Goal: Task Accomplishment & Management: Complete application form

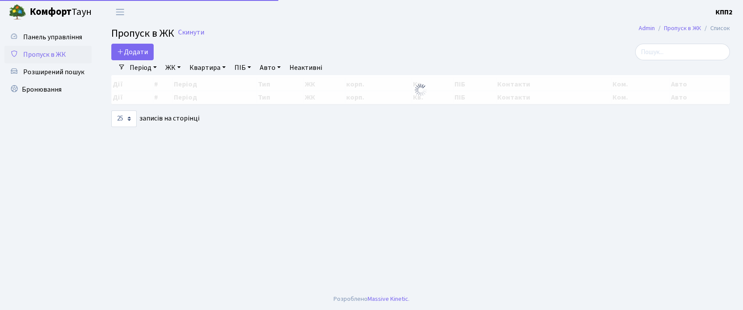
select select "25"
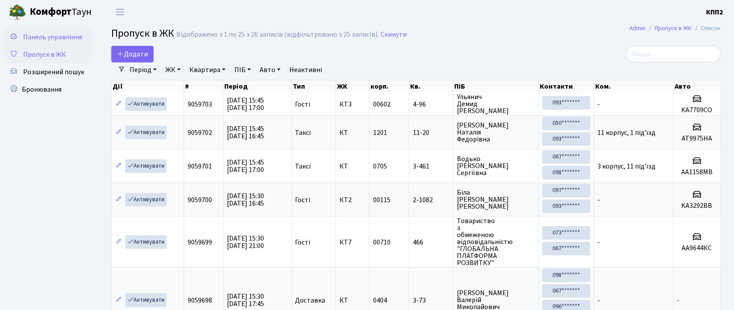
click at [52, 34] on span "Панель управління" at bounding box center [52, 37] width 59 height 10
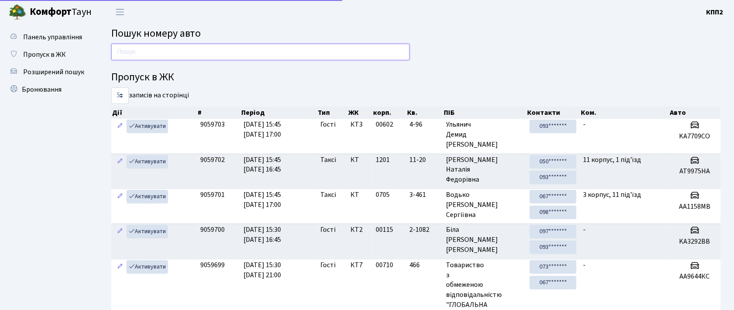
click at [164, 54] on input "text" at bounding box center [260, 52] width 299 height 17
click at [203, 51] on input "text" at bounding box center [260, 52] width 299 height 17
click at [57, 53] on span "Пропуск в ЖК" at bounding box center [44, 55] width 43 height 10
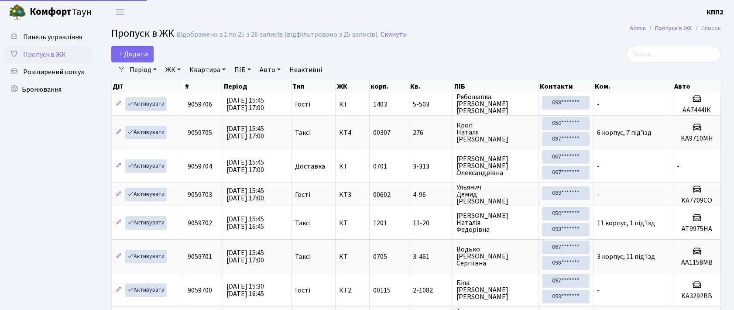
select select "25"
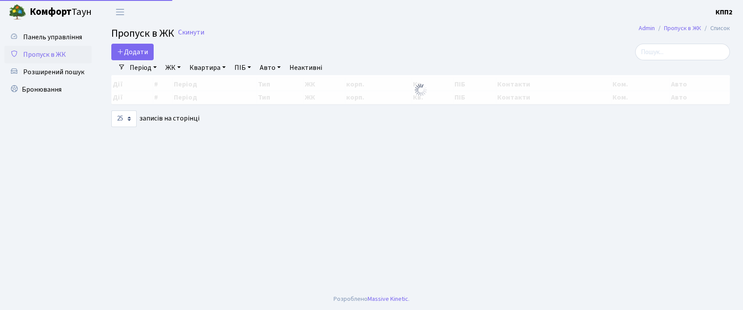
select select "25"
click at [131, 52] on span "Додати" at bounding box center [132, 52] width 31 height 10
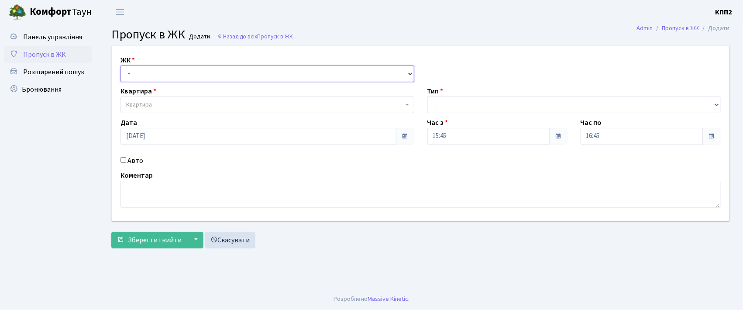
click at [147, 72] on select "- КТ, вул. Регенераторна, 4 КТ2, просп. [STREET_ADDRESS] [STREET_ADDRESS] [PERS…" at bounding box center [267, 73] width 294 height 17
select select "271"
click at [120, 65] on select "- КТ, вул. Регенераторна, 4 КТ2, просп. [STREET_ADDRESS] [STREET_ADDRESS] [PERS…" at bounding box center [267, 73] width 294 height 17
select select
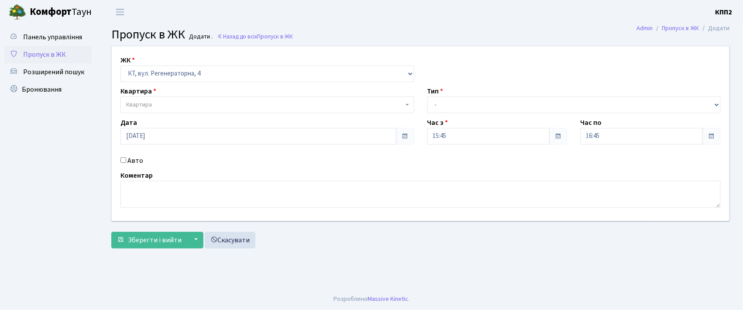
click at [166, 102] on span "Квартира" at bounding box center [264, 104] width 277 height 9
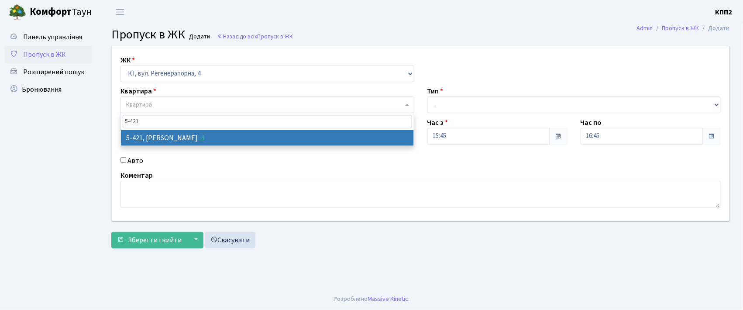
type input "5-421"
select select "2110"
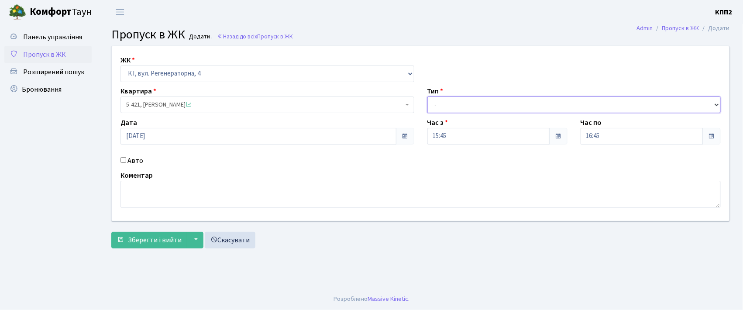
click at [446, 106] on select "- Доставка Таксі Гості Сервіс" at bounding box center [574, 104] width 294 height 17
select select "3"
click at [427, 96] on select "- Доставка Таксі Гості Сервіс" at bounding box center [574, 104] width 294 height 17
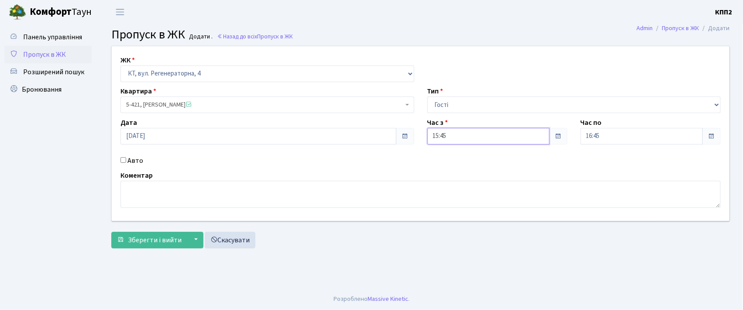
click at [451, 136] on input "15:45" at bounding box center [488, 136] width 122 height 17
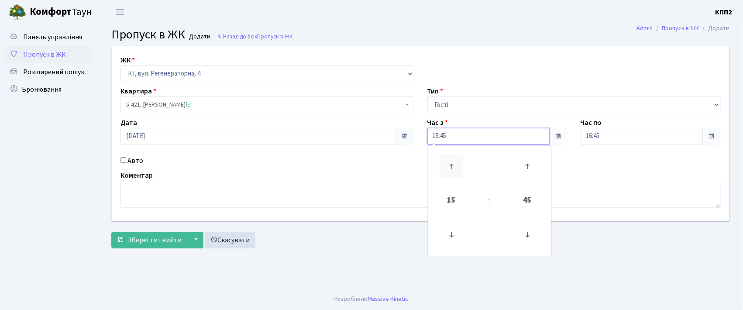
click at [451, 161] on icon at bounding box center [452, 167] width 24 height 24
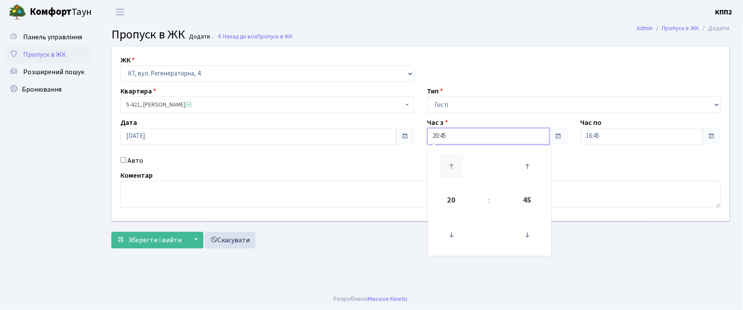
click at [451, 161] on icon at bounding box center [452, 167] width 24 height 24
click at [529, 236] on icon at bounding box center [527, 235] width 24 height 24
click at [528, 236] on icon at bounding box center [527, 235] width 24 height 24
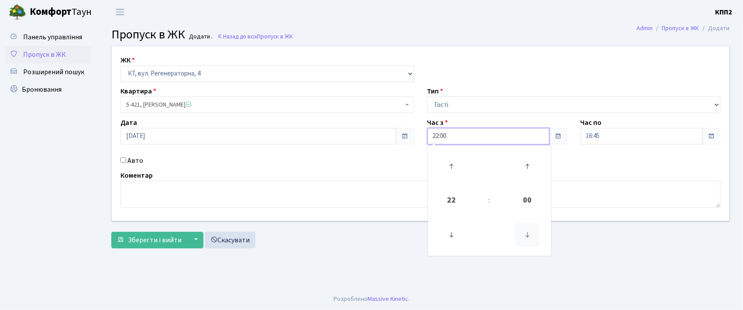
click at [528, 236] on icon at bounding box center [527, 235] width 24 height 24
type input "21:45"
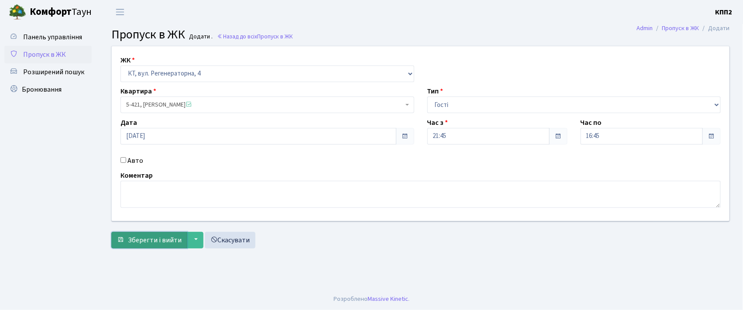
click at [161, 238] on span "Зберегти і вийти" at bounding box center [155, 240] width 54 height 10
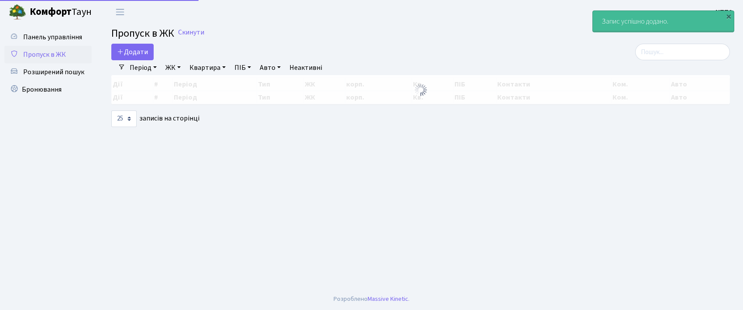
select select "25"
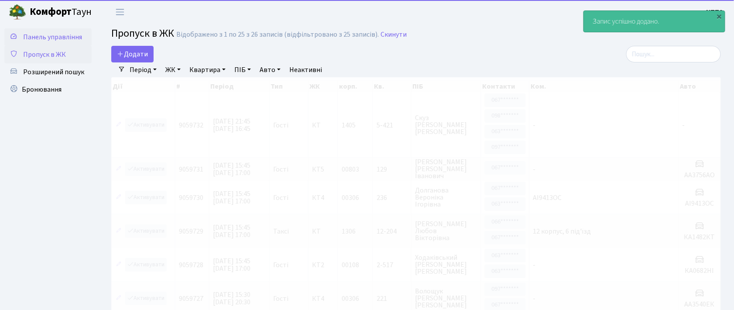
click at [57, 38] on span "Панель управління" at bounding box center [52, 37] width 59 height 10
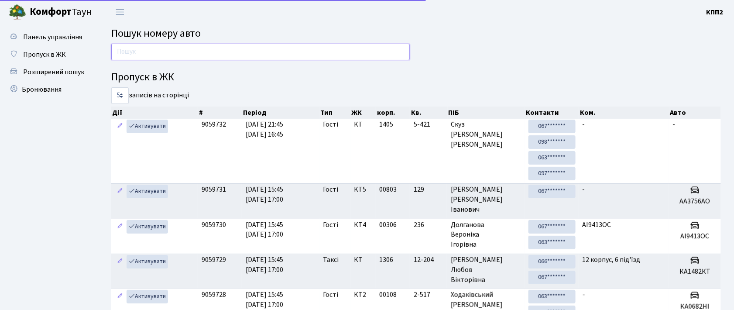
click at [134, 54] on input "text" at bounding box center [260, 52] width 299 height 17
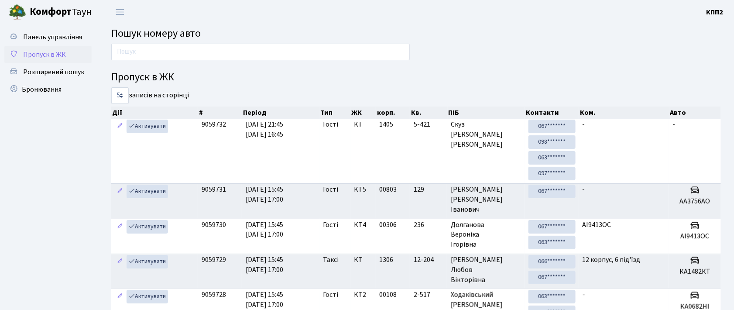
click at [38, 56] on span "Пропуск в ЖК" at bounding box center [44, 55] width 43 height 10
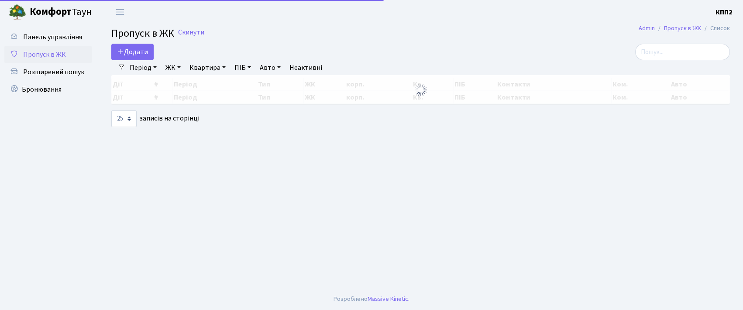
select select "25"
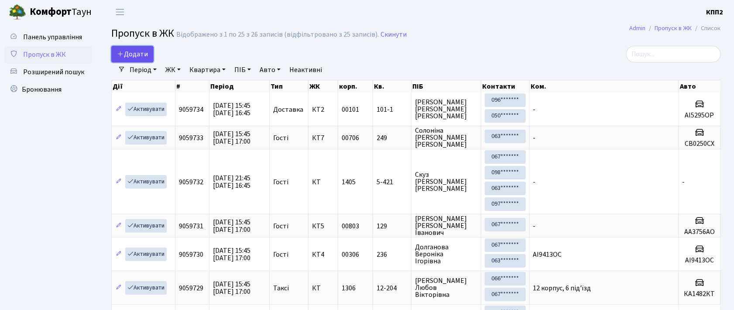
click at [131, 56] on span "Додати" at bounding box center [132, 54] width 31 height 10
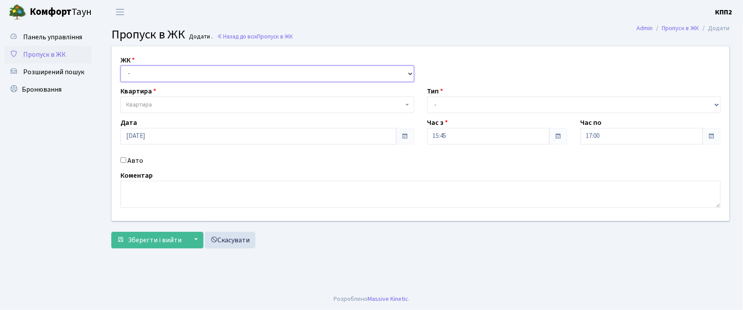
click at [137, 69] on select "- КТ, вул. Регенераторна, 4 КТ2, просп. Соборності, 17 КТ3, вул. Березнева, 16 …" at bounding box center [267, 73] width 294 height 17
select select "271"
click at [120, 65] on select "- КТ, вул. Регенераторна, 4 КТ2, просп. Соборності, 17 КТ3, вул. Березнева, 16 …" at bounding box center [267, 73] width 294 height 17
select select
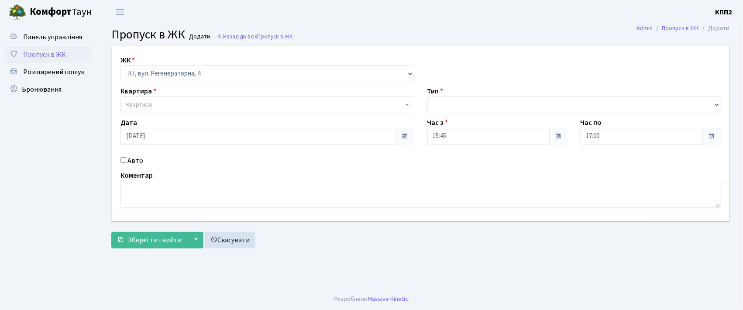
click at [122, 159] on input "Авто" at bounding box center [123, 160] width 6 height 6
checkbox input "true"
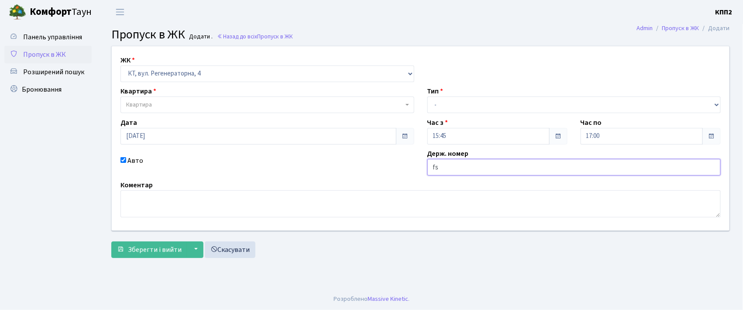
type input "f"
type input "аі4447ім"
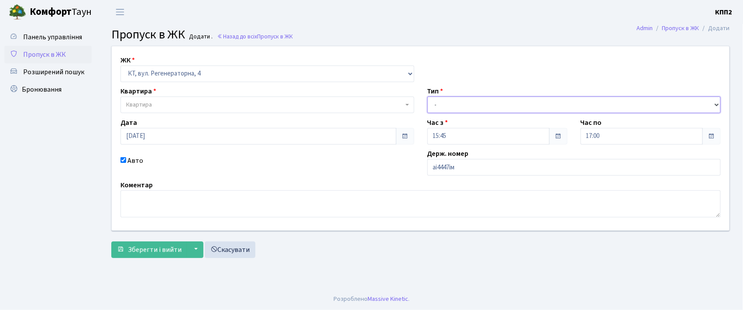
click at [484, 103] on select "- Доставка Таксі Гості Сервіс" at bounding box center [574, 104] width 294 height 17
select select "3"
click at [427, 96] on select "- Доставка Таксі Гості Сервіс" at bounding box center [574, 104] width 294 height 17
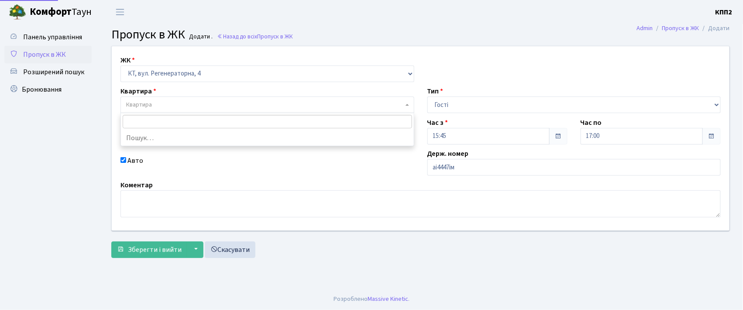
click at [168, 97] on span "Квартира" at bounding box center [267, 104] width 294 height 17
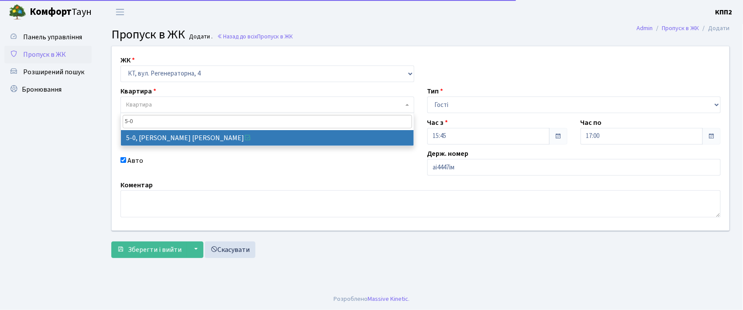
type input "5-0"
select select "5323"
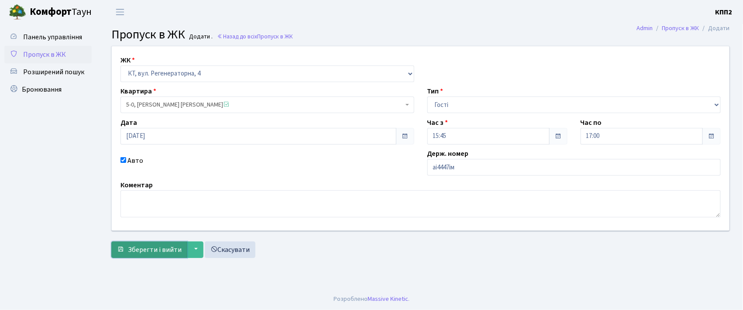
click at [148, 242] on button "Зберегти і вийти" at bounding box center [149, 249] width 76 height 17
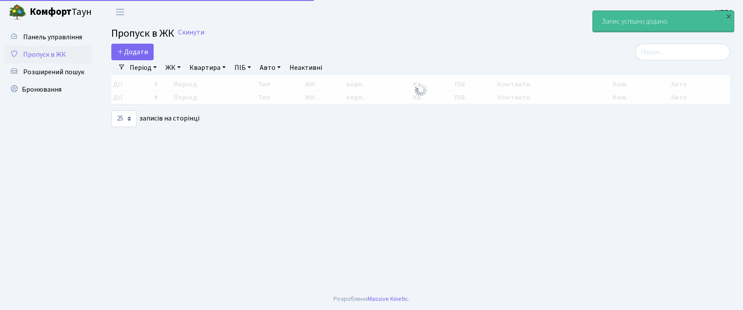
select select "25"
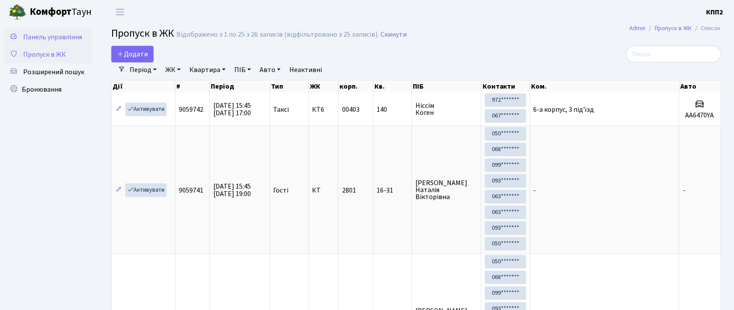
click at [43, 36] on span "Панель управління" at bounding box center [52, 37] width 59 height 10
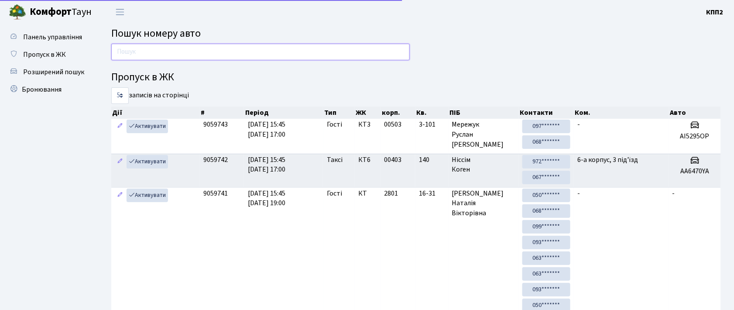
click at [148, 49] on input "text" at bounding box center [260, 52] width 299 height 17
click at [128, 50] on input "text" at bounding box center [260, 52] width 299 height 17
click at [56, 56] on span "Пропуск в ЖК" at bounding box center [44, 55] width 43 height 10
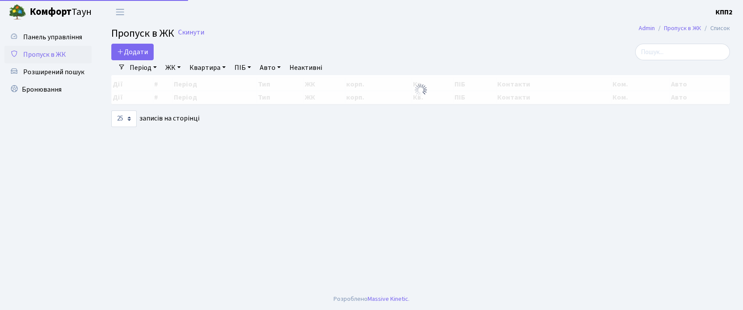
select select "25"
click at [144, 52] on span "Додати" at bounding box center [132, 52] width 31 height 10
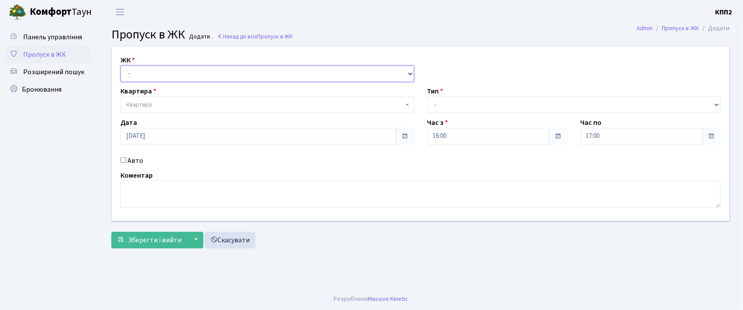
click at [155, 74] on select "- КТ, вул. Регенераторна, 4 КТ2, просп. Соборності, 17 КТ3, вул. Березнева, 16 …" at bounding box center [267, 73] width 294 height 17
select select "271"
click at [120, 65] on select "- КТ, вул. Регенераторна, 4 КТ2, просп. Соборності, 17 КТ3, вул. Березнева, 16 …" at bounding box center [267, 73] width 294 height 17
select select
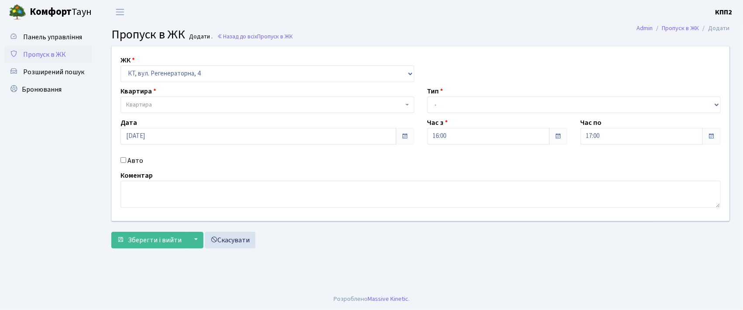
click at [121, 160] on input "Авто" at bounding box center [123, 160] width 6 height 6
checkbox input "true"
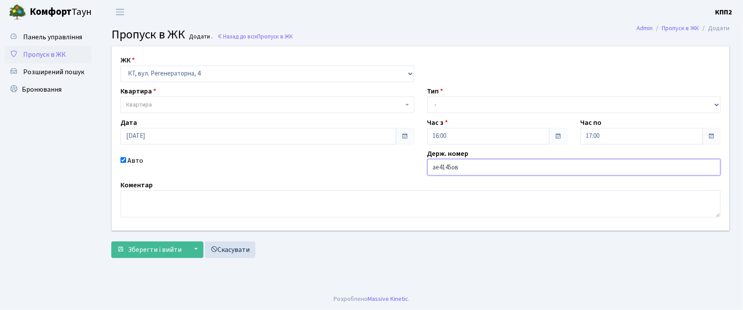
type input "ае4145ов"
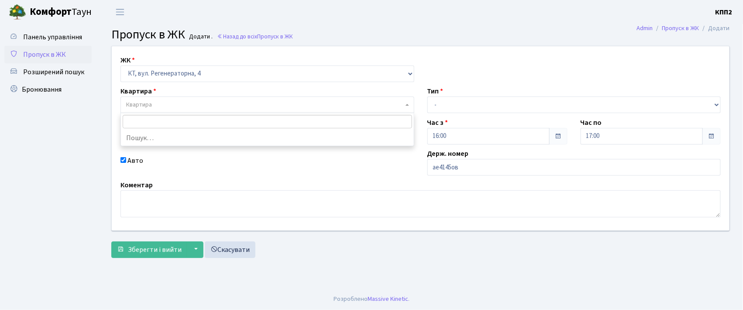
click at [166, 105] on span "Квартира" at bounding box center [264, 104] width 277 height 9
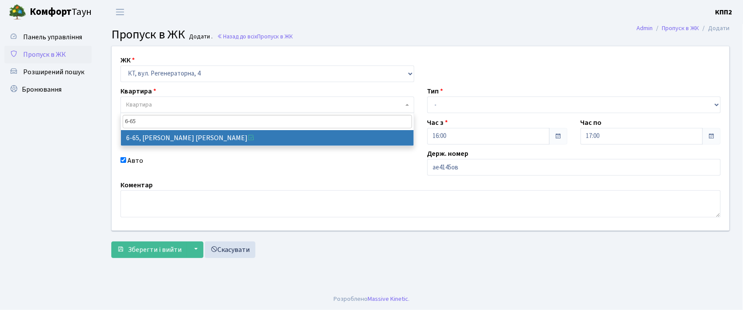
type input "6-65"
select select "5290"
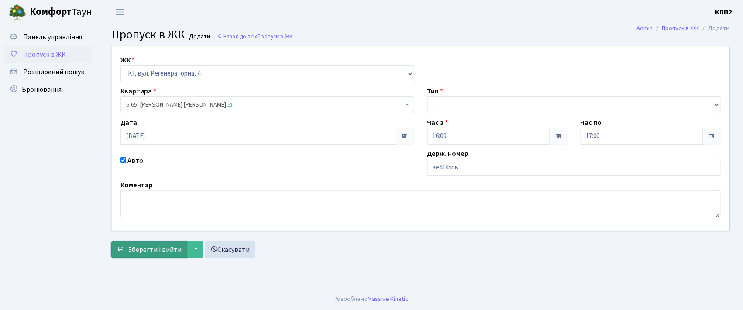
click at [144, 251] on span "Зберегти і вийти" at bounding box center [155, 250] width 54 height 10
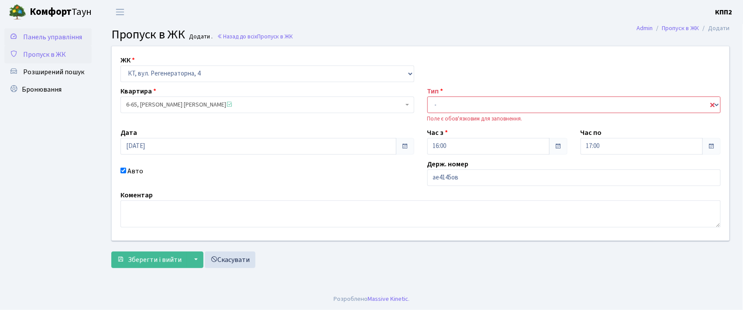
click at [49, 36] on span "Панель управління" at bounding box center [52, 37] width 59 height 10
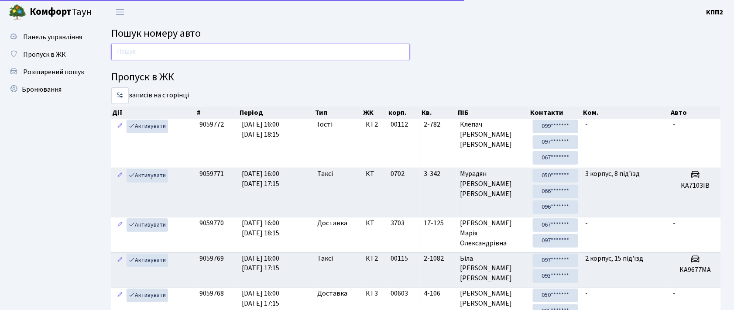
click at [131, 53] on input "text" at bounding box center [260, 52] width 299 height 17
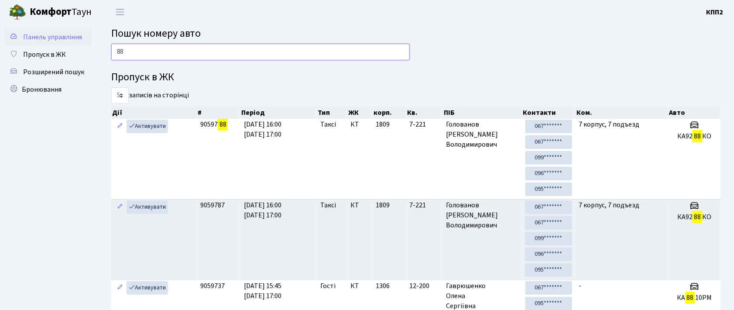
type input "88"
click at [76, 37] on span "Панель управління" at bounding box center [52, 37] width 59 height 10
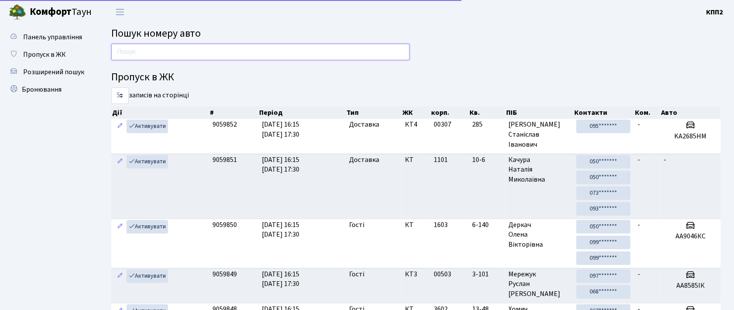
click at [136, 52] on input "text" at bounding box center [260, 52] width 299 height 17
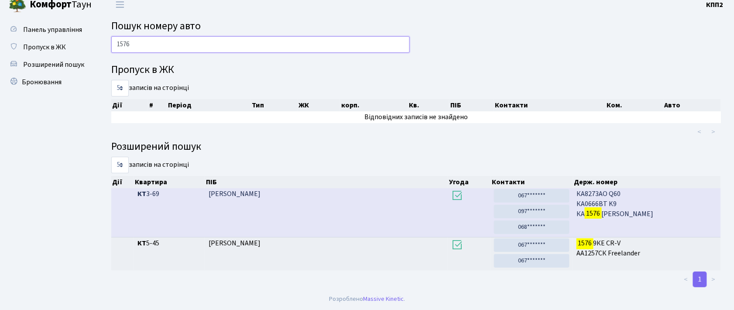
scroll to position [1, 0]
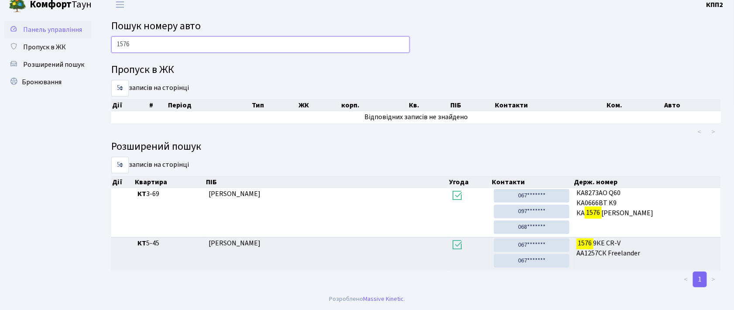
type input "1576"
click at [65, 26] on span "Панель управління" at bounding box center [52, 30] width 59 height 10
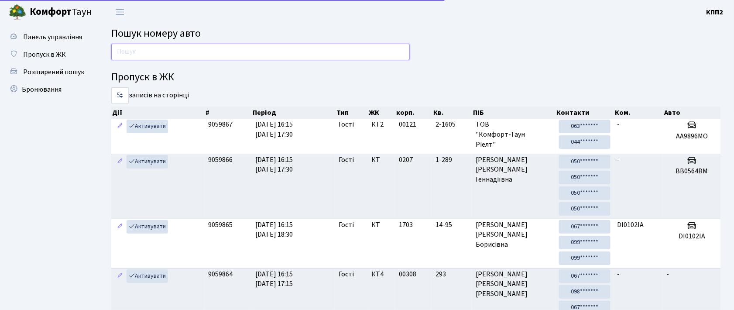
click at [129, 51] on input "text" at bounding box center [260, 52] width 299 height 17
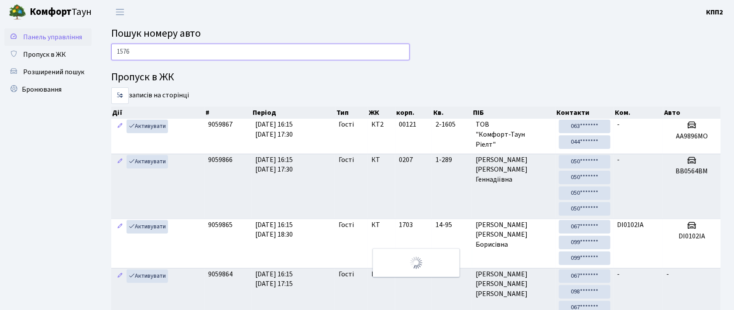
type input "1576"
click at [60, 36] on span "Панель управління" at bounding box center [52, 37] width 59 height 10
click at [161, 48] on input "text" at bounding box center [260, 52] width 299 height 17
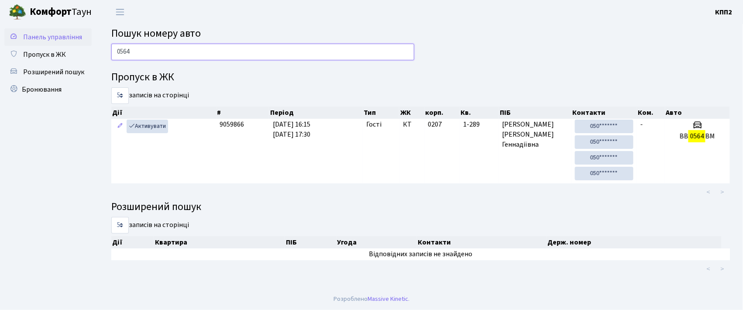
type input "0564"
click at [62, 35] on span "Панель управління" at bounding box center [52, 37] width 59 height 10
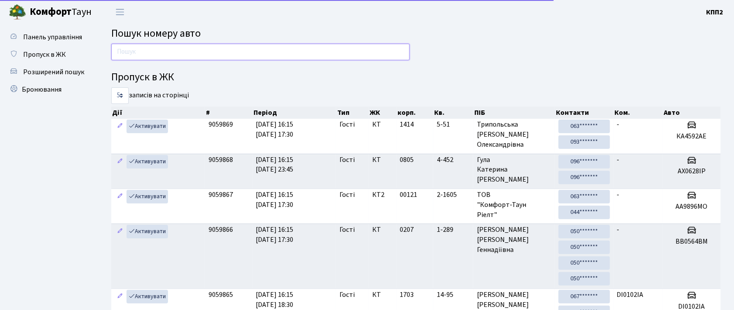
click at [145, 51] on input "text" at bounding box center [260, 52] width 299 height 17
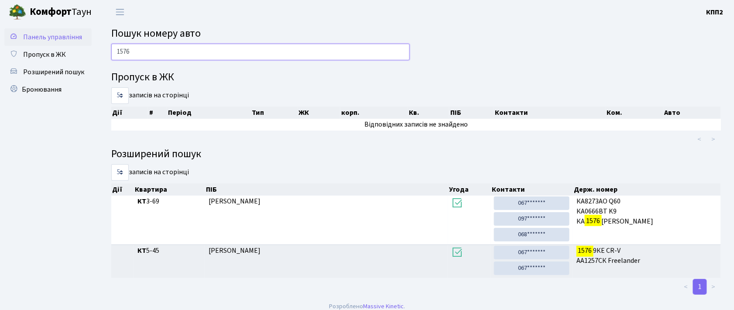
type input "1576"
click at [59, 36] on span "Панель управління" at bounding box center [52, 37] width 59 height 10
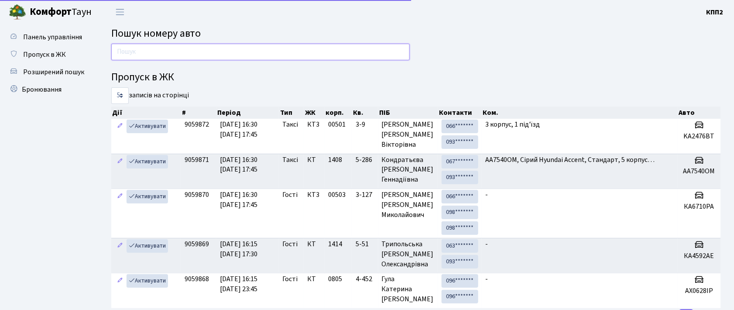
click at [122, 50] on input "text" at bounding box center [260, 52] width 299 height 17
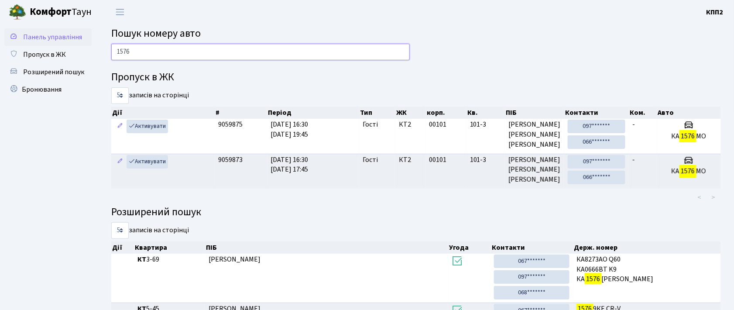
type input "1576"
click at [65, 34] on span "Панель управління" at bounding box center [52, 37] width 59 height 10
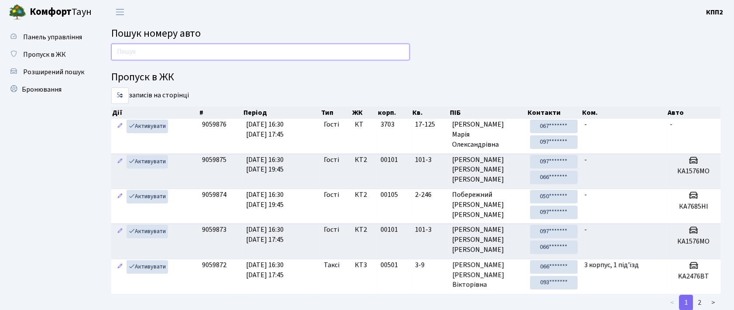
click at [131, 53] on input "text" at bounding box center [260, 52] width 299 height 17
click at [60, 55] on span "Пропуск в ЖК" at bounding box center [44, 55] width 43 height 10
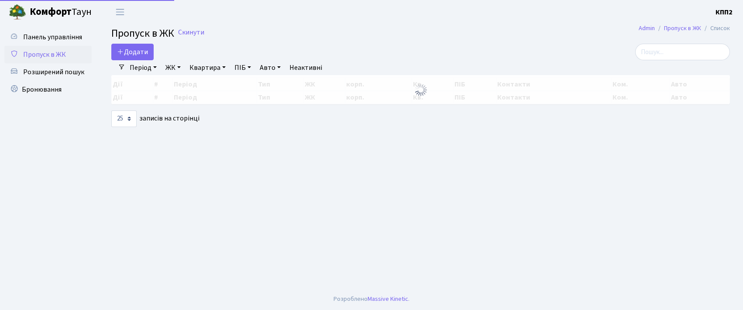
select select "25"
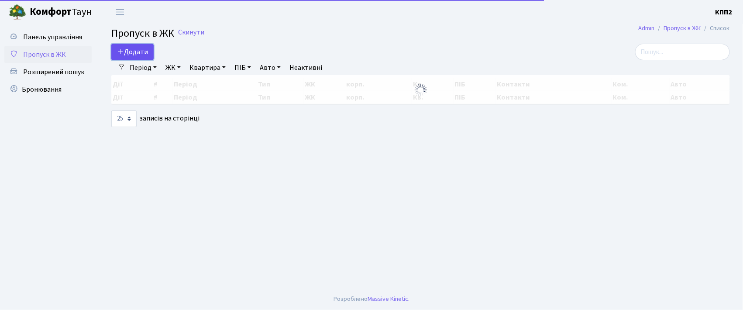
click at [130, 52] on span "Додати" at bounding box center [132, 52] width 31 height 10
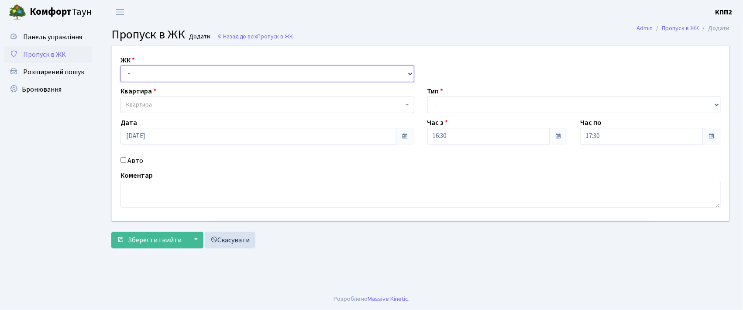
click at [154, 71] on select "- КТ, вул. Регенераторна, 4 КТ2, просп. Соборності, 17 КТ3, вул. Березнева, 16 …" at bounding box center [267, 73] width 294 height 17
select select "271"
click at [120, 65] on select "- КТ, вул. Регенераторна, 4 КТ2, просп. Соборності, 17 КТ3, вул. Березнева, 16 …" at bounding box center [267, 73] width 294 height 17
select select
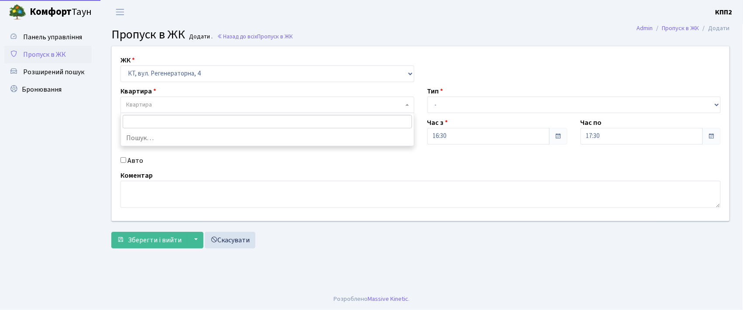
click at [147, 102] on span "Квартира" at bounding box center [139, 104] width 26 height 9
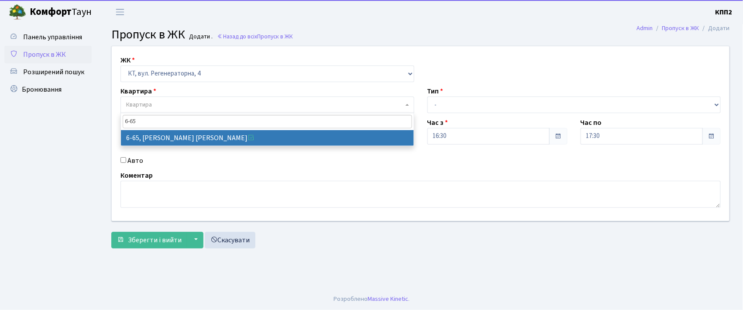
type input "6-65"
select select "5290"
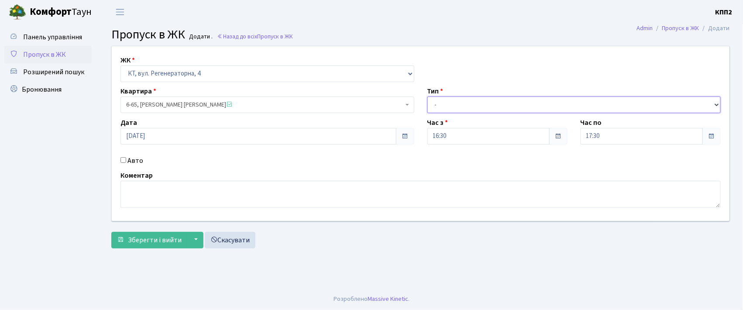
drag, startPoint x: 444, startPoint y: 102, endPoint x: 449, endPoint y: 112, distance: 10.9
click at [444, 102] on select "- Доставка Таксі Гості Сервіс" at bounding box center [574, 104] width 294 height 17
select select "3"
click at [427, 96] on select "- Доставка Таксі Гості Сервіс" at bounding box center [574, 104] width 294 height 17
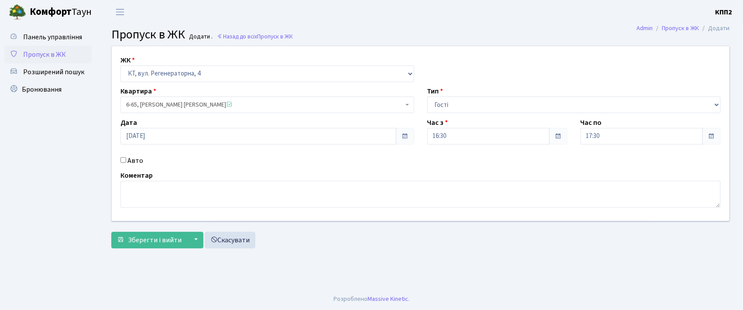
click at [124, 162] on input "Авто" at bounding box center [123, 160] width 6 height 6
checkbox input "true"
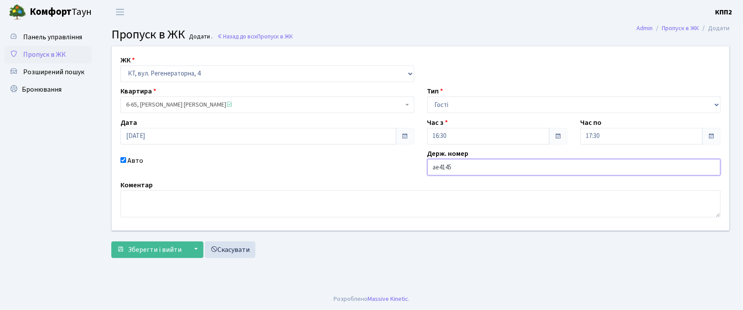
type input "АЕ4145ОВ"
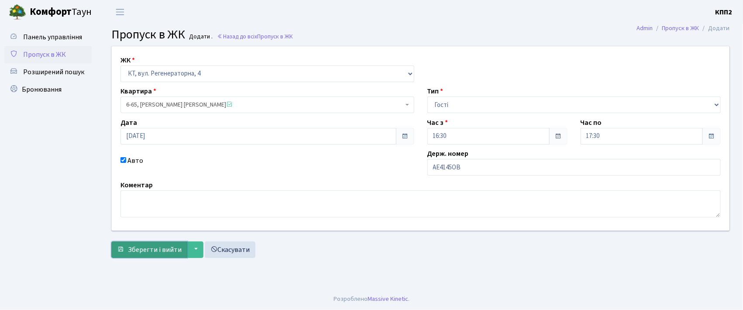
click at [160, 252] on span "Зберегти і вийти" at bounding box center [155, 250] width 54 height 10
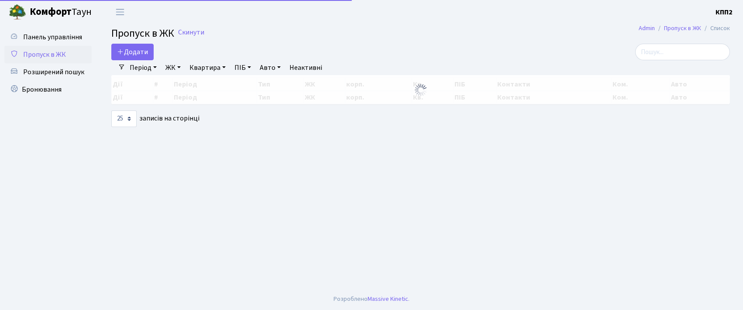
select select "25"
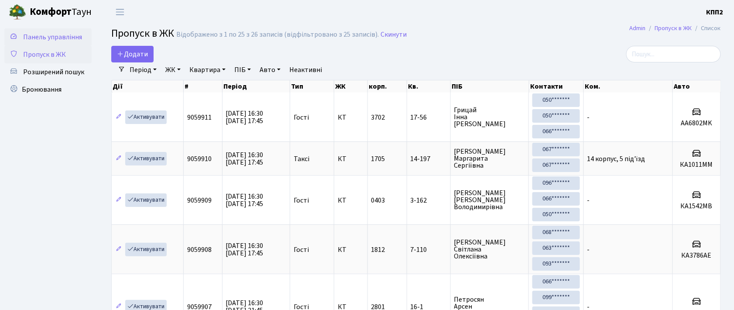
click at [54, 35] on span "Панель управління" at bounding box center [52, 37] width 59 height 10
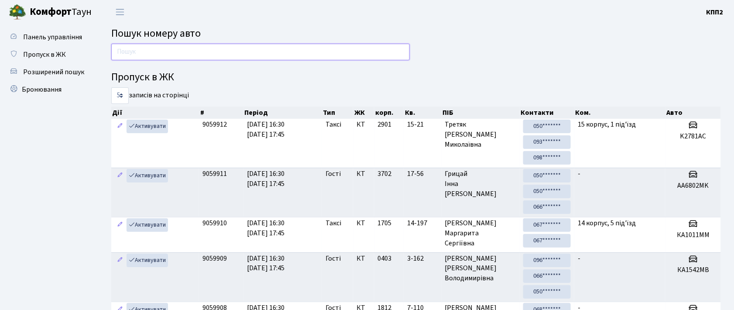
click at [128, 50] on input "text" at bounding box center [260, 52] width 299 height 17
click at [299, 54] on input "text" at bounding box center [260, 52] width 299 height 17
click at [381, 53] on input "text" at bounding box center [260, 52] width 299 height 17
click at [268, 50] on input "text" at bounding box center [260, 52] width 299 height 17
click at [675, 67] on div "Пропуск в ЖК 5 10 25 50 записів на сторінці Дії # Період Тип ЖК корп. Кв. ПІБ К…" at bounding box center [416, 244] width 623 height 401
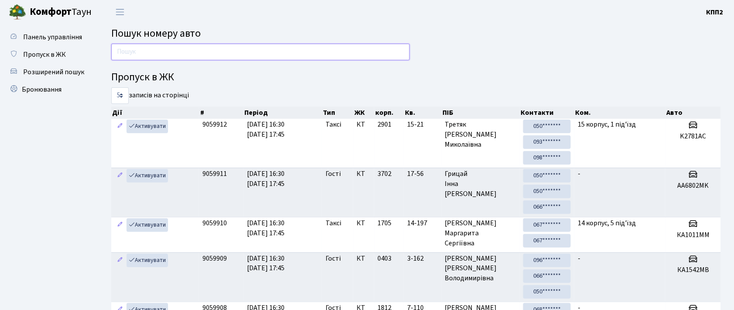
click at [289, 56] on input "text" at bounding box center [260, 52] width 299 height 17
click at [426, 51] on div "Пропуск в ЖК 5 10 25 50 записів на сторінці Дії # Період Тип ЖК корп. Кв. ПІБ К…" at bounding box center [416, 244] width 623 height 401
click at [328, 51] on input "text" at bounding box center [260, 52] width 299 height 17
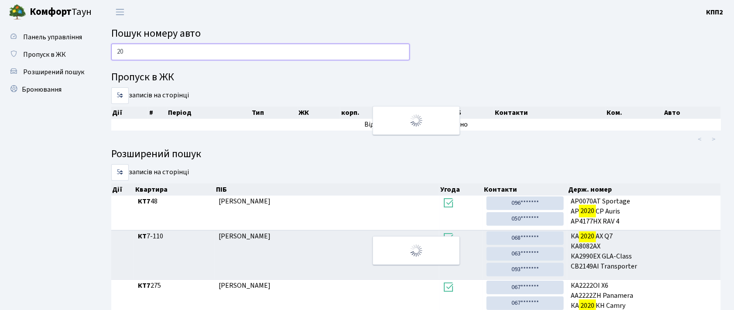
type input "2"
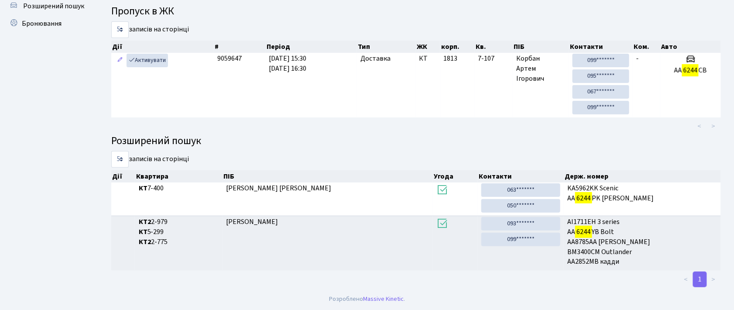
scroll to position [47, 0]
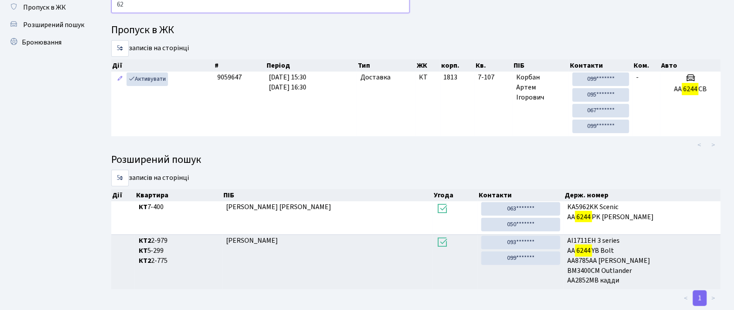
type input "6"
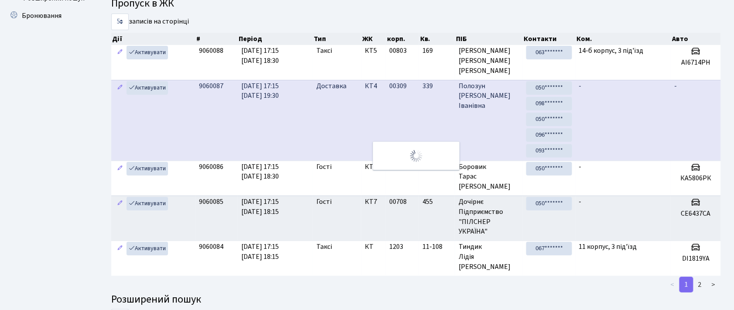
scroll to position [0, 0]
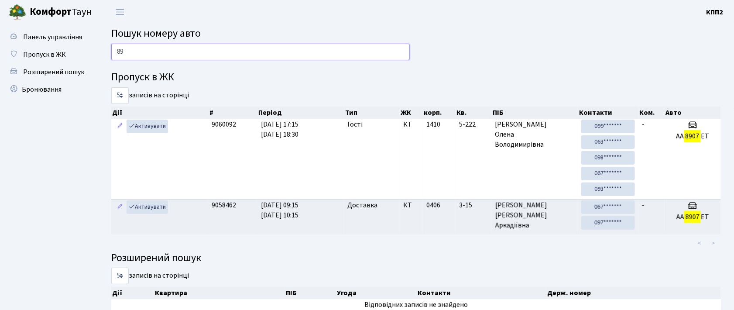
type input "8"
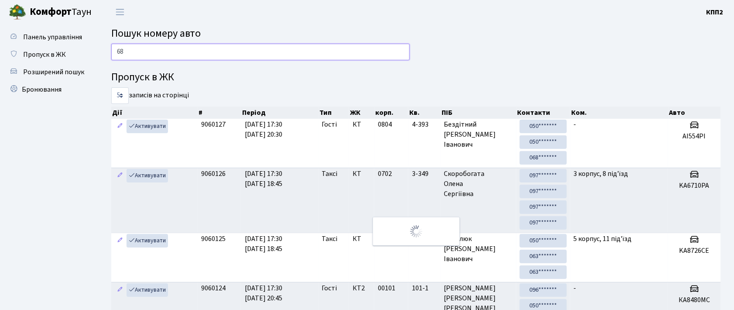
type input "6"
type input "9"
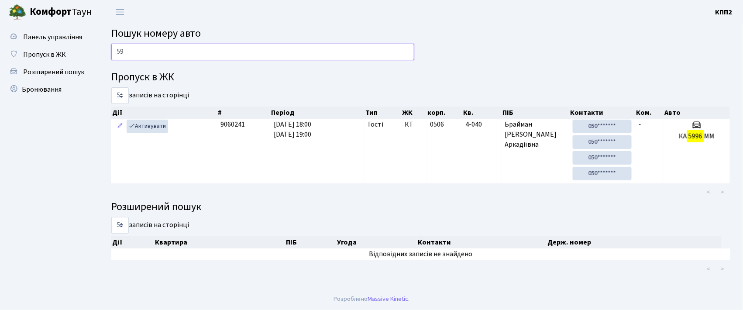
type input "5"
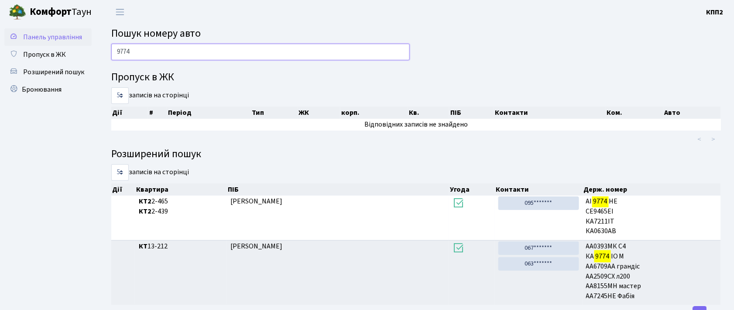
type input "9774"
click at [40, 37] on span "Панель управління" at bounding box center [52, 37] width 59 height 10
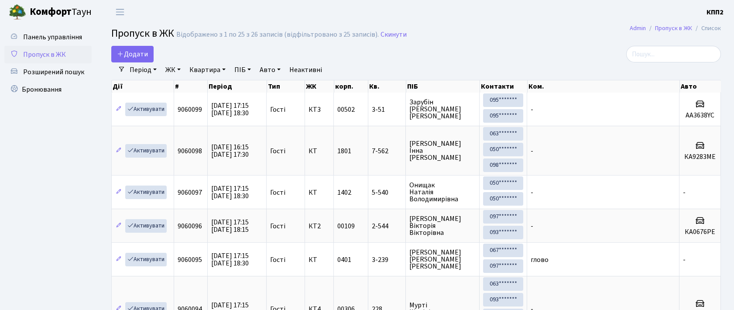
select select "25"
click at [669, 55] on input "search" at bounding box center [673, 54] width 95 height 17
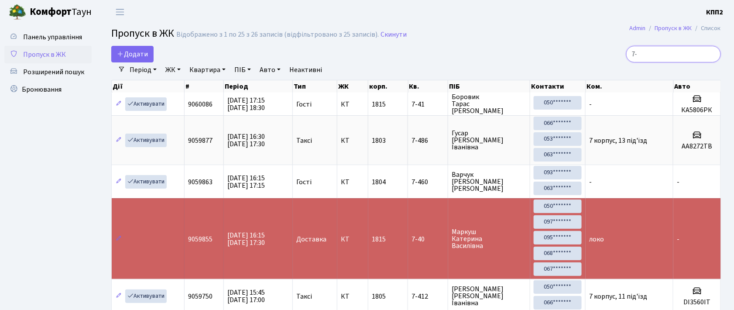
type input "7"
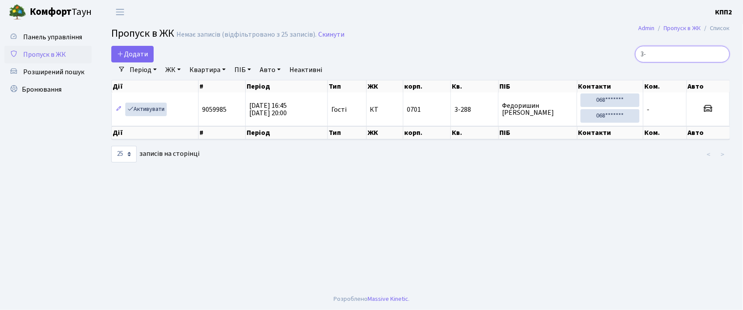
type input "3"
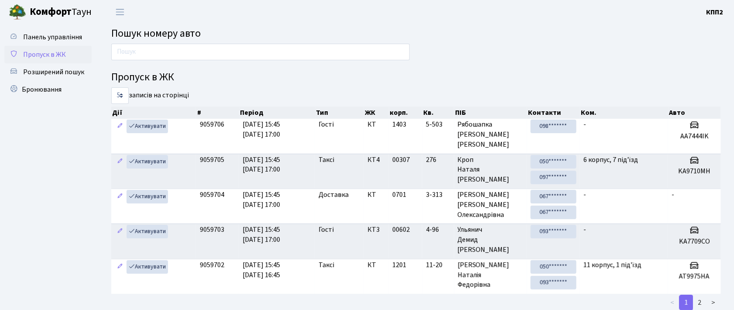
click at [46, 62] on link "Пропуск в ЖК" at bounding box center [47, 54] width 87 height 17
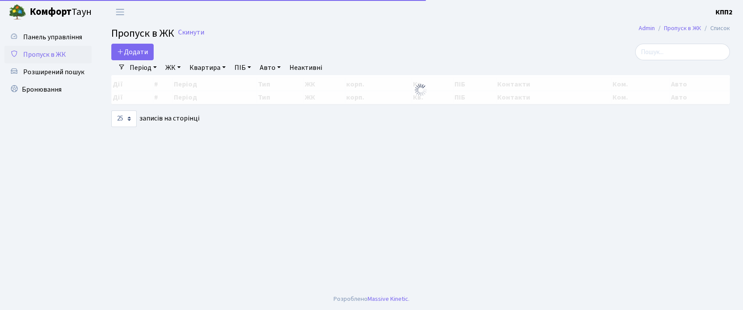
select select "25"
click at [137, 53] on span "Додати" at bounding box center [132, 52] width 31 height 10
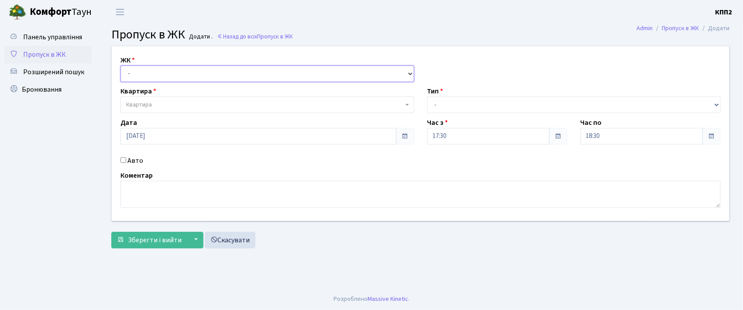
drag, startPoint x: 0, startPoint y: 0, endPoint x: 141, endPoint y: 73, distance: 159.3
click at [141, 73] on select "- КТ, вул. Регенераторна, 4 КТ2, просп. [STREET_ADDRESS] [STREET_ADDRESS] [PERS…" at bounding box center [267, 73] width 294 height 17
select select "271"
click at [120, 65] on select "- КТ, вул. Регенераторна, 4 КТ2, просп. Соборності, 17 КТ3, вул. Березнева, 16 …" at bounding box center [267, 73] width 294 height 17
select select
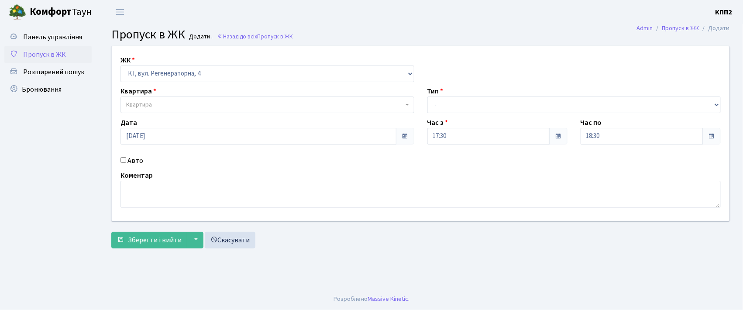
click at [135, 159] on label "Авто" at bounding box center [135, 160] width 16 height 10
click at [126, 159] on input "Авто" at bounding box center [123, 160] width 6 height 6
checkbox input "true"
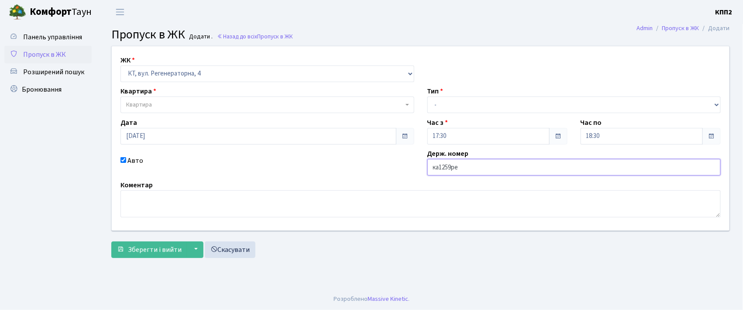
type input "ка1259ре"
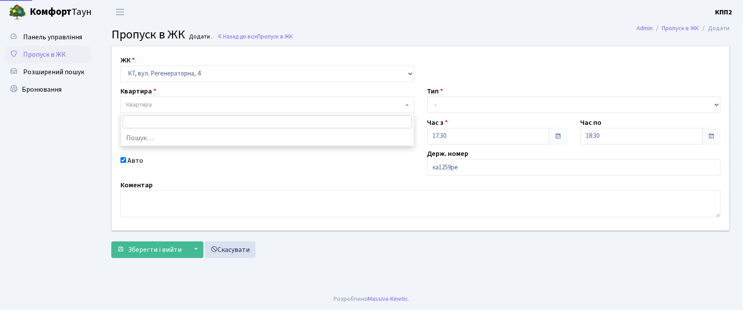
click at [140, 106] on span "Квартира" at bounding box center [139, 104] width 26 height 9
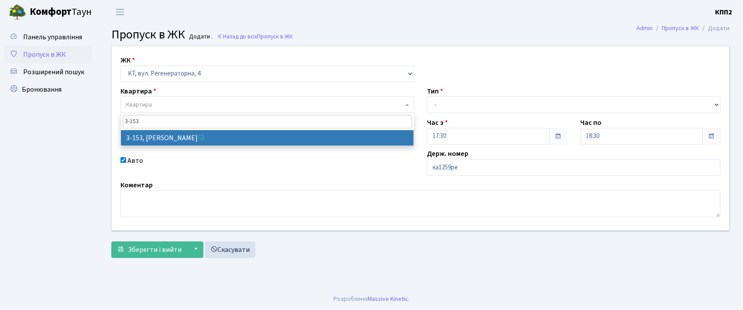
type input "3-153"
select select "820"
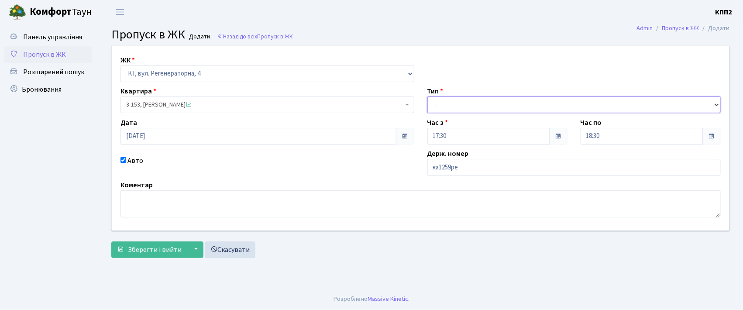
drag, startPoint x: 463, startPoint y: 102, endPoint x: 460, endPoint y: 109, distance: 7.6
click at [463, 102] on select "- Доставка Таксі Гості Сервіс" at bounding box center [574, 104] width 294 height 17
select select "3"
click at [427, 96] on select "- Доставка Таксі Гості Сервіс" at bounding box center [574, 104] width 294 height 17
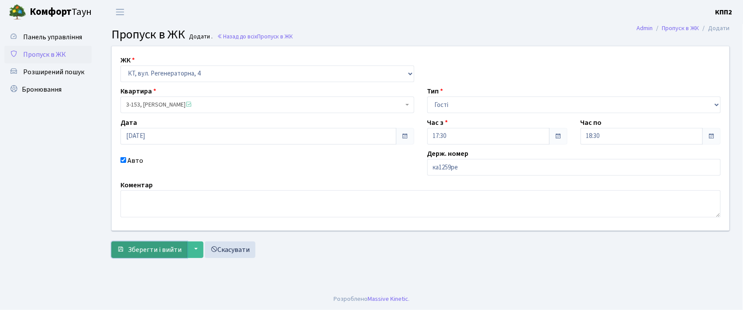
click at [154, 243] on button "Зберегти і вийти" at bounding box center [149, 249] width 76 height 17
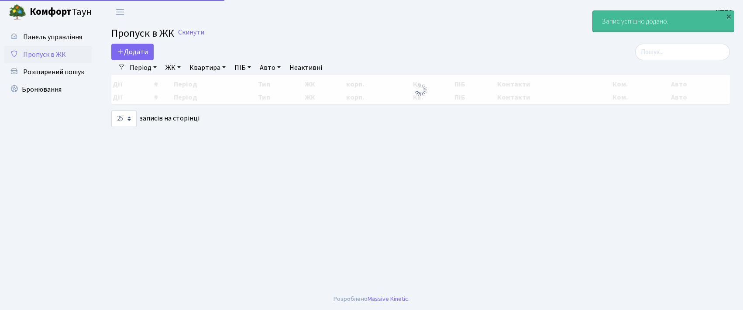
select select "25"
click at [697, 52] on input "search" at bounding box center [682, 52] width 95 height 17
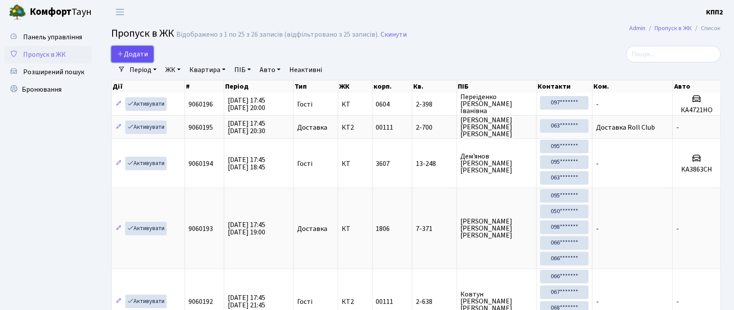
click at [124, 53] on span "Додати" at bounding box center [132, 54] width 31 height 10
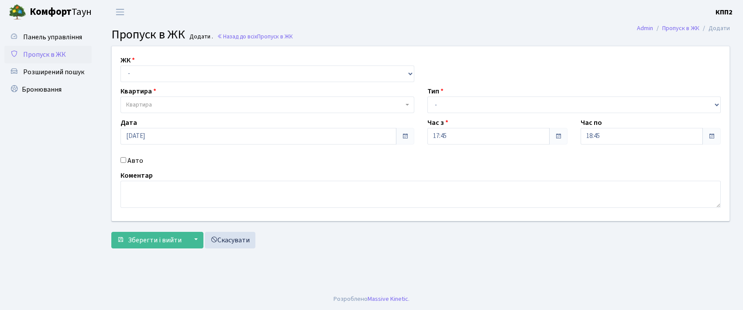
click at [130, 65] on label "ЖК" at bounding box center [127, 60] width 14 height 10
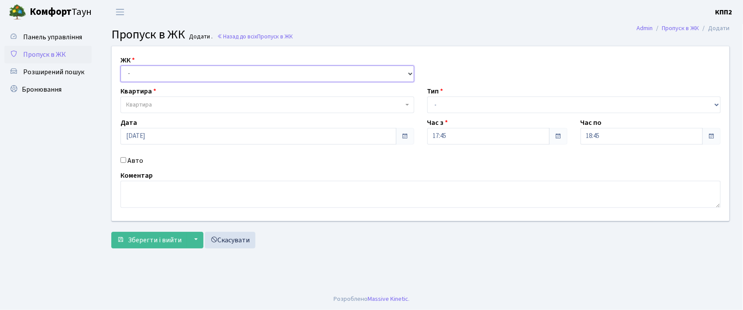
click at [151, 78] on select "- КТ, вул. Регенераторна, 4 КТ2, просп. Соборності, 17 КТ3, вул. Березнева, 16 …" at bounding box center [267, 73] width 294 height 17
select select "271"
click at [120, 65] on select "- КТ, вул. Регенераторна, 4 КТ2, просп. Соборності, 17 КТ3, вул. Березнева, 16 …" at bounding box center [267, 73] width 294 height 17
select select
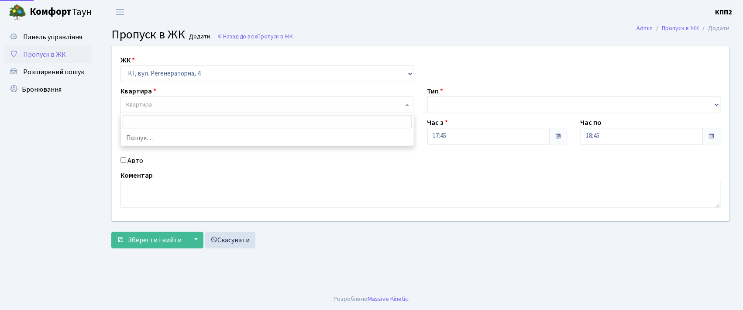
click at [166, 107] on span "Квартира" at bounding box center [264, 104] width 277 height 9
click at [139, 163] on label "Авто" at bounding box center [135, 160] width 16 height 10
click at [126, 163] on input "Авто" at bounding box center [123, 160] width 6 height 6
checkbox input "true"
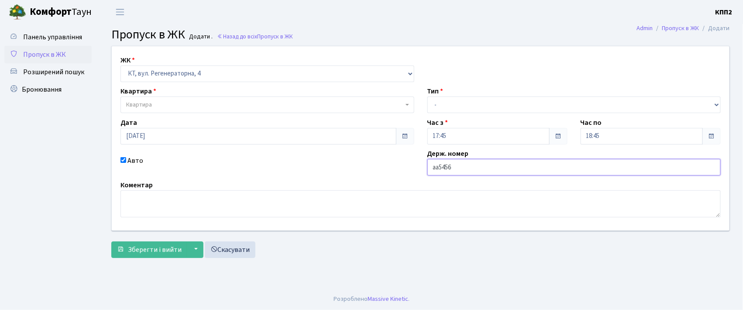
type input "АА5456ХК"
click at [159, 105] on span "Квартира" at bounding box center [264, 104] width 277 height 9
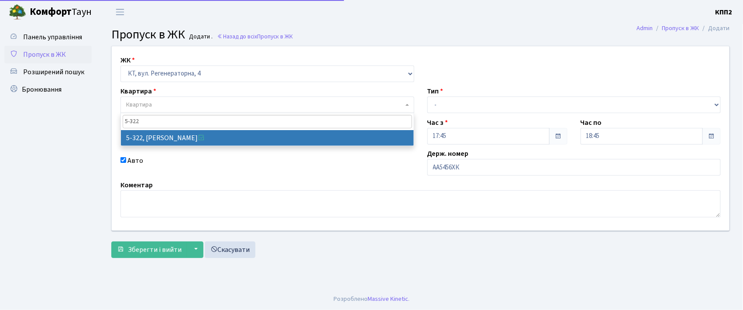
type input "5-322"
select select "2245"
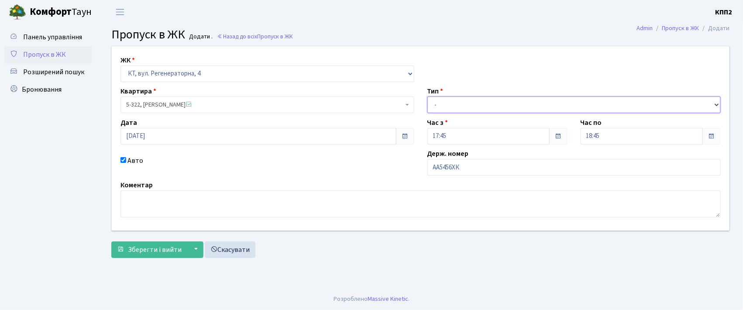
click at [514, 104] on select "- Доставка Таксі Гості Сервіс" at bounding box center [574, 104] width 294 height 17
select select "3"
click at [427, 96] on select "- Доставка Таксі Гості Сервіс" at bounding box center [574, 104] width 294 height 17
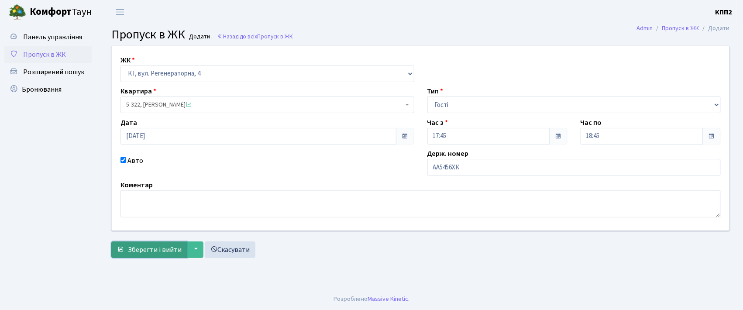
click at [144, 256] on button "Зберегти і вийти" at bounding box center [149, 249] width 76 height 17
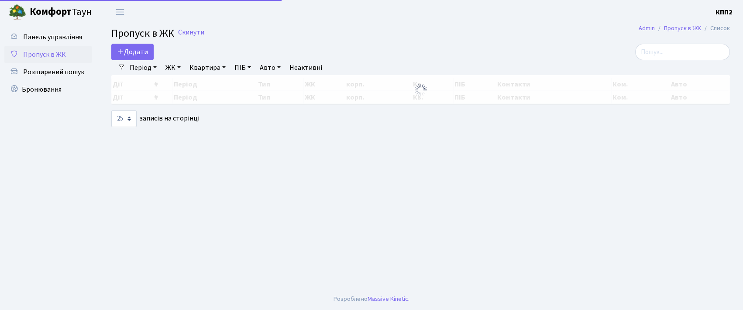
select select "25"
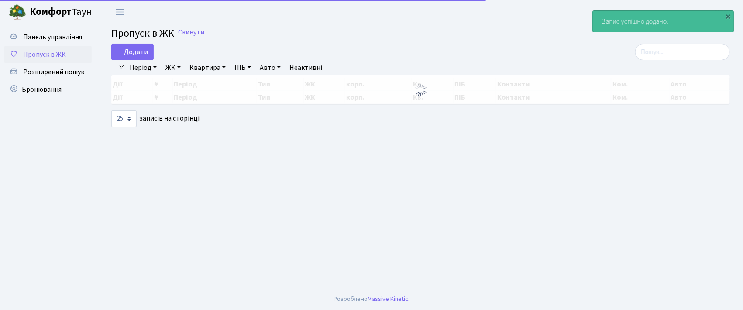
click at [636, 67] on div "Період [DATE] - [DATE] ЖК - КТ, вул. Регенераторна, 4 КТ2, просп. [STREET_ADDRE…" at bounding box center [424, 67] width 598 height 15
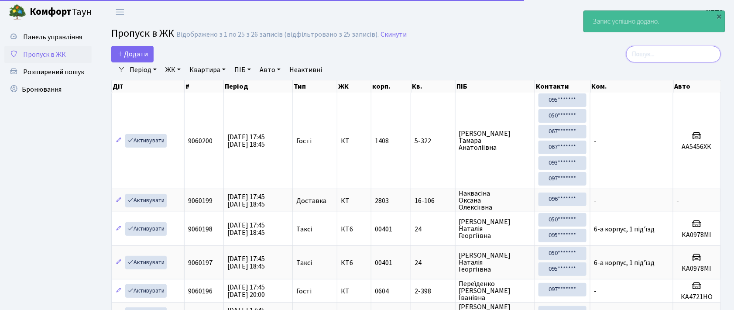
click at [647, 62] on input "search" at bounding box center [673, 54] width 95 height 17
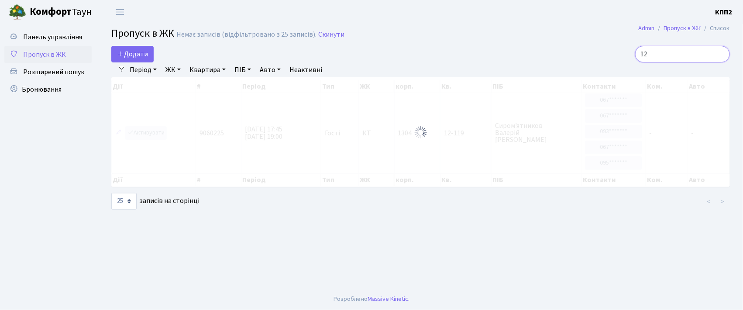
type input "1"
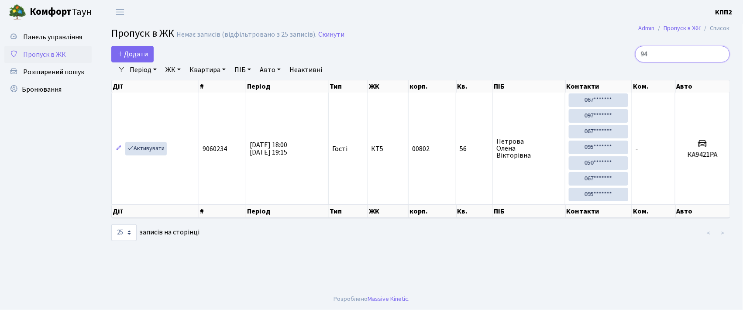
type input "9"
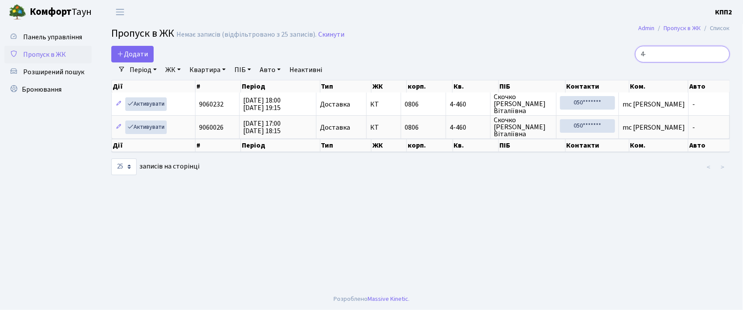
type input "4"
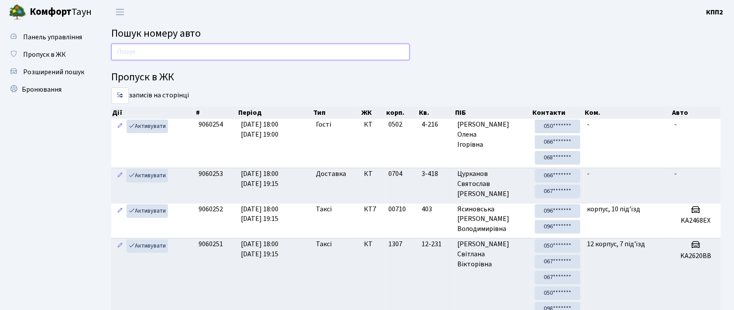
click at [143, 52] on input "text" at bounding box center [260, 52] width 299 height 17
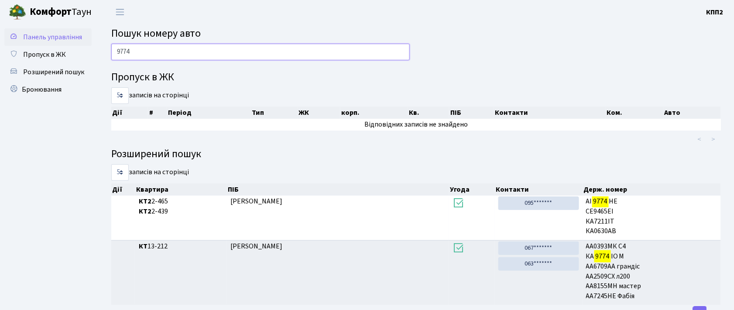
type input "9774"
click at [42, 37] on span "Панель управління" at bounding box center [52, 37] width 59 height 10
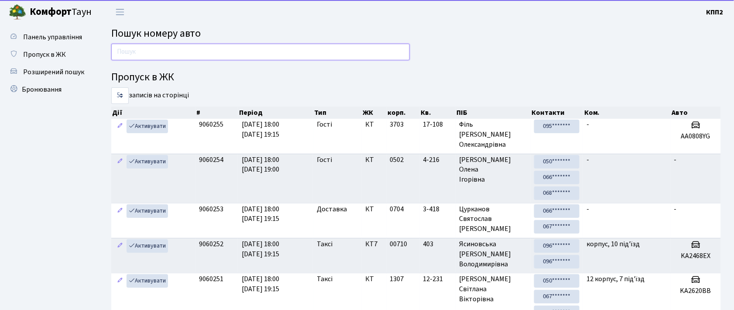
drag, startPoint x: 0, startPoint y: 0, endPoint x: 131, endPoint y: 53, distance: 141.2
click at [131, 53] on input "text" at bounding box center [260, 52] width 299 height 17
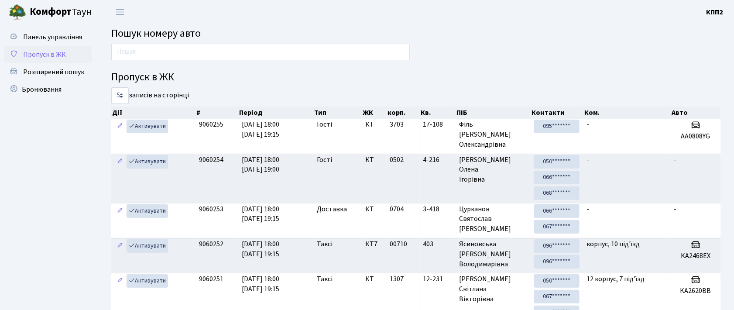
click at [41, 57] on span "Пропуск в ЖК" at bounding box center [44, 55] width 43 height 10
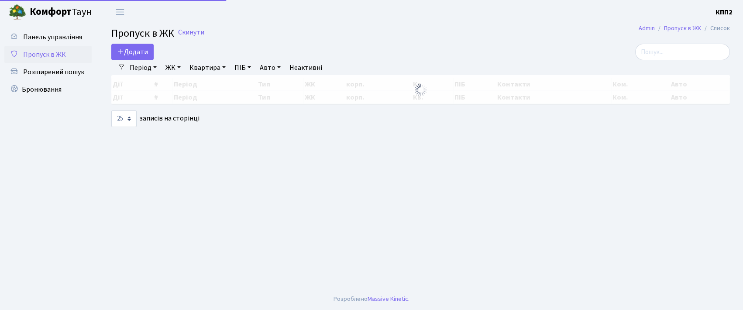
select select "25"
click at [124, 52] on span "Додати" at bounding box center [132, 52] width 31 height 10
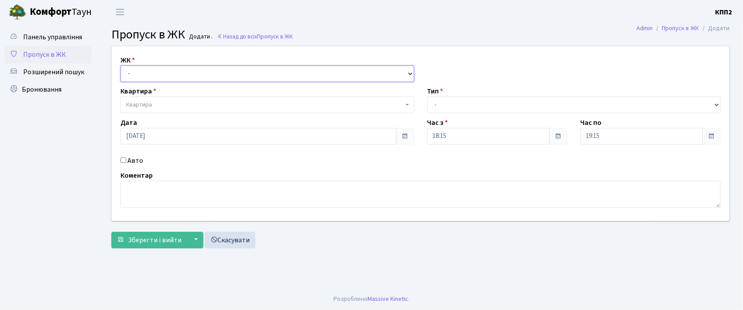
click at [154, 69] on select "- КТ, вул. Регенераторна, 4 КТ2, просп. Соборності, 17 КТ3, вул. Березнева, 16 …" at bounding box center [267, 73] width 294 height 17
select select "271"
click at [120, 65] on select "- КТ, вул. Регенераторна, 4 КТ2, просп. Соборності, 17 КТ3, вул. Березнева, 16 …" at bounding box center [267, 73] width 294 height 17
select select
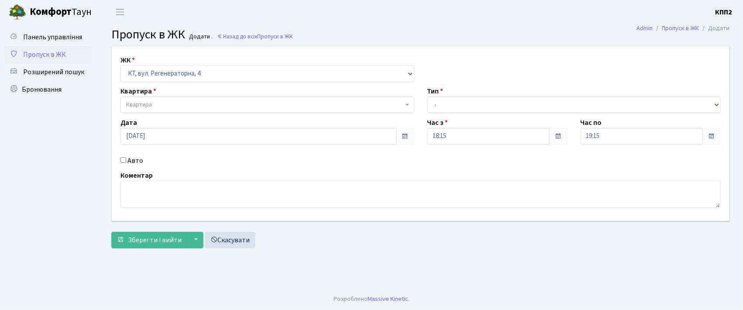
click at [123, 159] on input "Авто" at bounding box center [123, 160] width 6 height 6
checkbox input "true"
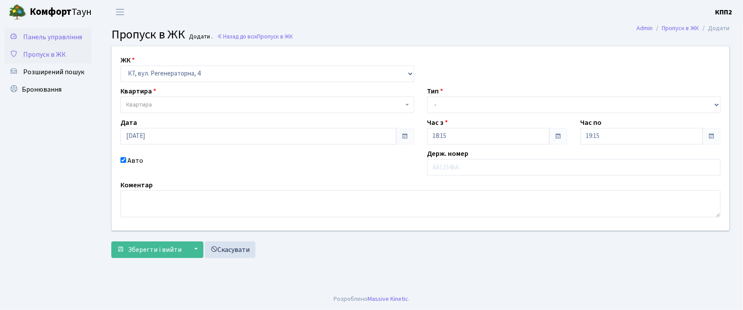
click at [72, 36] on span "Панель управління" at bounding box center [52, 37] width 59 height 10
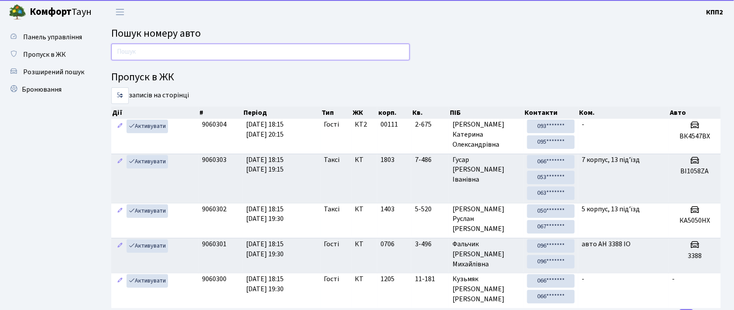
click at [133, 51] on input "text" at bounding box center [260, 52] width 299 height 17
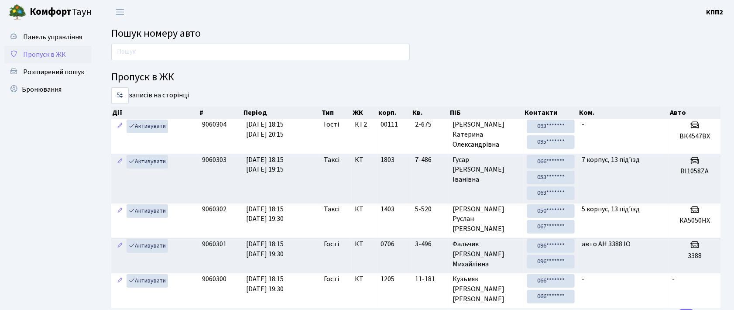
click at [58, 56] on span "Пропуск в ЖК" at bounding box center [44, 55] width 43 height 10
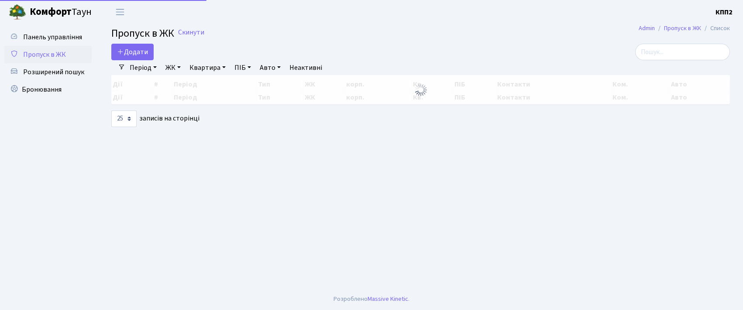
select select "25"
click at [122, 48] on link "Додати" at bounding box center [132, 52] width 42 height 17
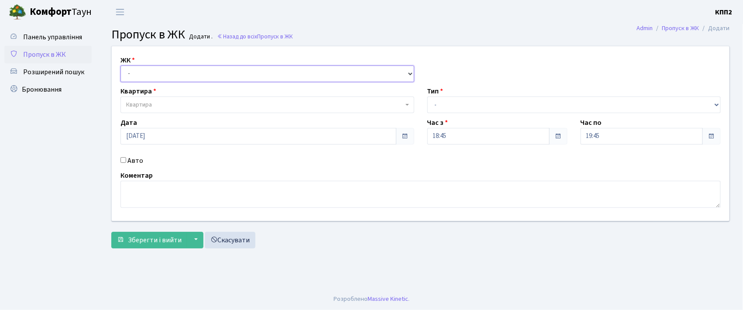
click at [147, 67] on select "- КТ, вул. Регенераторна, 4 КТ2, просп. [STREET_ADDRESS] [STREET_ADDRESS] [PERS…" at bounding box center [267, 73] width 294 height 17
select select "302"
click at [120, 65] on select "- КТ, вул. Регенераторна, 4 КТ2, просп. [STREET_ADDRESS] [STREET_ADDRESS] [PERS…" at bounding box center [267, 73] width 294 height 17
select select
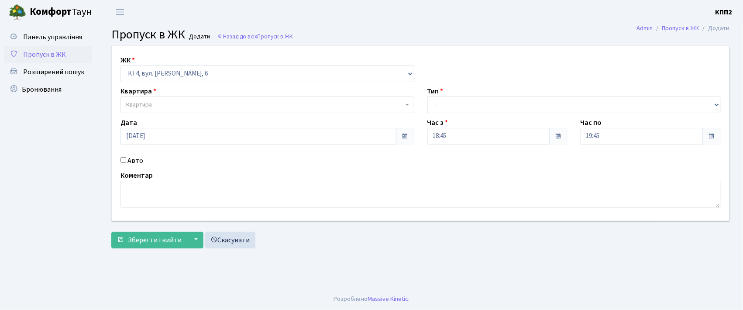
click at [124, 159] on input "Авто" at bounding box center [123, 160] width 6 height 6
checkbox input "true"
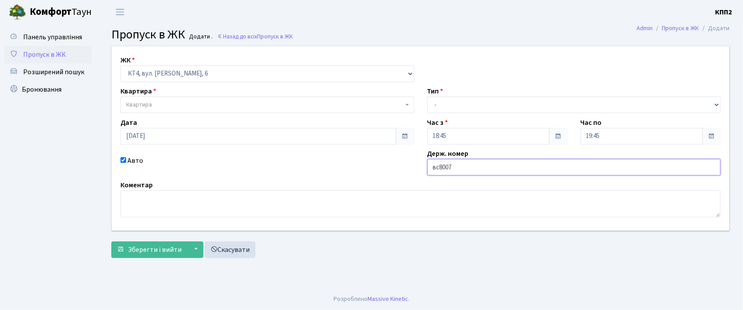
type input "ВС8007ЕТ"
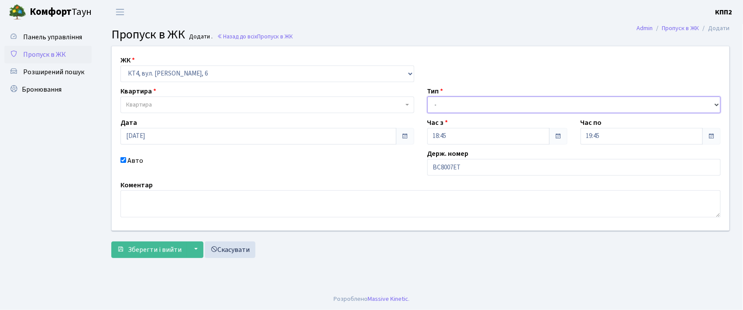
click at [456, 105] on select "- Доставка Таксі Гості Сервіс" at bounding box center [574, 104] width 294 height 17
select select "2"
click at [427, 96] on select "- Доставка Таксі Гості Сервіс" at bounding box center [574, 104] width 294 height 17
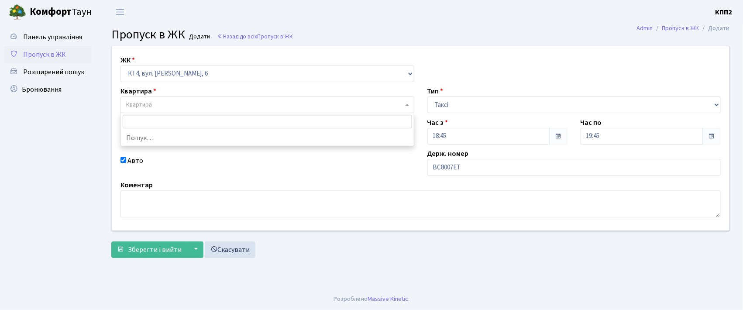
click at [172, 102] on span "Квартира" at bounding box center [264, 104] width 277 height 9
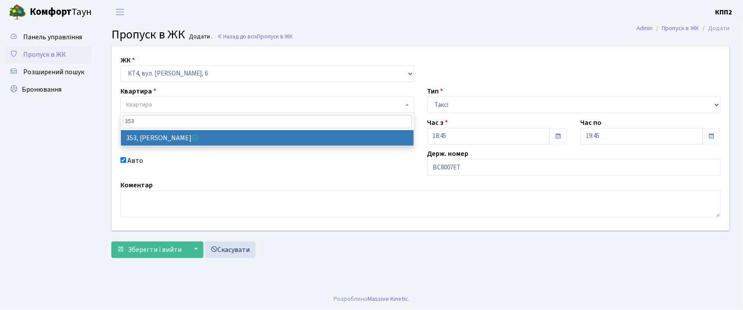
type input "353"
drag, startPoint x: 172, startPoint y: 137, endPoint x: 161, endPoint y: 148, distance: 15.7
select select "17060"
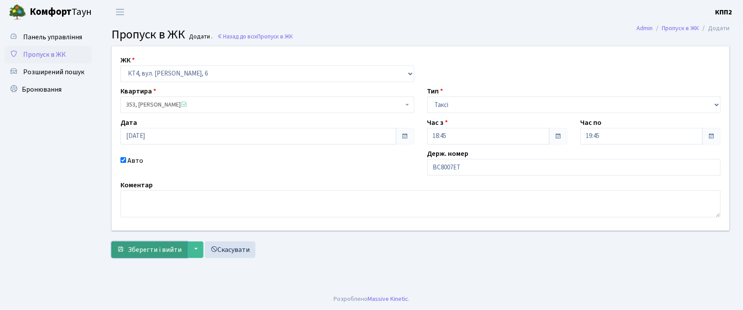
click at [146, 244] on button "Зберегти і вийти" at bounding box center [149, 249] width 76 height 17
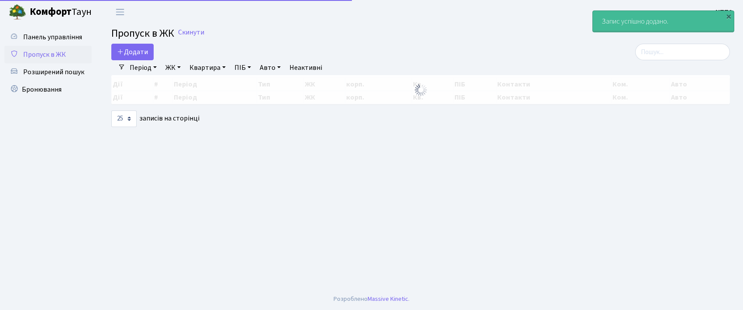
select select "25"
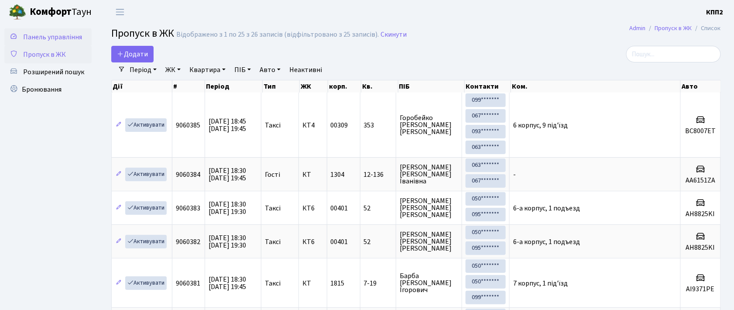
click at [60, 36] on span "Панель управління" at bounding box center [52, 37] width 59 height 10
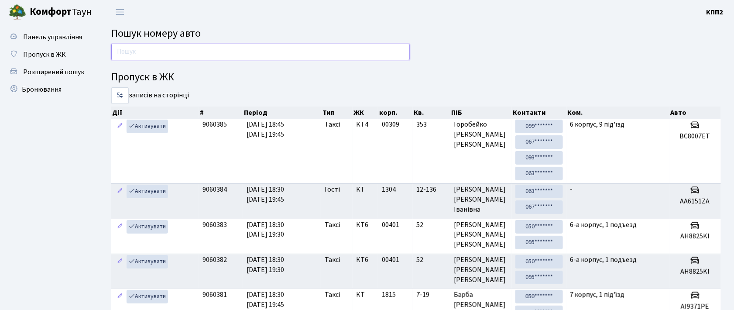
click at [145, 53] on input "text" at bounding box center [260, 52] width 299 height 17
click at [51, 55] on span "Пропуск в ЖК" at bounding box center [44, 55] width 43 height 10
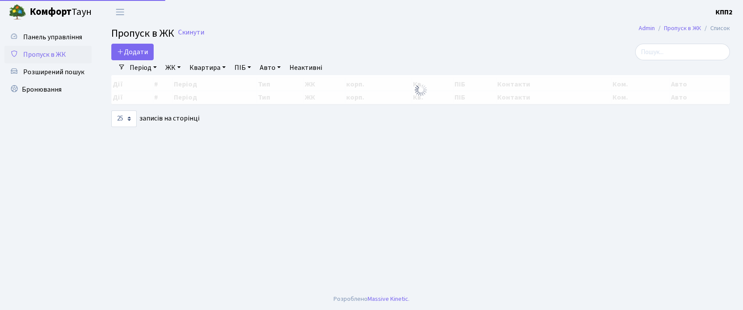
select select "25"
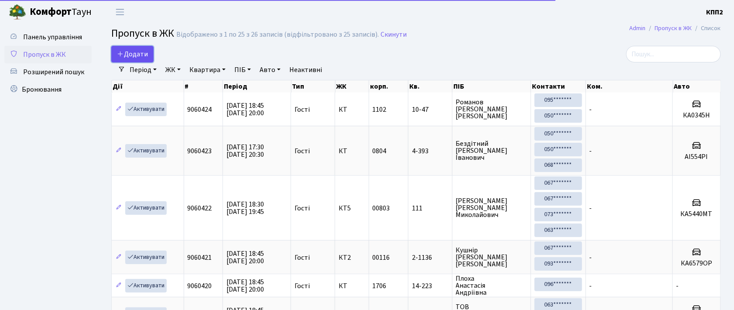
click at [126, 53] on span "Додати" at bounding box center [132, 54] width 31 height 10
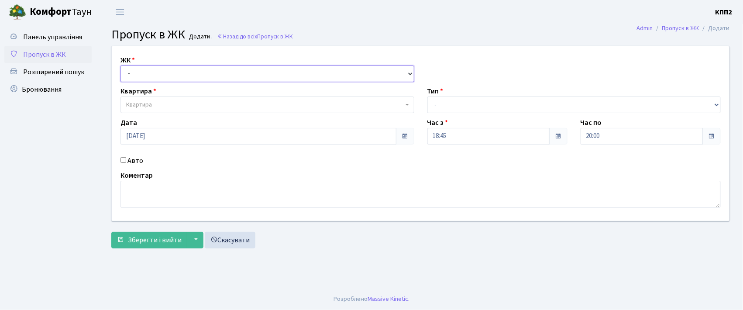
click at [147, 74] on select "- КТ, вул. Регенераторна, 4 КТ2, просп. Соборності, 17 КТ3, вул. Березнева, 16 …" at bounding box center [267, 73] width 294 height 17
select select "271"
click at [120, 65] on select "- КТ, вул. Регенераторна, 4 КТ2, просп. Соборності, 17 КТ3, вул. Березнева, 16 …" at bounding box center [267, 73] width 294 height 17
select select
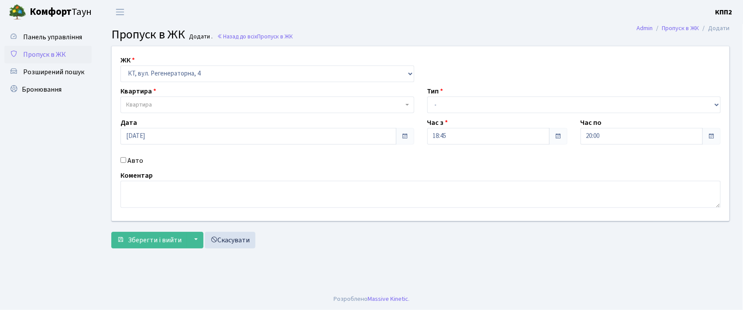
click at [123, 159] on input "Авто" at bounding box center [123, 160] width 6 height 6
checkbox input "true"
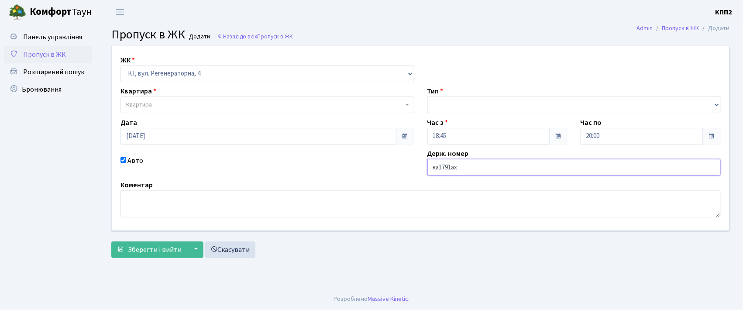
type input "ка1791ах"
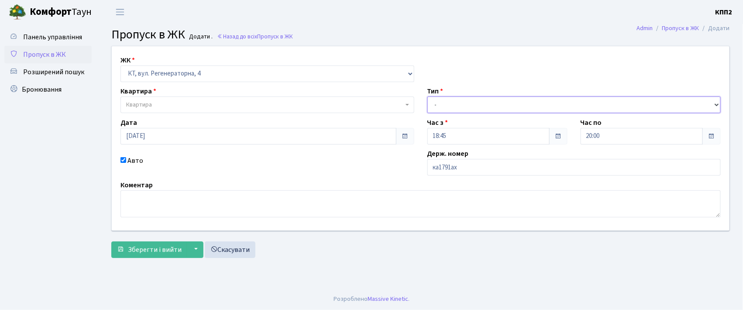
click at [446, 104] on select "- Доставка Таксі Гості Сервіс" at bounding box center [574, 104] width 294 height 17
select select "2"
click at [427, 96] on select "- Доставка Таксі Гості Сервіс" at bounding box center [574, 104] width 294 height 17
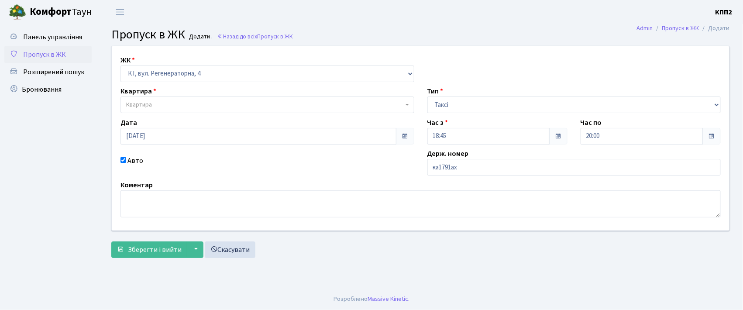
click at [145, 100] on span "Квартира" at bounding box center [139, 104] width 26 height 9
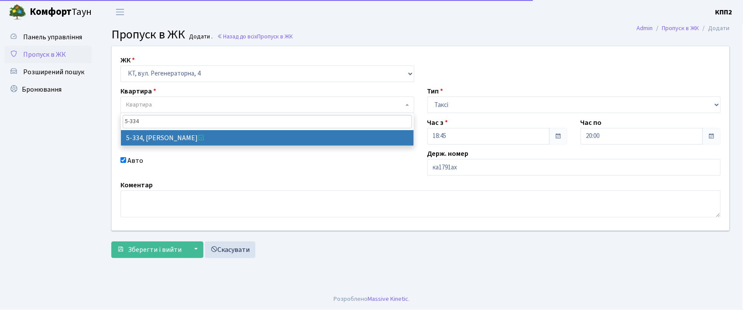
type input "5-334"
select select "2169"
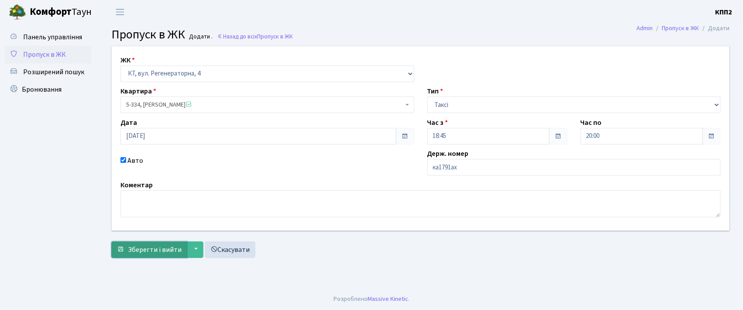
click at [154, 248] on span "Зберегти і вийти" at bounding box center [155, 250] width 54 height 10
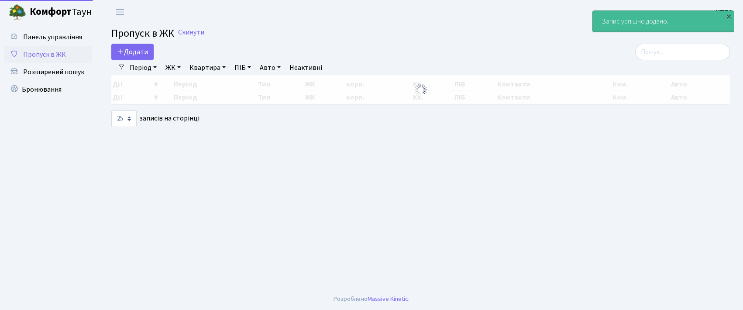
select select "25"
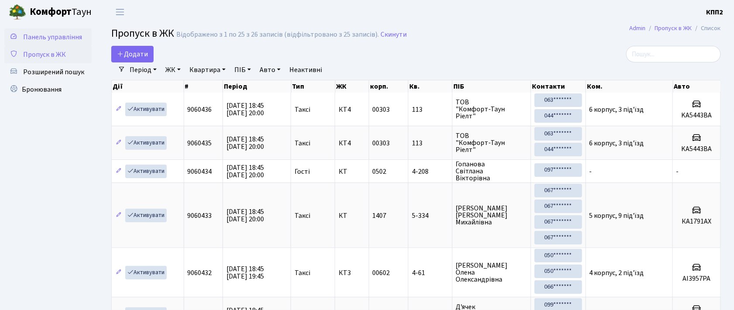
click at [60, 39] on span "Панель управління" at bounding box center [52, 37] width 59 height 10
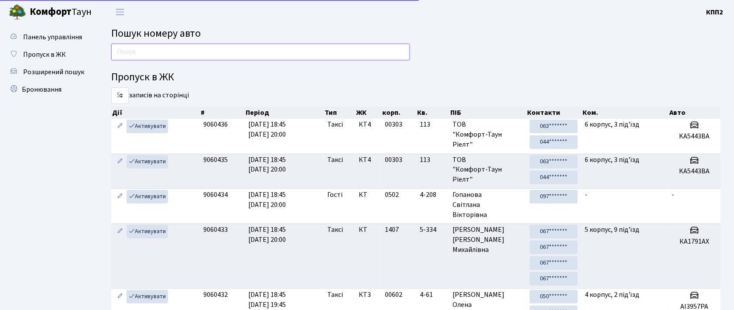
click at [148, 55] on input "text" at bounding box center [260, 52] width 299 height 17
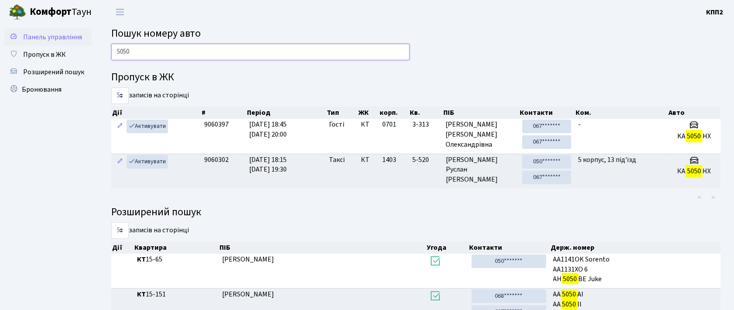
type input "5050"
click at [53, 37] on span "Панель управління" at bounding box center [52, 37] width 59 height 10
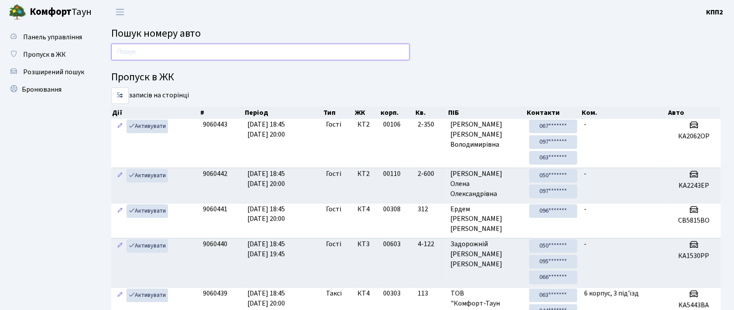
click at [161, 55] on input "text" at bounding box center [260, 52] width 299 height 17
click at [60, 59] on link "Пропуск в ЖК" at bounding box center [47, 54] width 87 height 17
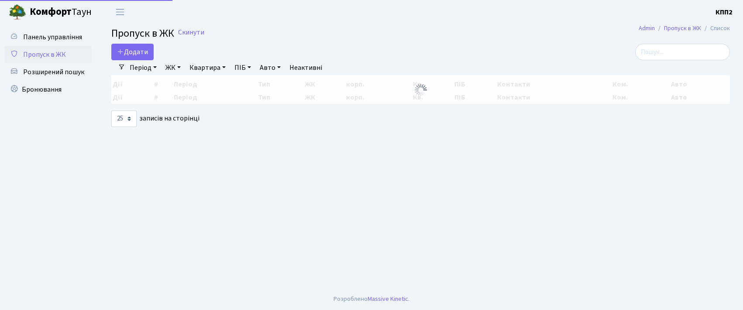
select select "25"
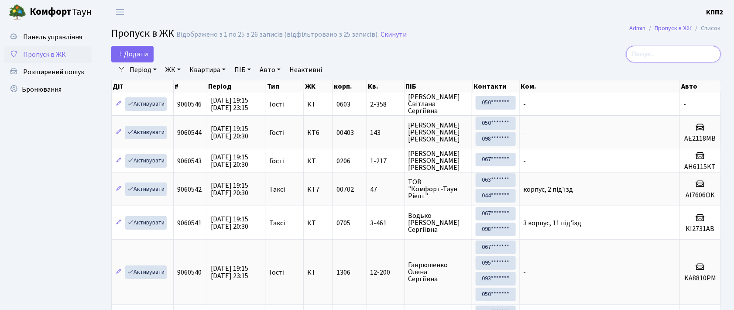
click at [677, 60] on input "search" at bounding box center [673, 54] width 95 height 17
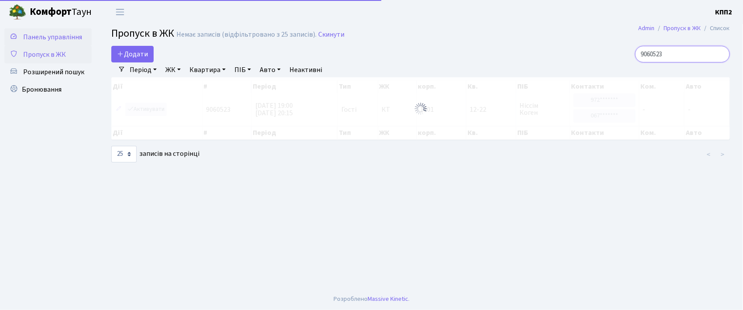
type input "9060523"
click at [42, 34] on span "Панель управління" at bounding box center [52, 37] width 59 height 10
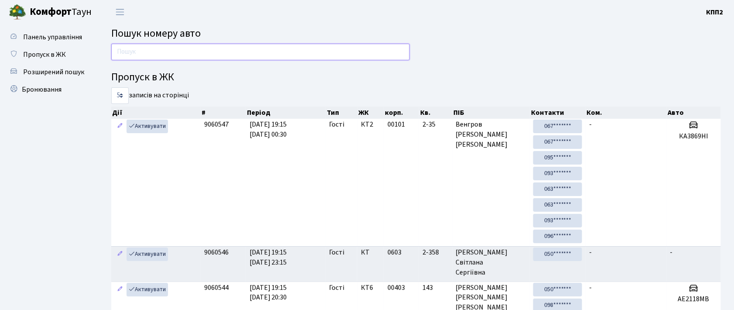
click at [145, 50] on input "text" at bounding box center [260, 52] width 299 height 17
drag, startPoint x: 52, startPoint y: 53, endPoint x: 184, endPoint y: 56, distance: 131.4
click at [53, 53] on span "Пропуск в ЖК" at bounding box center [44, 55] width 43 height 10
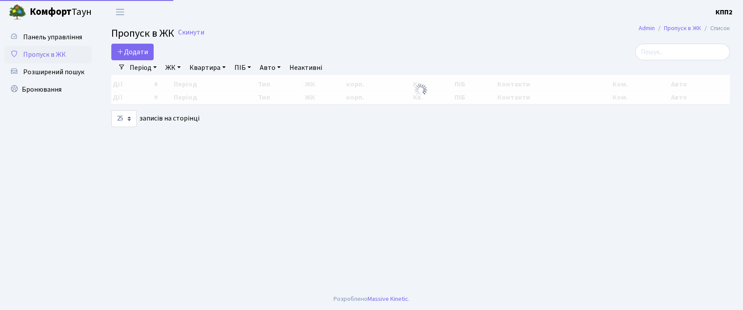
select select "25"
click at [673, 51] on input "search" at bounding box center [682, 52] width 95 height 17
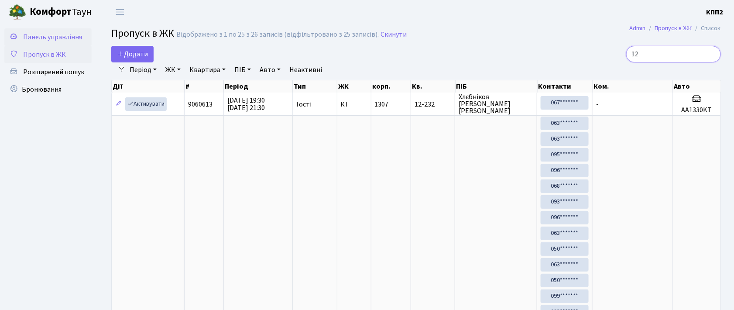
type input "12"
click at [67, 35] on span "Панель управління" at bounding box center [52, 37] width 59 height 10
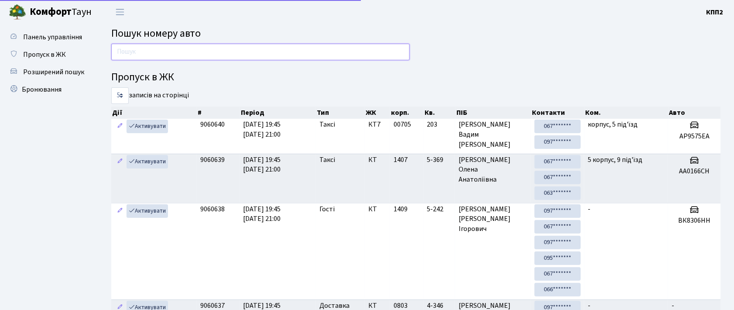
click at [130, 48] on input "text" at bounding box center [260, 52] width 299 height 17
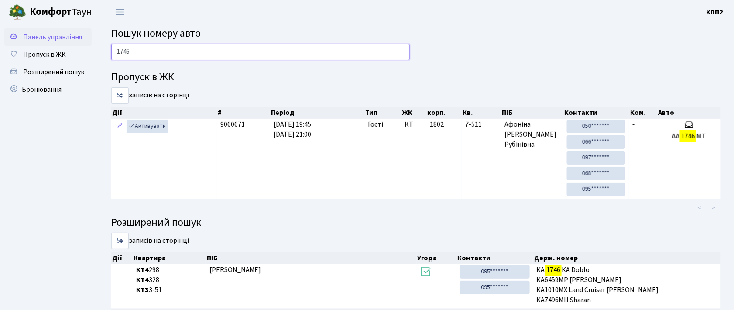
type input "1746"
click at [51, 34] on span "Панель управління" at bounding box center [52, 37] width 59 height 10
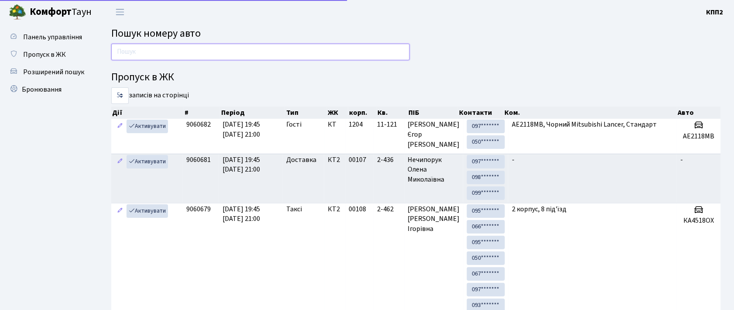
drag, startPoint x: 0, startPoint y: 0, endPoint x: 141, endPoint y: 49, distance: 148.9
click at [141, 49] on input "text" at bounding box center [260, 52] width 299 height 17
click at [46, 52] on span "Пропуск в ЖК" at bounding box center [44, 55] width 43 height 10
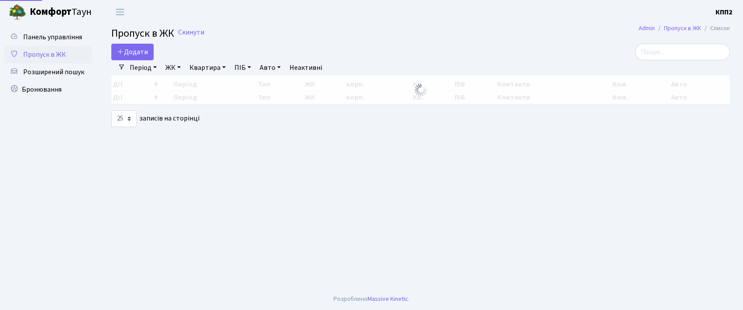
select select "25"
click at [704, 51] on input "search" at bounding box center [682, 52] width 95 height 17
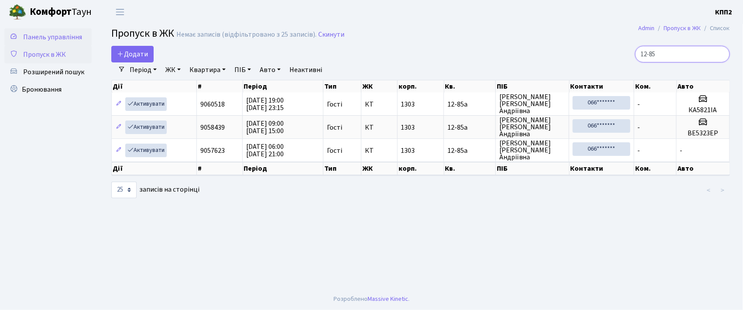
type input "12-85"
click at [67, 35] on span "Панель управління" at bounding box center [52, 37] width 59 height 10
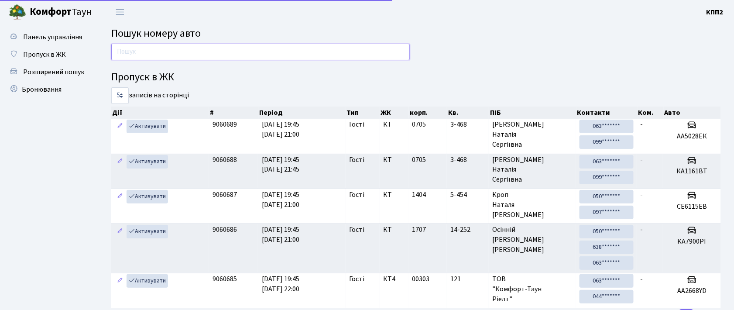
click at [166, 52] on input "text" at bounding box center [260, 52] width 299 height 17
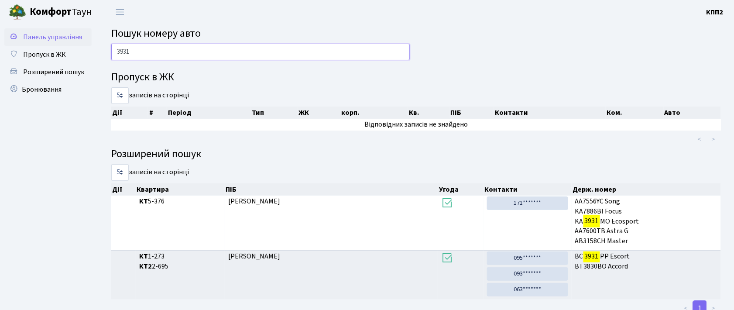
type input "3931"
click at [68, 35] on span "Панель управління" at bounding box center [52, 37] width 59 height 10
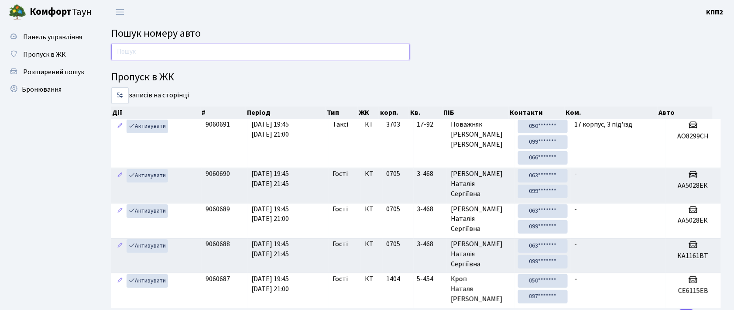
click at [126, 56] on input "text" at bounding box center [260, 52] width 299 height 17
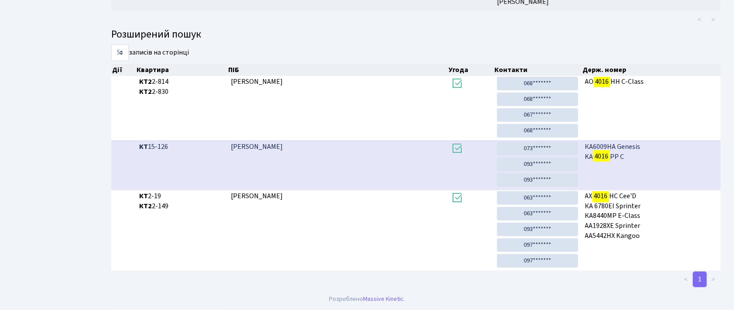
scroll to position [47, 0]
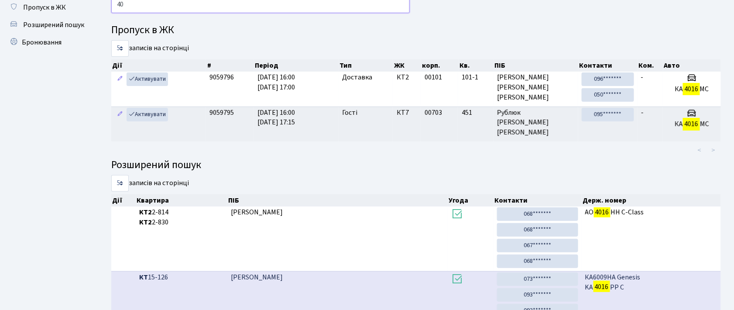
type input "4"
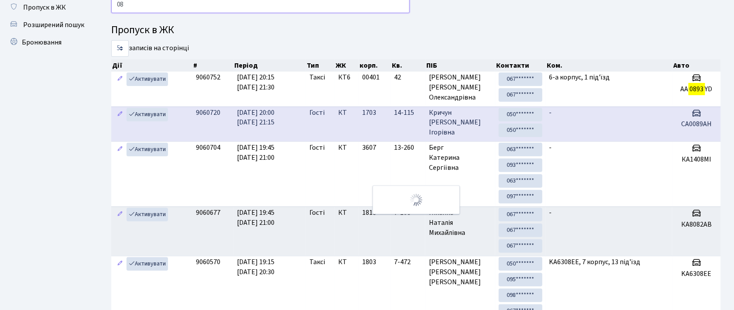
type input "0"
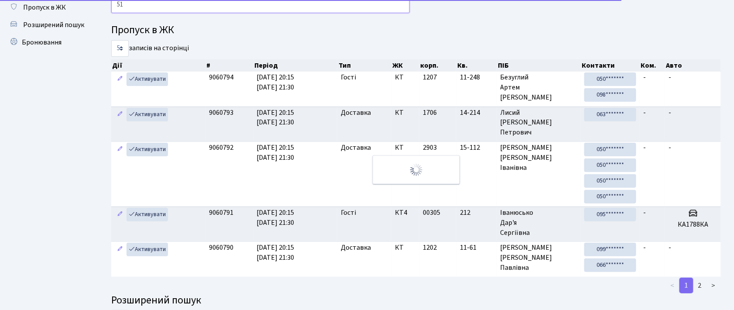
type input "5"
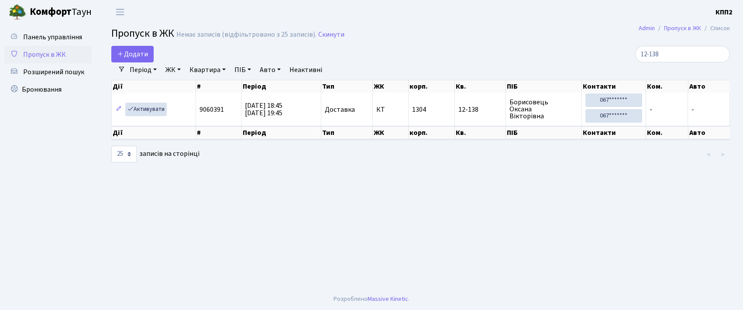
select select "25"
click at [130, 60] on link "Додати" at bounding box center [132, 54] width 42 height 17
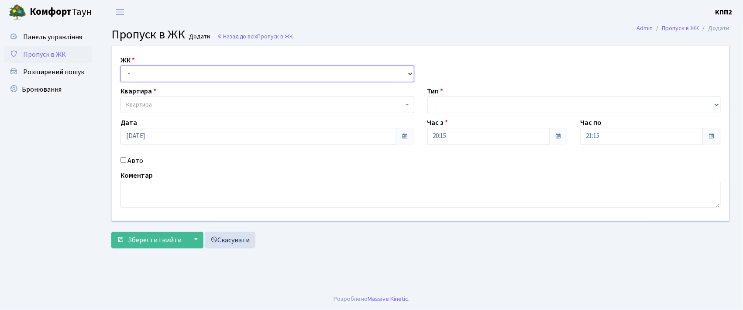
drag, startPoint x: 0, startPoint y: 0, endPoint x: 178, endPoint y: 73, distance: 192.6
click at [176, 73] on select "- КТ, вул. Регенераторна, 4 КТ2, просп. Соборності, 17 КТ3, вул. Березнева, 16 …" at bounding box center [267, 73] width 294 height 17
select select "271"
click at [120, 65] on select "- КТ, вул. Регенераторна, 4 КТ2, просп. Соборності, 17 КТ3, вул. Березнева, 16 …" at bounding box center [267, 73] width 294 height 17
select select
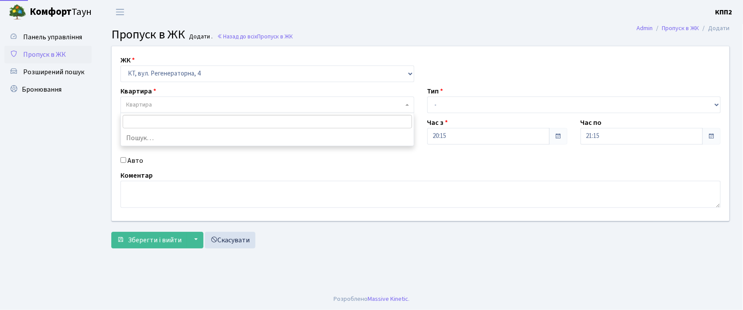
click at [201, 107] on span "Квартира" at bounding box center [264, 104] width 277 height 9
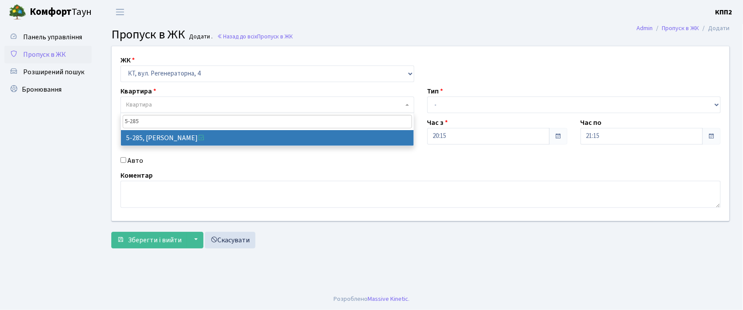
type input "5-285"
select select "2296"
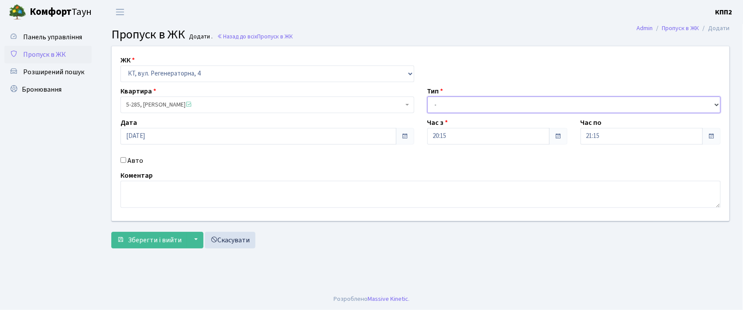
click at [493, 102] on select "- Доставка Таксі Гості Сервіс" at bounding box center [574, 104] width 294 height 17
select select "1"
click at [427, 96] on select "- Доставка Таксі Гості Сервіс" at bounding box center [574, 104] width 294 height 17
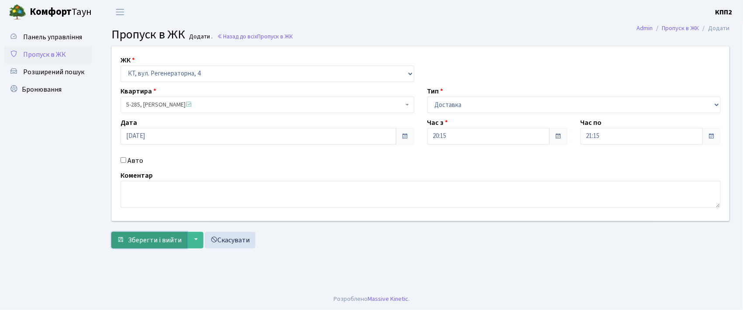
click at [178, 236] on span "Зберегти і вийти" at bounding box center [155, 240] width 54 height 10
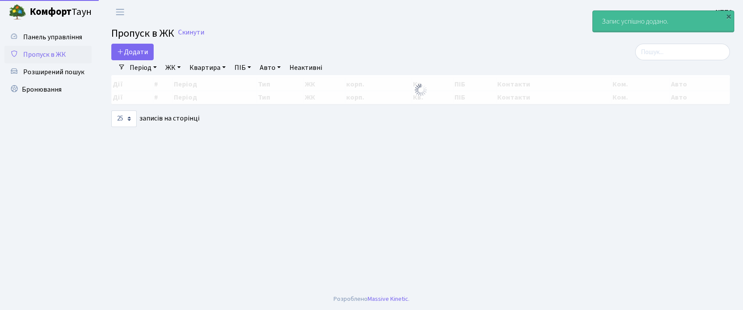
select select "25"
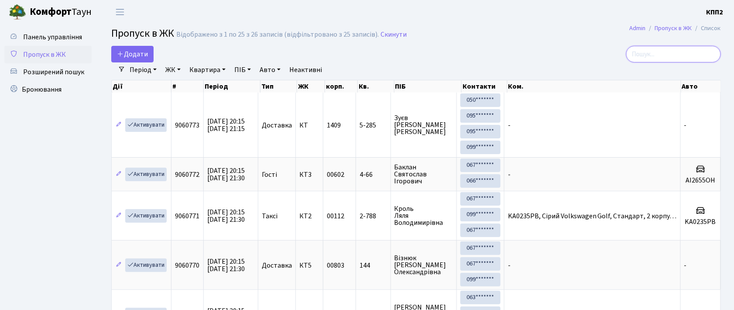
drag, startPoint x: 715, startPoint y: 46, endPoint x: 685, endPoint y: 62, distance: 33.8
click at [714, 47] on input "search" at bounding box center [673, 54] width 95 height 17
click at [675, 65] on div "Період 10.10.2025 - 10.10.2025 ЖК - КТ, вул. Регенераторна, 4 КТ2, просп. Собор…" at bounding box center [419, 69] width 589 height 15
click at [638, 56] on input "search" at bounding box center [673, 54] width 95 height 17
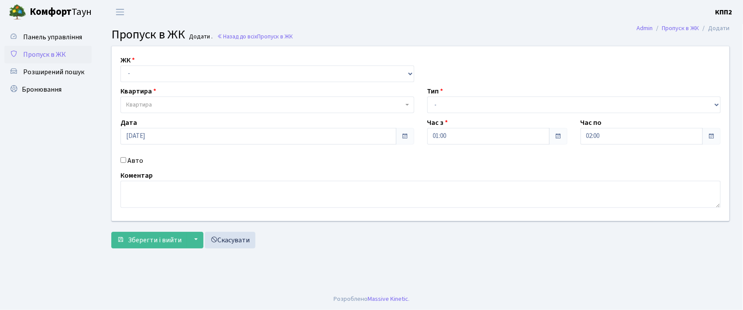
click at [45, 54] on span "Пропуск в ЖК" at bounding box center [44, 55] width 43 height 10
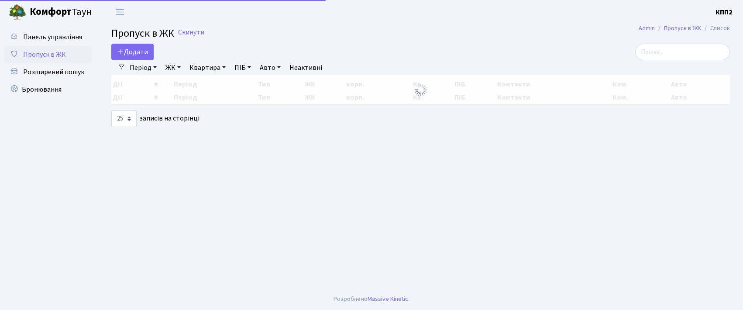
select select "25"
click at [121, 48] on icon at bounding box center [120, 51] width 7 height 7
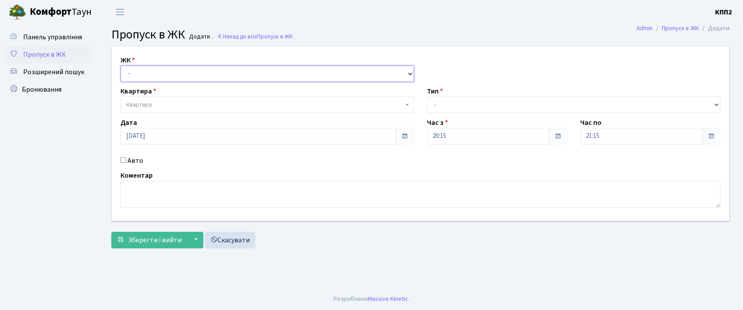
click at [268, 74] on select "- КТ, вул. Регенераторна, 4 КТ2, просп. [STREET_ADDRESS] [STREET_ADDRESS] [PERS…" at bounding box center [267, 73] width 294 height 17
select select "271"
click at [120, 65] on select "- КТ, вул. Регенераторна, 4 КТ2, просп. [STREET_ADDRESS] [STREET_ADDRESS] [PERS…" at bounding box center [267, 73] width 294 height 17
select select
click at [182, 77] on select "- КТ, вул. Регенераторна, 4 КТ2, просп. [STREET_ADDRESS] [STREET_ADDRESS] [PERS…" at bounding box center [267, 73] width 294 height 17
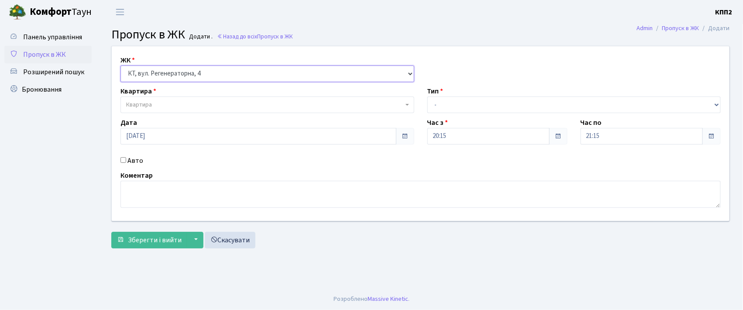
select select "302"
click at [120, 65] on select "- КТ, вул. Регенераторна, 4 КТ2, просп. [STREET_ADDRESS] [STREET_ADDRESS] [PERS…" at bounding box center [267, 73] width 294 height 17
select select
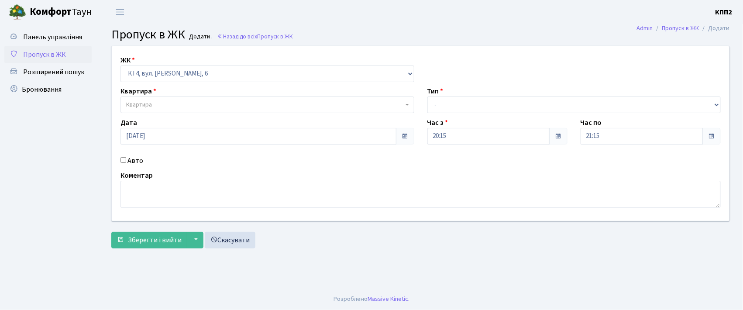
click at [184, 105] on span "Квартира" at bounding box center [264, 104] width 277 height 9
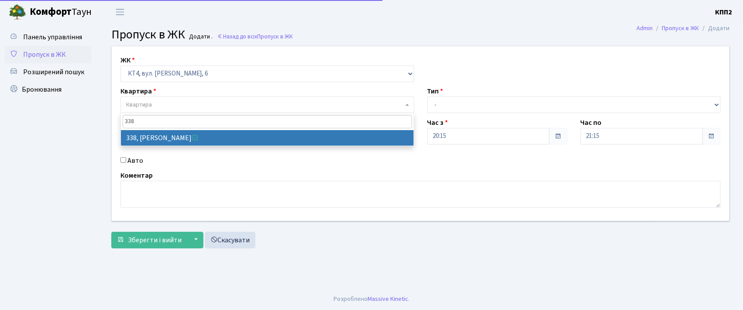
type input "338"
drag, startPoint x: 158, startPoint y: 139, endPoint x: 159, endPoint y: 134, distance: 4.7
select select "17045"
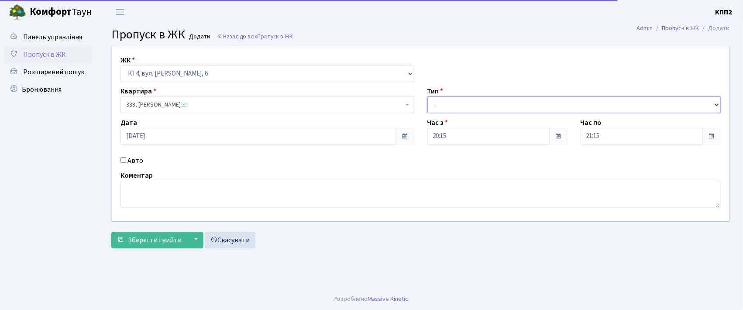
click at [452, 109] on select "- Доставка Таксі Гості Сервіс" at bounding box center [574, 104] width 294 height 17
select select "1"
click at [427, 96] on select "- Доставка Таксі Гості Сервіс" at bounding box center [574, 104] width 294 height 17
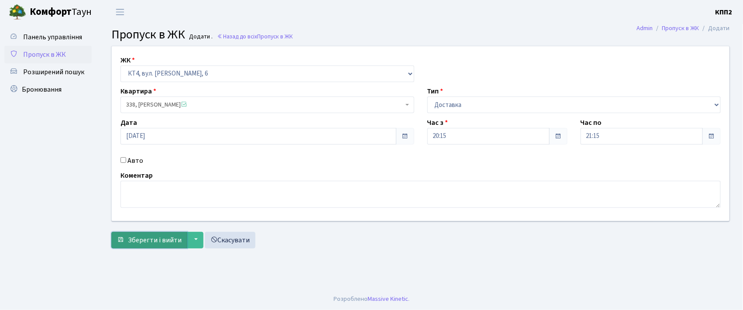
click at [140, 242] on span "Зберегти і вийти" at bounding box center [155, 240] width 54 height 10
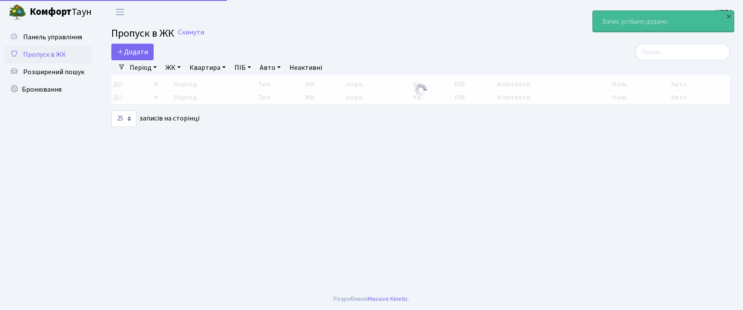
select select "25"
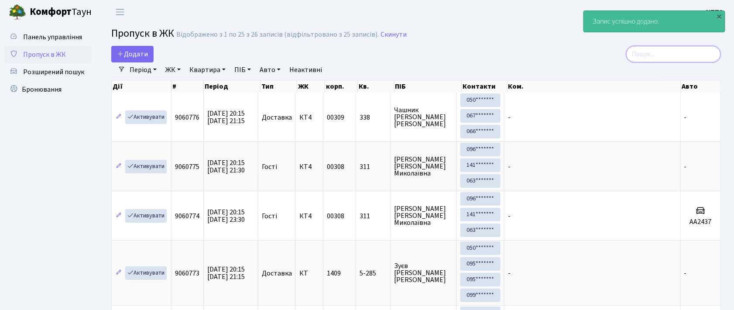
click at [660, 60] on input "search" at bounding box center [673, 54] width 95 height 17
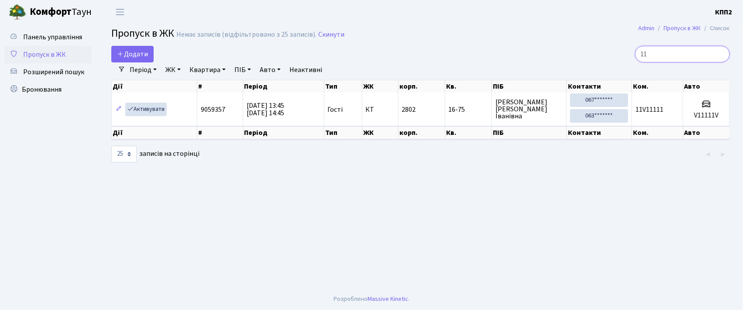
type input "1"
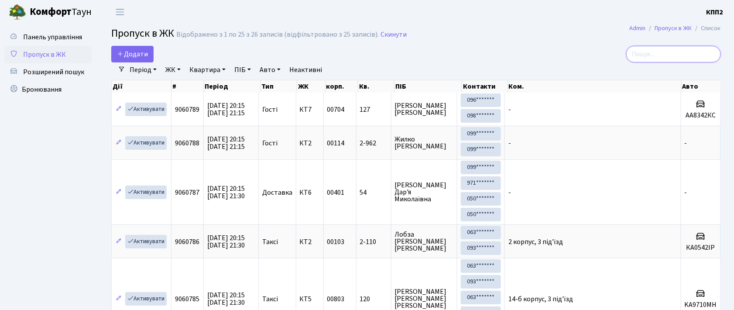
type input "5"
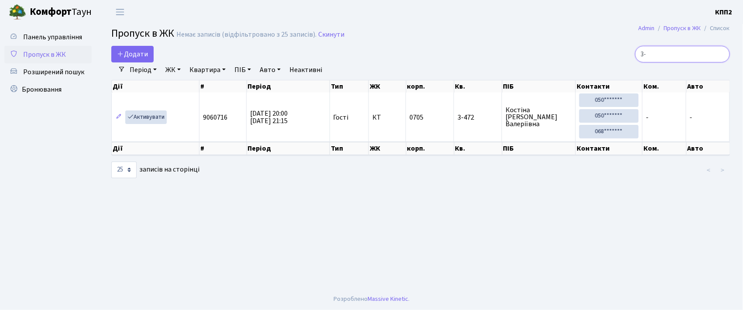
type input "3"
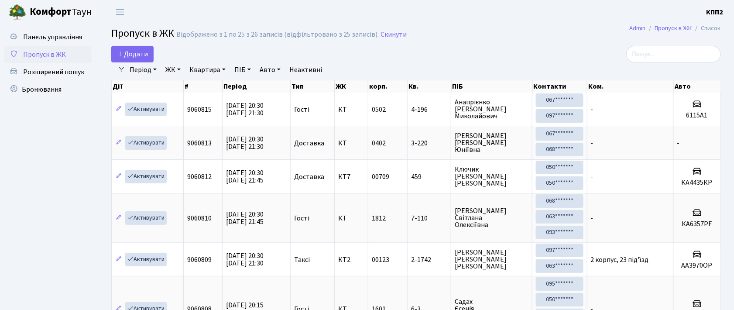
click at [126, 63] on li "Період 10.10.2025 - 10.10.2025" at bounding box center [143, 69] width 34 height 15
click at [131, 55] on span "Додати" at bounding box center [132, 54] width 31 height 10
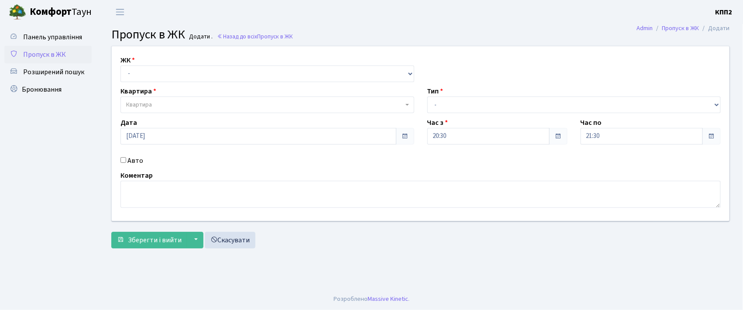
select select "271"
click at [120, 65] on select "- КТ, вул. Регенераторна, 4 КТ2, просп. [STREET_ADDRESS] [STREET_ADDRESS] [PERS…" at bounding box center [267, 73] width 294 height 17
select select
click at [151, 110] on span "Квартира" at bounding box center [267, 104] width 294 height 17
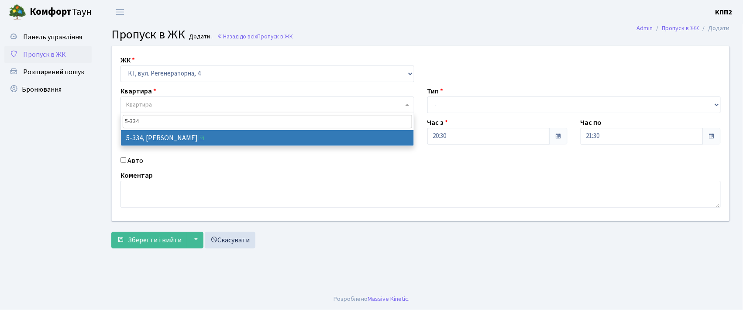
type input "5-334"
select select "2169"
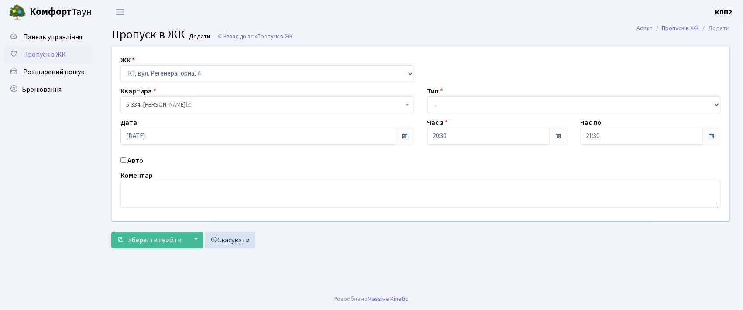
click at [138, 163] on label "Авто" at bounding box center [135, 160] width 16 height 10
click at [126, 163] on input "Авто" at bounding box center [123, 160] width 6 height 6
checkbox input "true"
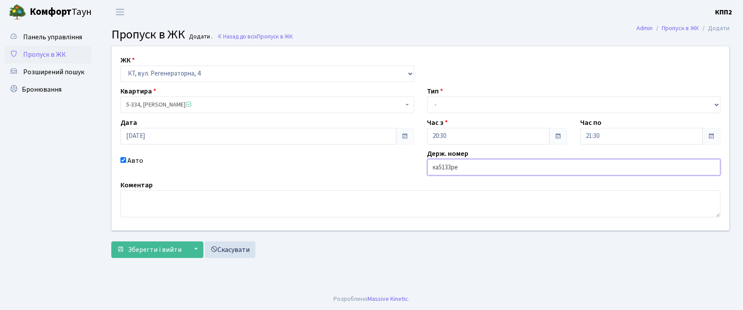
type input "ка5133ре"
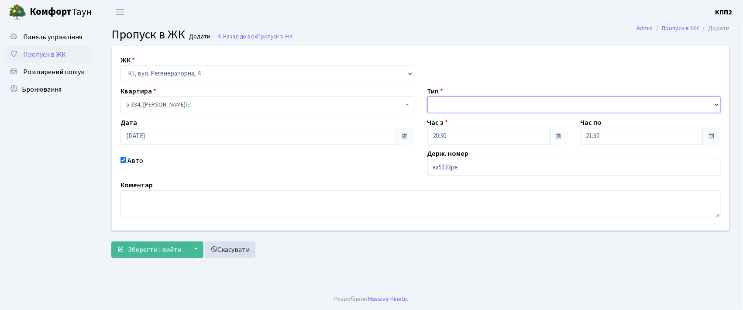
click at [469, 101] on select "- Доставка Таксі Гості Сервіс" at bounding box center [574, 104] width 294 height 17
select select "2"
click at [427, 96] on select "- Доставка Таксі Гості Сервіс" at bounding box center [574, 104] width 294 height 17
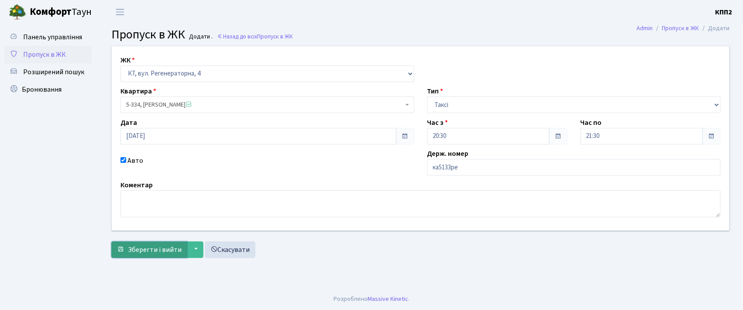
click at [154, 242] on button "Зберегти і вийти" at bounding box center [149, 249] width 76 height 17
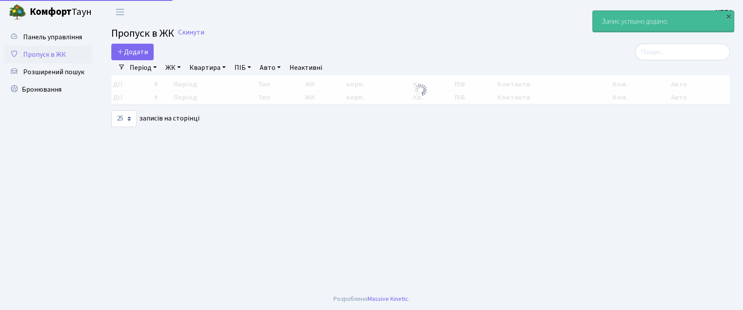
select select "25"
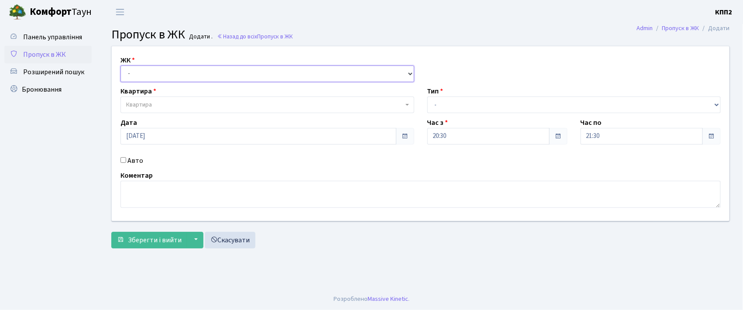
click at [203, 76] on select "- КТ, вул. Регенераторна, 4 КТ2, просп. [STREET_ADDRESS] [STREET_ADDRESS] [PERS…" at bounding box center [267, 73] width 294 height 17
select select "271"
click at [120, 65] on select "- КТ, вул. Регенераторна, 4 КТ2, просп. [STREET_ADDRESS] [STREET_ADDRESS] [PERS…" at bounding box center [267, 73] width 294 height 17
select select
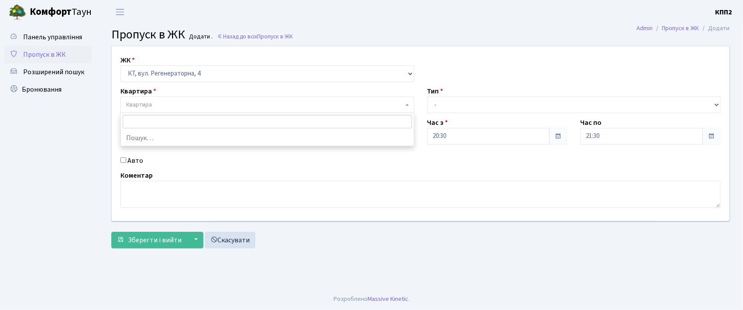
click at [219, 106] on span "Квартира" at bounding box center [264, 104] width 277 height 9
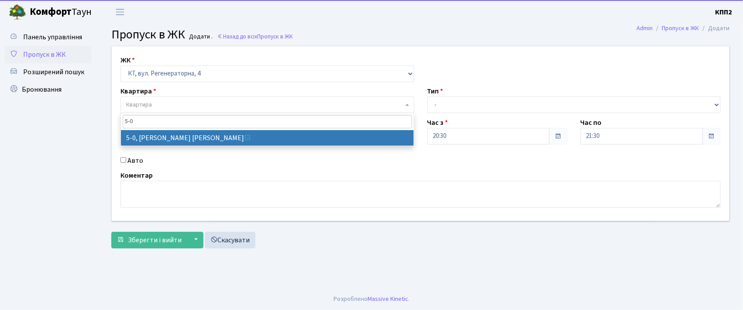
type input "5-0"
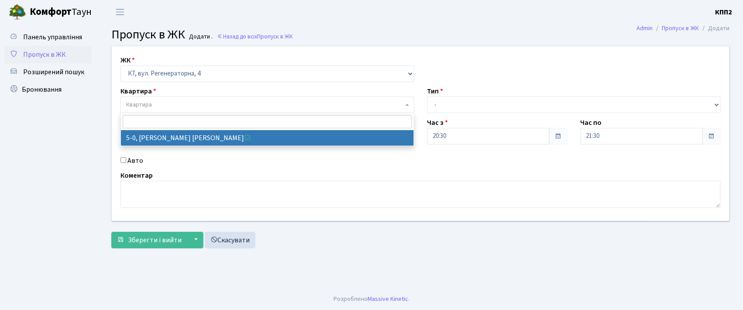
select select "5323"
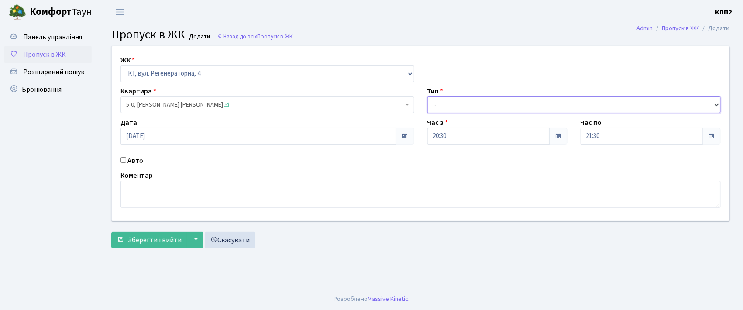
click at [444, 106] on select "- Доставка Таксі Гості Сервіс" at bounding box center [574, 104] width 294 height 17
select select "3"
click at [427, 96] on select "- Доставка Таксі Гості Сервіс" at bounding box center [574, 104] width 294 height 17
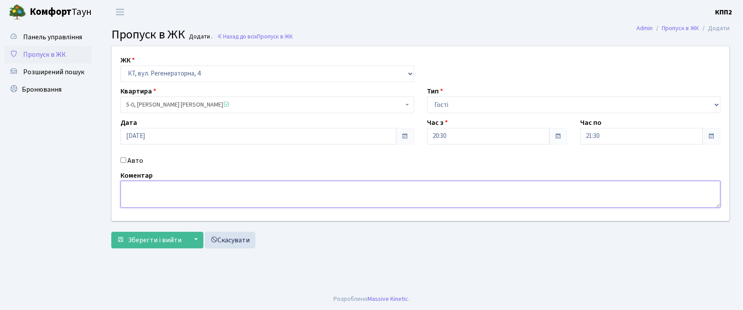
click at [191, 206] on textarea at bounding box center [420, 194] width 600 height 27
type textarea "всіхх"
click at [161, 137] on input "[DATE]" at bounding box center [258, 136] width 276 height 17
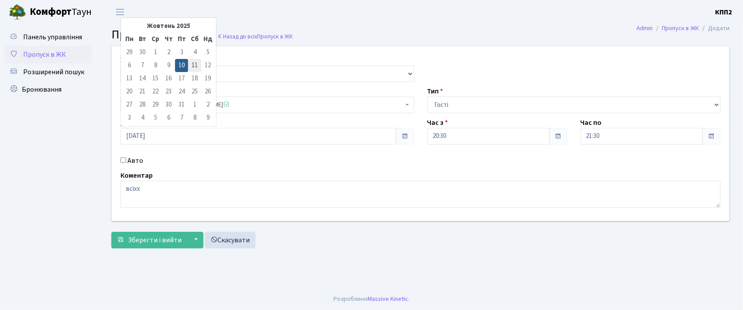
click at [189, 69] on td "11" at bounding box center [194, 65] width 13 height 13
type input "11.10.2025"
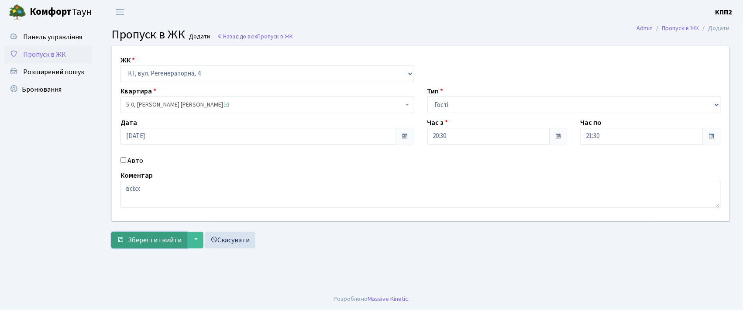
click at [164, 238] on span "Зберегти і вийти" at bounding box center [155, 240] width 54 height 10
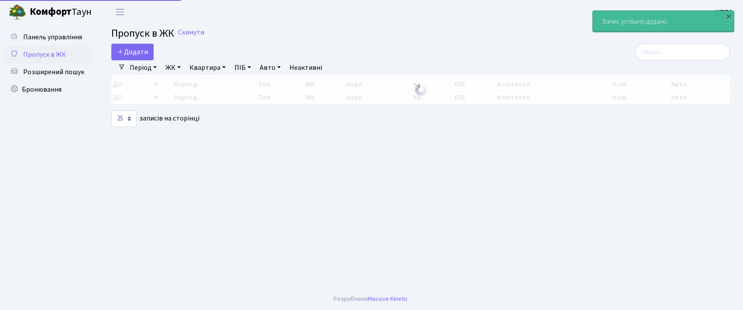
select select "25"
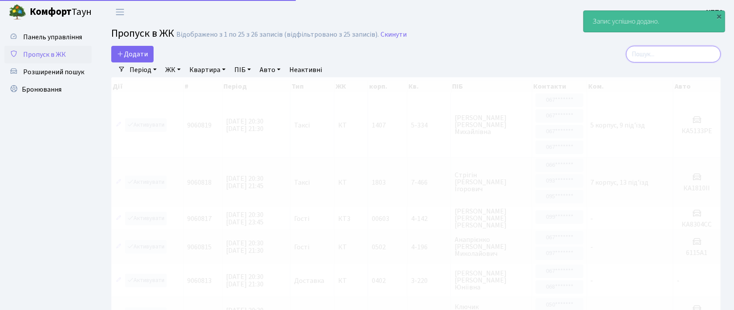
click at [671, 58] on input "search" at bounding box center [673, 54] width 95 height 17
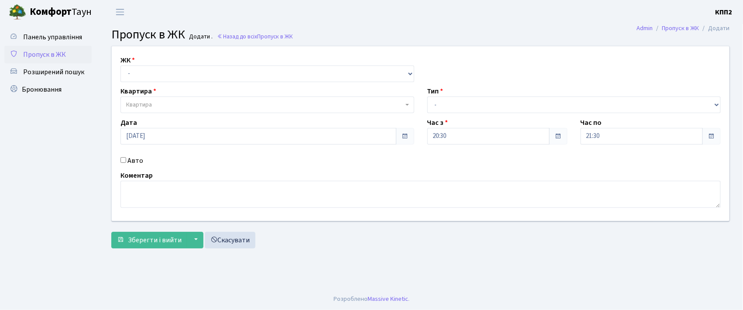
click at [182, 82] on div "ЖК - КТ, вул. Регенераторна, 4 КТ2, просп. [STREET_ADDRESS] [STREET_ADDRESS] [P…" at bounding box center [420, 133] width 631 height 175
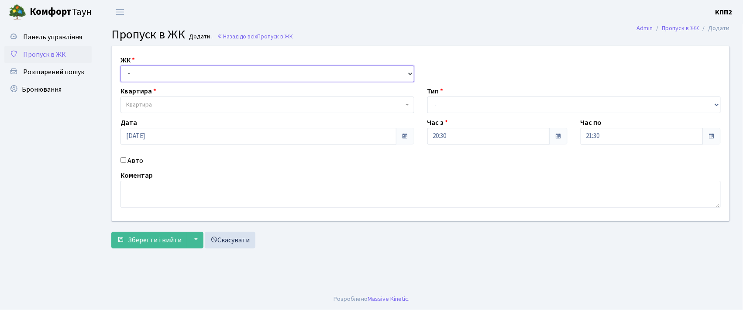
drag, startPoint x: 184, startPoint y: 75, endPoint x: 185, endPoint y: 79, distance: 4.6
click at [184, 75] on select "- КТ, вул. Регенераторна, 4 КТ2, просп. [STREET_ADDRESS] [STREET_ADDRESS] [PERS…" at bounding box center [267, 73] width 294 height 17
select select "302"
click at [120, 65] on select "- КТ, вул. Регенераторна, 4 КТ2, просп. [STREET_ADDRESS] [STREET_ADDRESS] [PERS…" at bounding box center [267, 73] width 294 height 17
select select
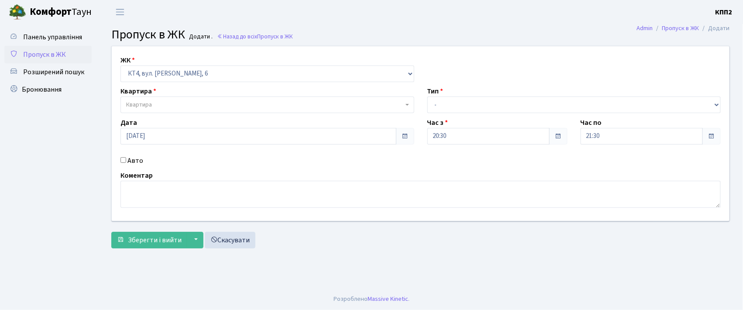
click at [178, 106] on span "Квартира" at bounding box center [264, 104] width 277 height 9
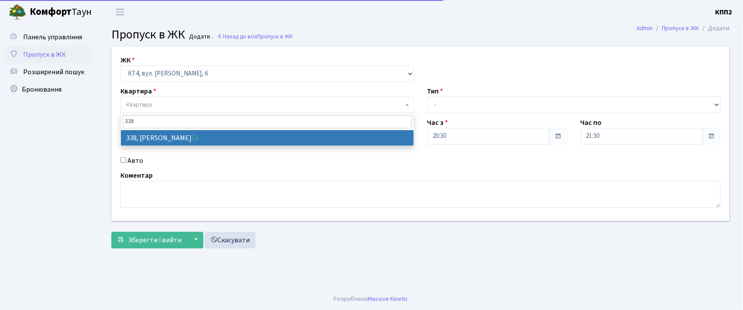
type input "338"
select select "17045"
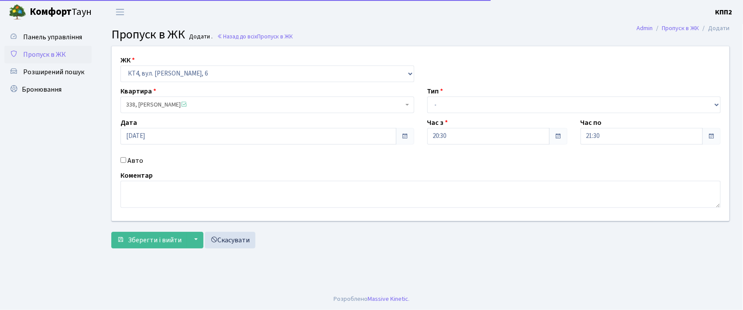
click at [517, 93] on div "Тип - Доставка Таксі Гості Сервіс" at bounding box center [574, 99] width 307 height 27
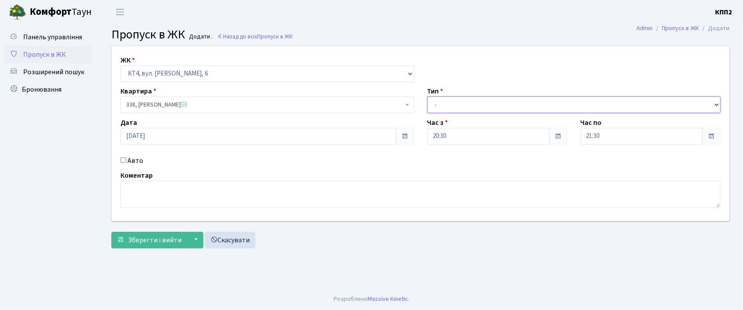
drag, startPoint x: 514, startPoint y: 98, endPoint x: 514, endPoint y: 103, distance: 4.8
click at [514, 100] on select "- Доставка Таксі Гості Сервіс" at bounding box center [574, 104] width 294 height 17
select select "1"
click at [427, 96] on select "- Доставка Таксі Гості Сервіс" at bounding box center [574, 104] width 294 height 17
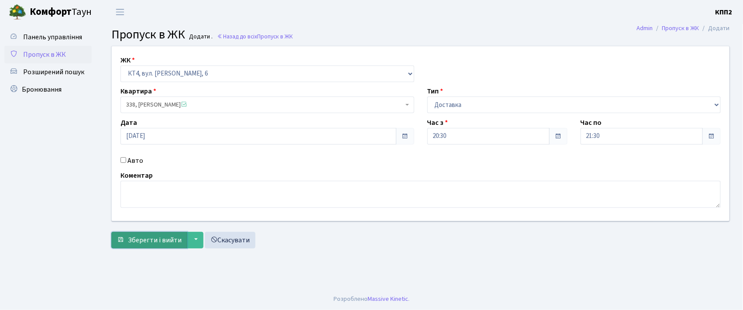
click at [150, 245] on span "Зберегти і вийти" at bounding box center [155, 240] width 54 height 10
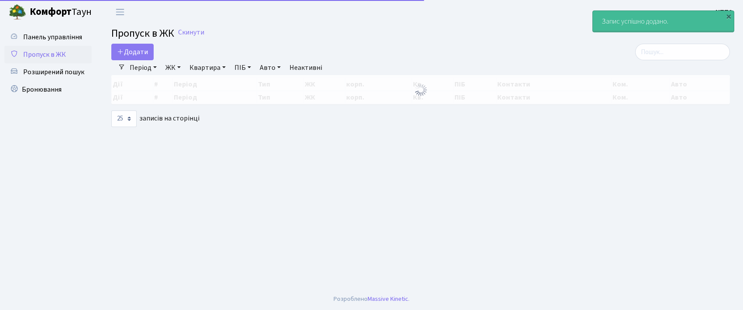
select select "25"
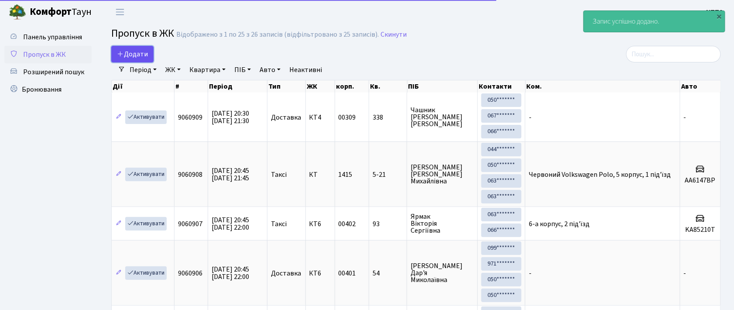
click at [144, 51] on span "Додати" at bounding box center [132, 54] width 31 height 10
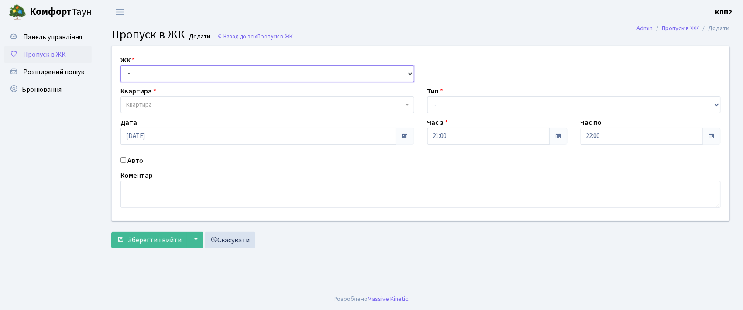
click at [336, 72] on select "- КТ, вул. Регенераторна, 4 КТ2, просп. Соборності, 17 КТ3, вул. Березнева, 16 …" at bounding box center [267, 73] width 294 height 17
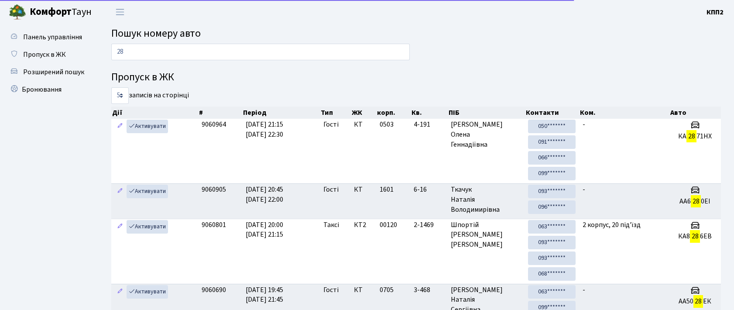
scroll to position [47, 0]
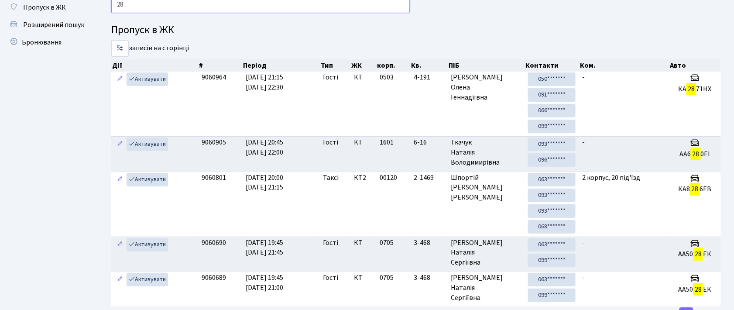
click at [351, 11] on input "28" at bounding box center [260, 5] width 299 height 17
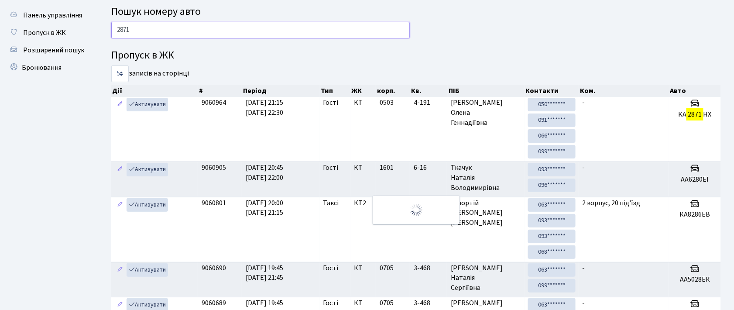
scroll to position [8, 0]
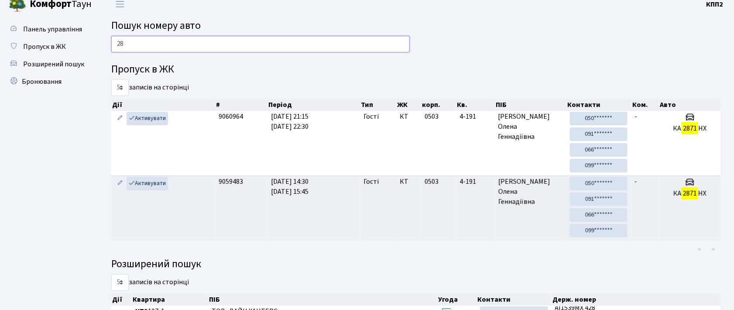
type input "2"
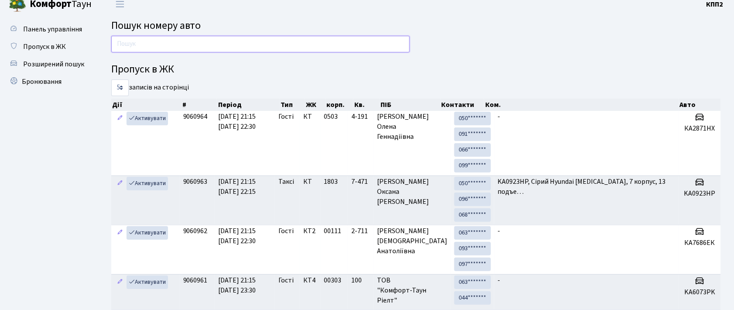
type input "3"
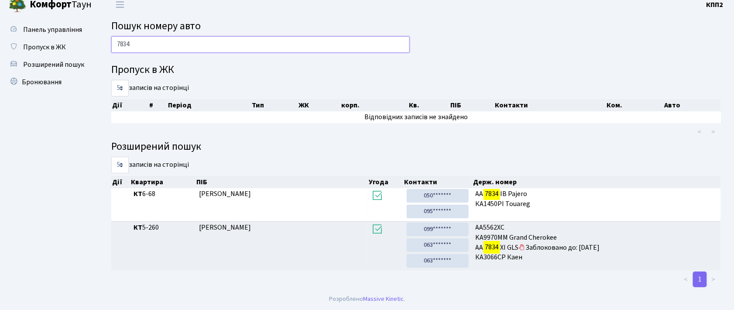
scroll to position [9, 0]
type input "7"
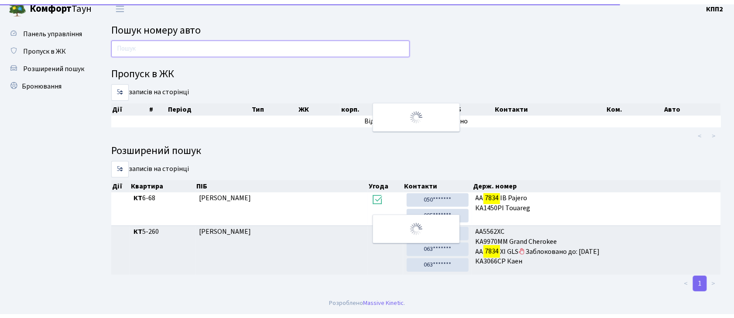
scroll to position [47, 0]
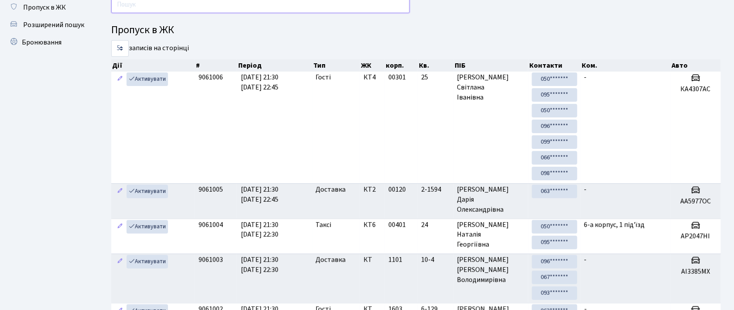
click at [393, 1] on input "text" at bounding box center [260, 5] width 299 height 17
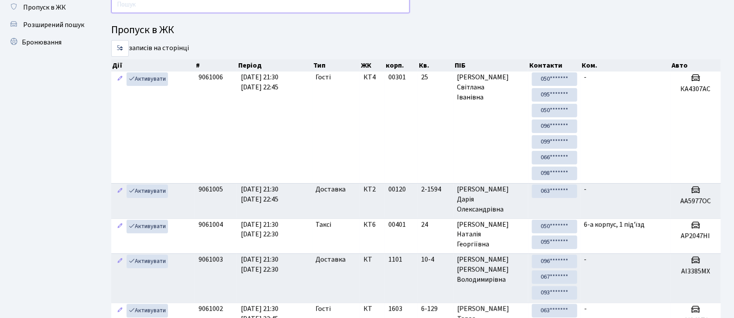
click at [325, 7] on input "text" at bounding box center [260, 5] width 299 height 17
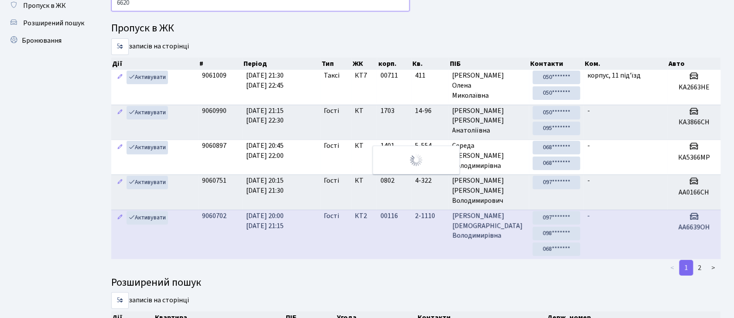
scroll to position [0, 0]
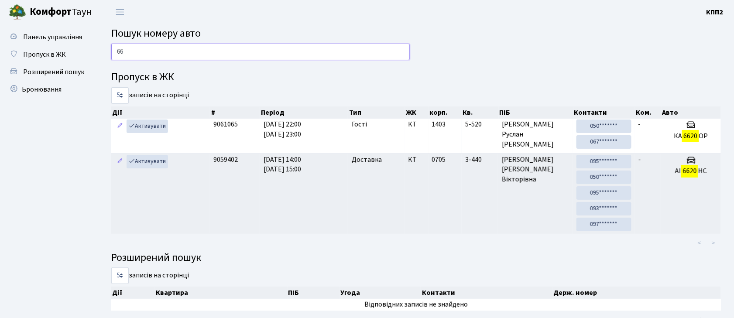
type input "6"
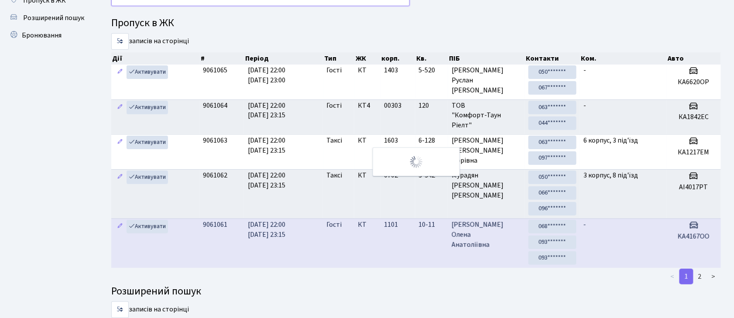
scroll to position [25, 0]
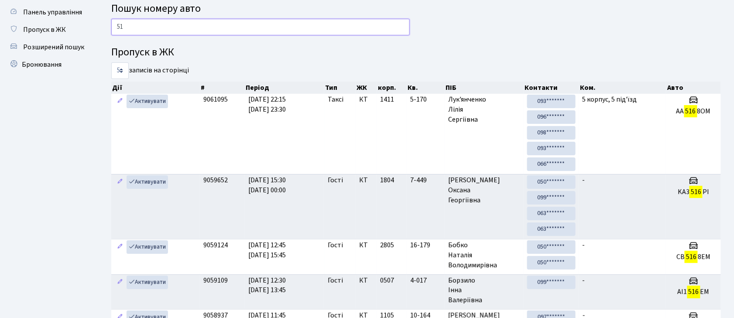
type input "5"
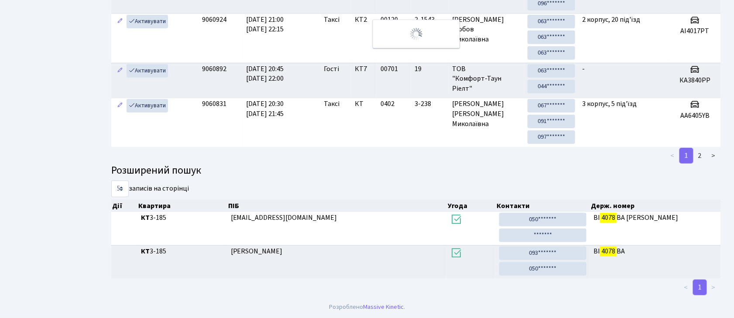
scroll to position [0, 0]
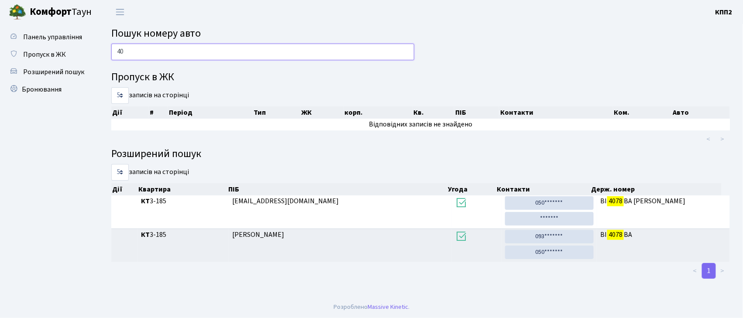
type input "4"
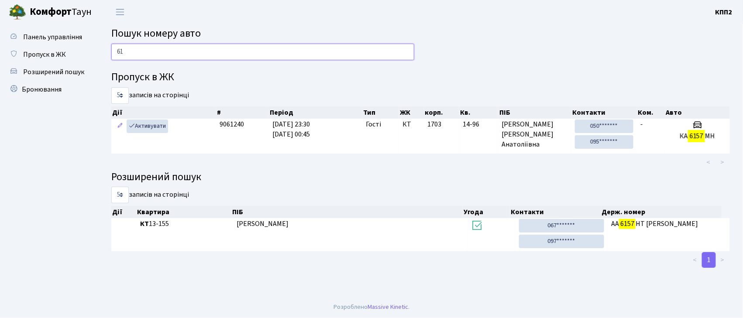
type input "6"
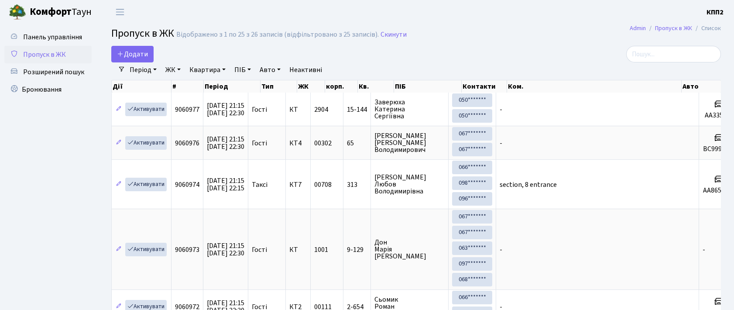
select select "25"
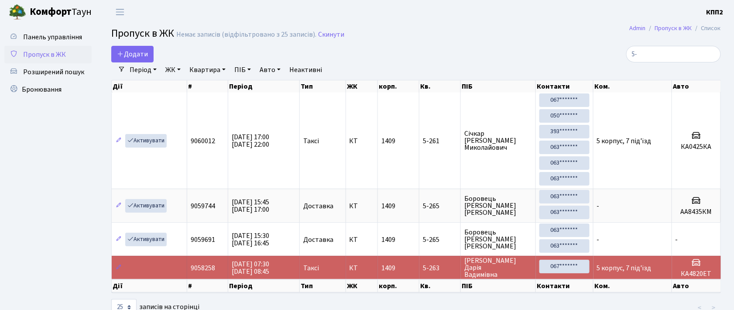
type input "5"
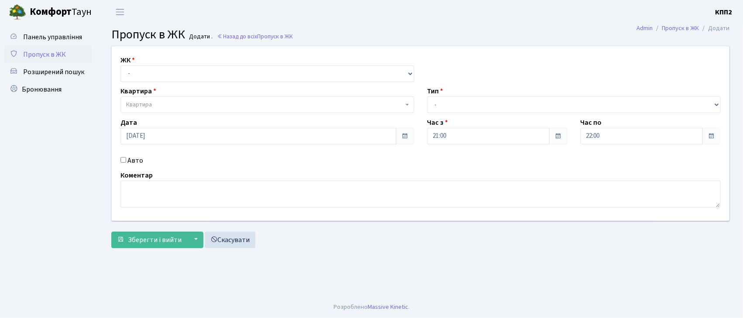
click at [203, 75] on select "- КТ, вул. Регенераторна, 4 КТ2, просп. Соборності, 17 КТ3, вул. Березнева, 16 …" at bounding box center [267, 73] width 294 height 17
select select "271"
click at [120, 65] on select "- КТ, вул. Регенераторна, 4 КТ2, просп. Соборності, 17 КТ3, вул. Березнева, 16 …" at bounding box center [267, 73] width 294 height 17
select select
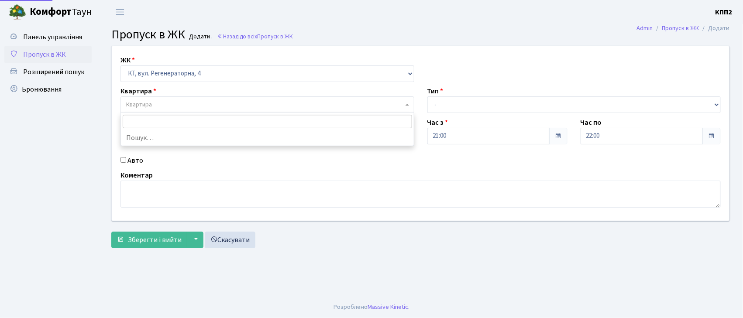
click at [199, 106] on span "Квартира" at bounding box center [264, 104] width 277 height 9
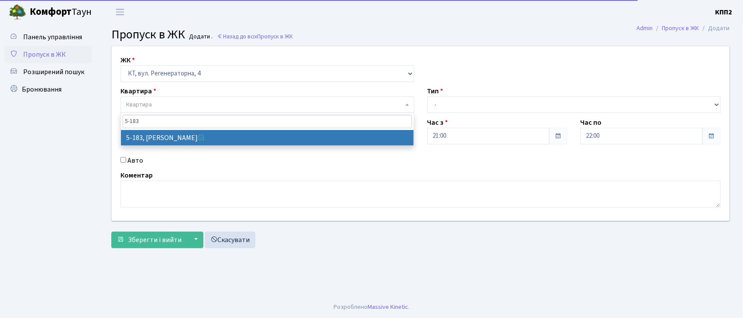
type input "5-183"
select select "2341"
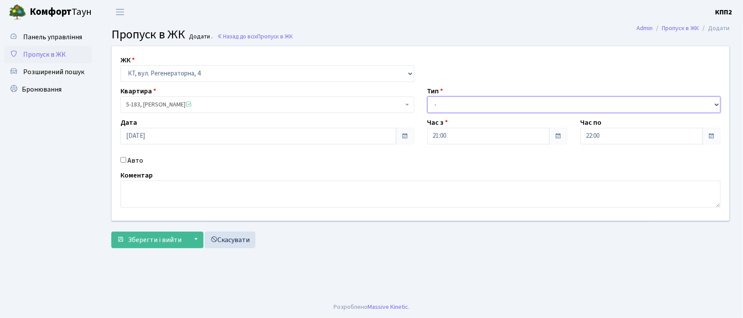
click at [455, 104] on select "- Доставка Таксі Гості Сервіс" at bounding box center [574, 104] width 294 height 17
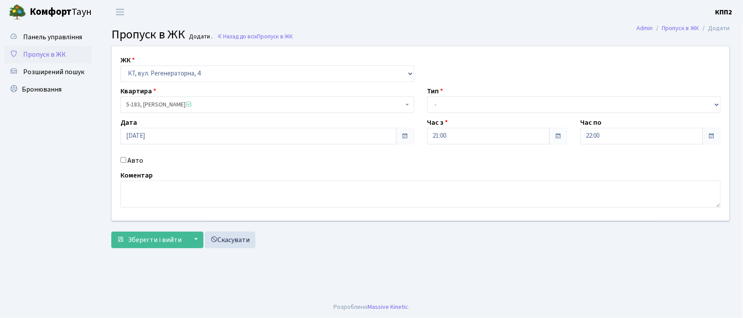
click at [163, 108] on span "5-183, Рудковіцька Валентина Миколаївна" at bounding box center [264, 104] width 277 height 9
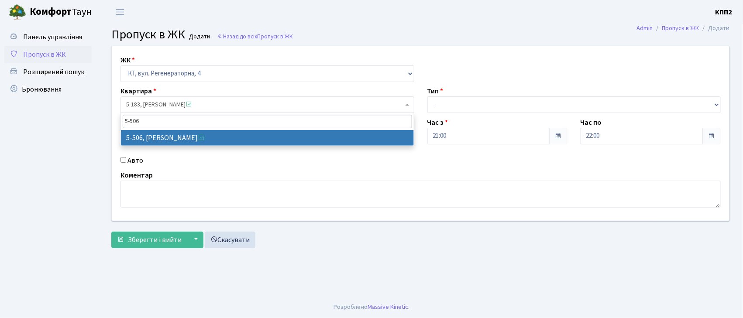
type input "5-506"
select select "2034"
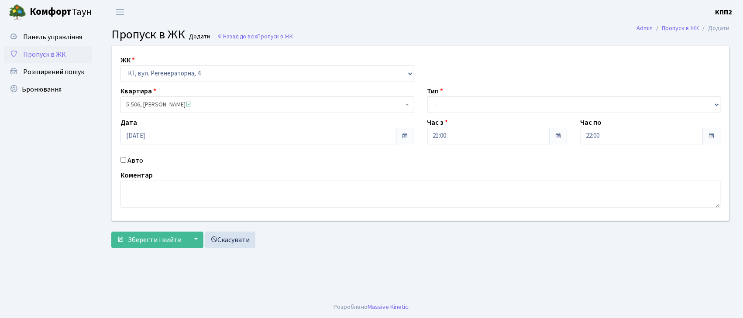
click at [140, 163] on label "Авто" at bounding box center [135, 160] width 16 height 10
click at [126, 163] on input "Авто" at bounding box center [123, 160] width 6 height 6
checkbox input "true"
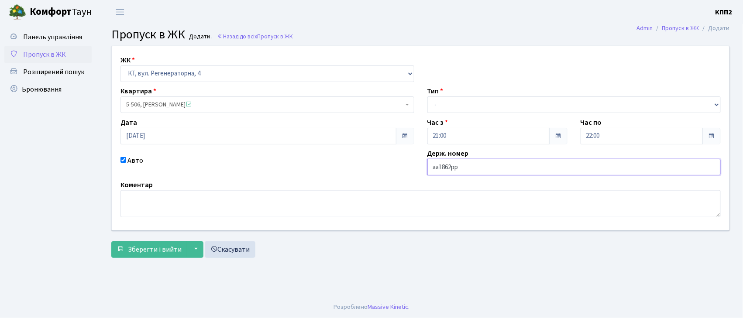
type input "аа1862рр"
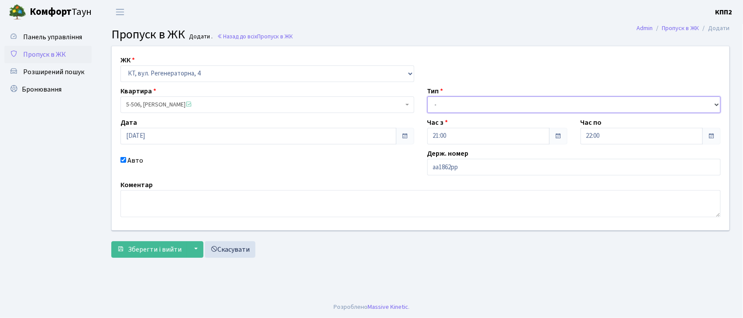
click at [522, 110] on select "- Доставка Таксі Гості Сервіс" at bounding box center [574, 104] width 294 height 17
select select "2"
click at [427, 96] on select "- Доставка Таксі Гості Сервіс" at bounding box center [574, 104] width 294 height 17
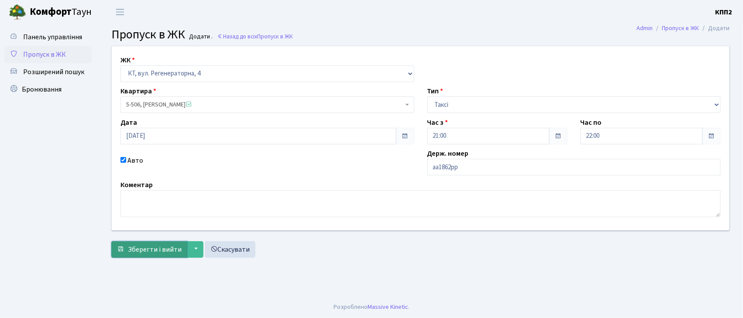
click at [141, 257] on button "Зберегти і вийти" at bounding box center [149, 249] width 76 height 17
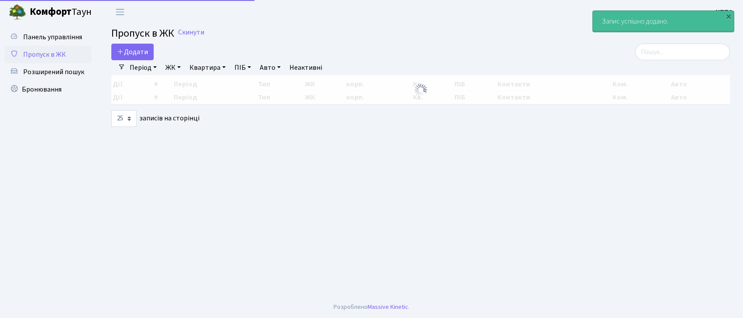
select select "25"
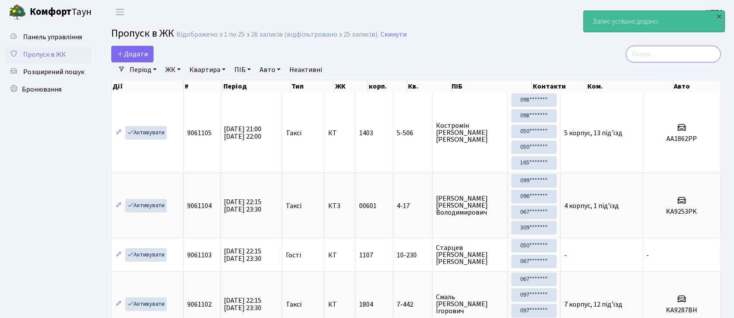
click at [697, 54] on input "search" at bounding box center [673, 54] width 95 height 17
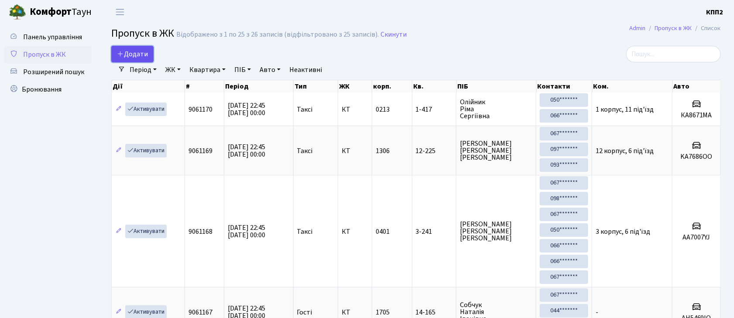
click at [145, 54] on span "Додати" at bounding box center [132, 54] width 31 height 10
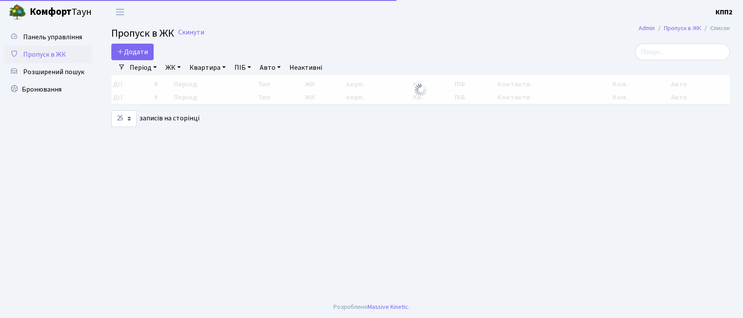
select select "25"
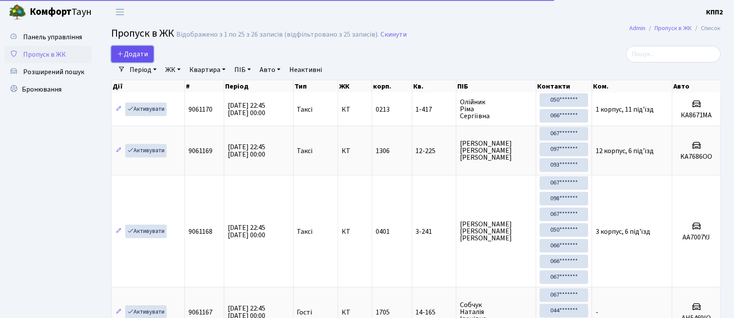
click at [130, 48] on link "Додати" at bounding box center [132, 54] width 42 height 17
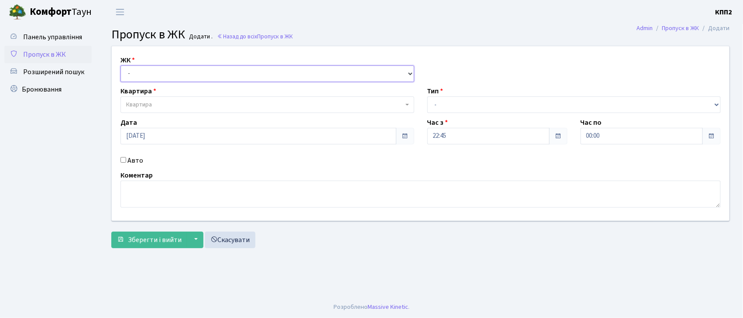
click at [145, 67] on select "- КТ, вул. Регенераторна, 4 КТ2, просп. [STREET_ADDRESS] [STREET_ADDRESS] [PERS…" at bounding box center [267, 73] width 294 height 17
select select "271"
click at [120, 65] on select "- КТ, вул. Регенераторна, 4 КТ2, просп. [STREET_ADDRESS] [STREET_ADDRESS] [PERS…" at bounding box center [267, 73] width 294 height 17
select select
click at [160, 105] on span "Квартира" at bounding box center [264, 104] width 277 height 9
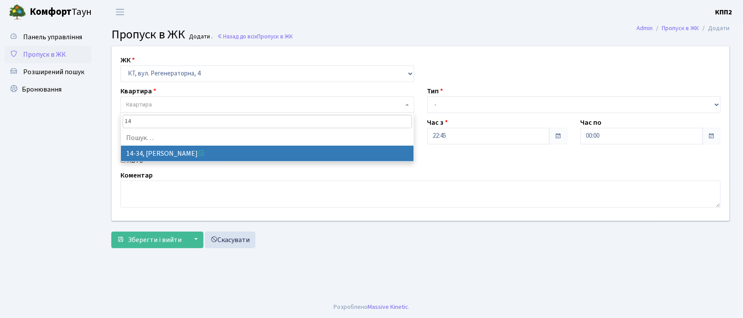
type input "1"
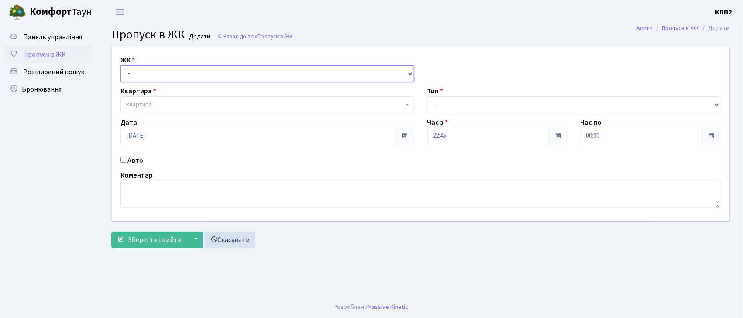
click at [196, 74] on select "- КТ, вул. Регенераторна, 4 КТ2, просп. [STREET_ADDRESS] [STREET_ADDRESS] [PERS…" at bounding box center [267, 73] width 294 height 17
select select "271"
click at [120, 65] on select "- КТ, вул. Регенераторна, 4 КТ2, просп. [STREET_ADDRESS] [STREET_ADDRESS] [PERS…" at bounding box center [267, 73] width 294 height 17
select select
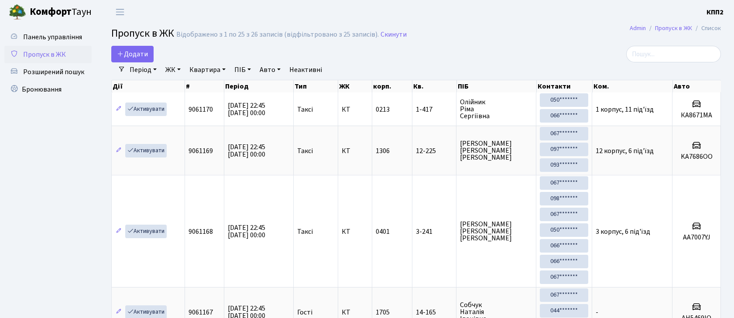
select select "25"
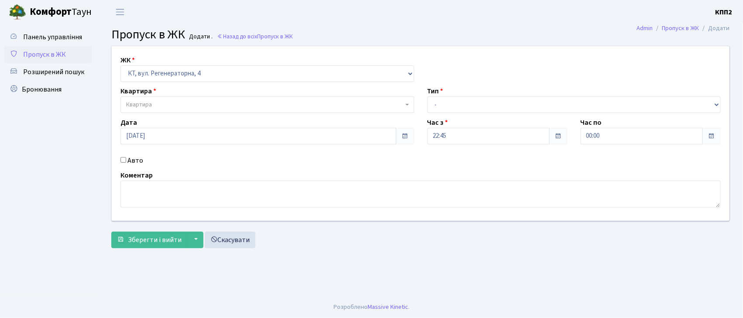
click at [159, 109] on span "Квартира" at bounding box center [264, 104] width 277 height 9
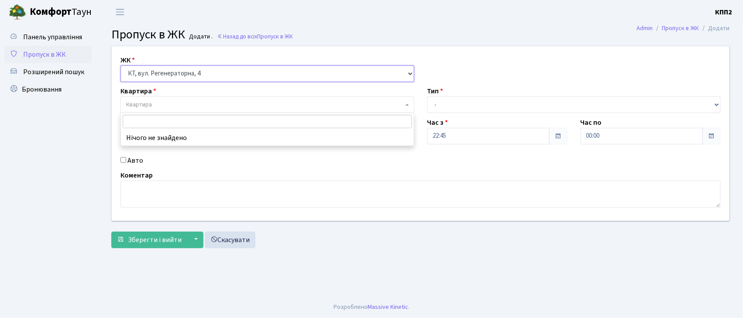
click at [203, 72] on select "- КТ, вул. Регенераторна, 4 КТ2, просп. [STREET_ADDRESS] [STREET_ADDRESS] [PERS…" at bounding box center [267, 73] width 294 height 17
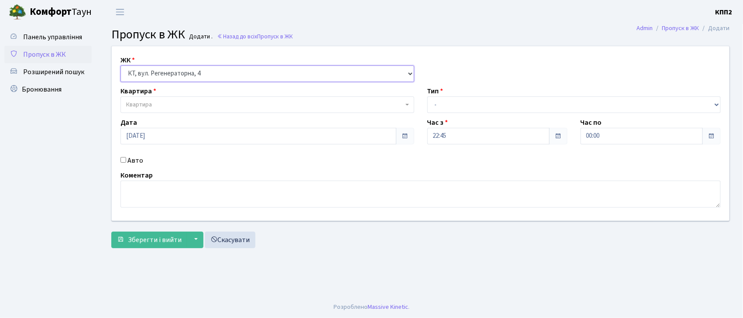
select select "295"
click at [120, 65] on select "- КТ, вул. Регенераторна, 4 КТ2, просп. [STREET_ADDRESS] [STREET_ADDRESS] [PERS…" at bounding box center [267, 73] width 294 height 17
select select
click at [206, 103] on span "Квартира" at bounding box center [264, 104] width 277 height 9
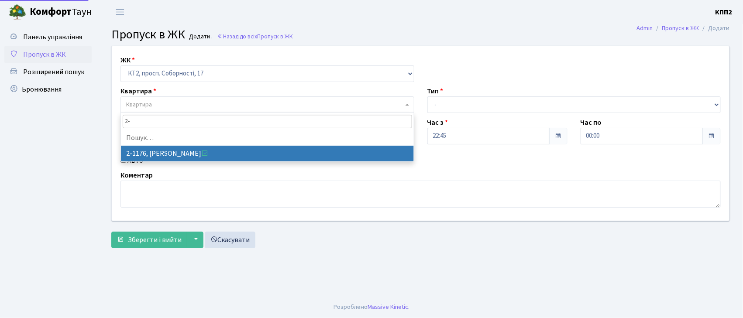
type input "2"
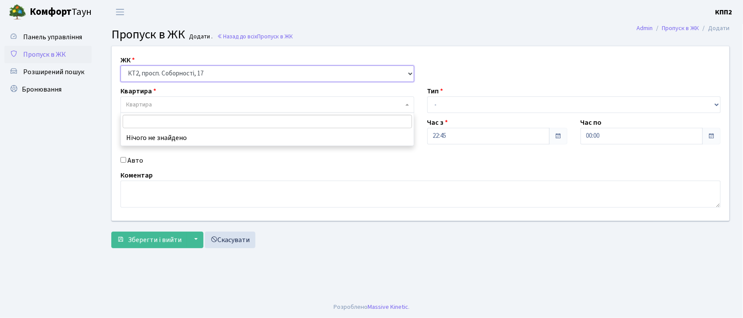
click at [236, 74] on select "- КТ, вул. Регенераторна, 4 КТ2, просп. [STREET_ADDRESS] [STREET_ADDRESS] [PERS…" at bounding box center [267, 73] width 294 height 17
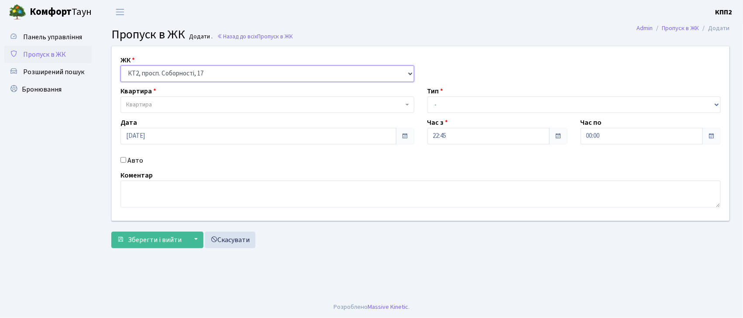
select select "271"
click at [120, 65] on select "- КТ, вул. Регенераторна, 4 КТ2, просп. [STREET_ADDRESS] [STREET_ADDRESS] [PERS…" at bounding box center [267, 73] width 294 height 17
select select
